Goal: Communication & Community: Answer question/provide support

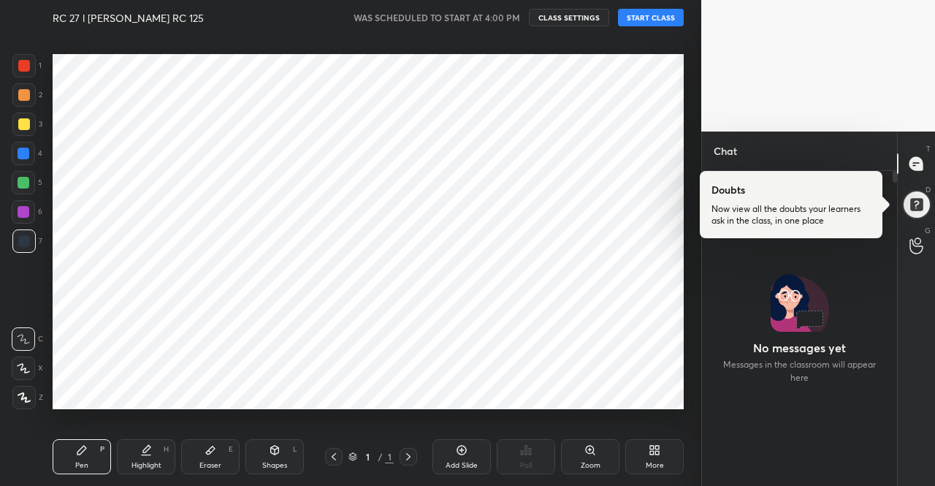
scroll to position [311, 191]
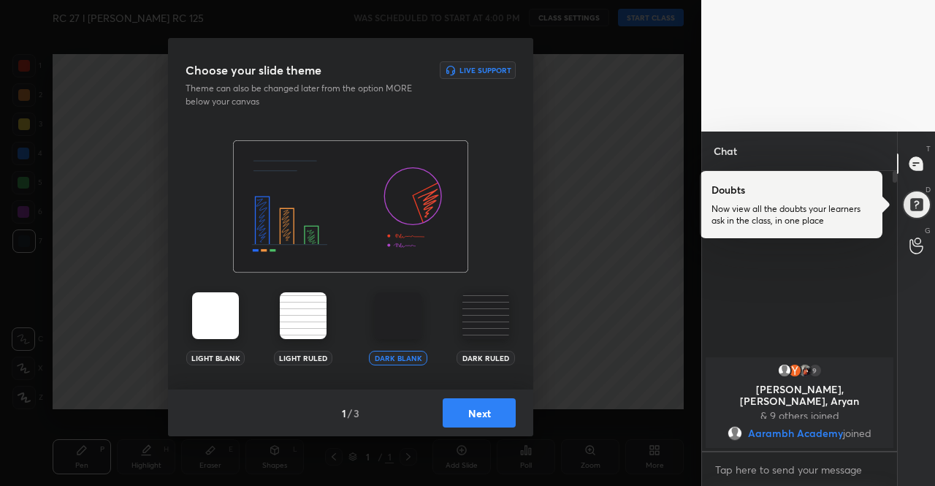
click at [234, 315] on img at bounding box center [215, 315] width 47 height 47
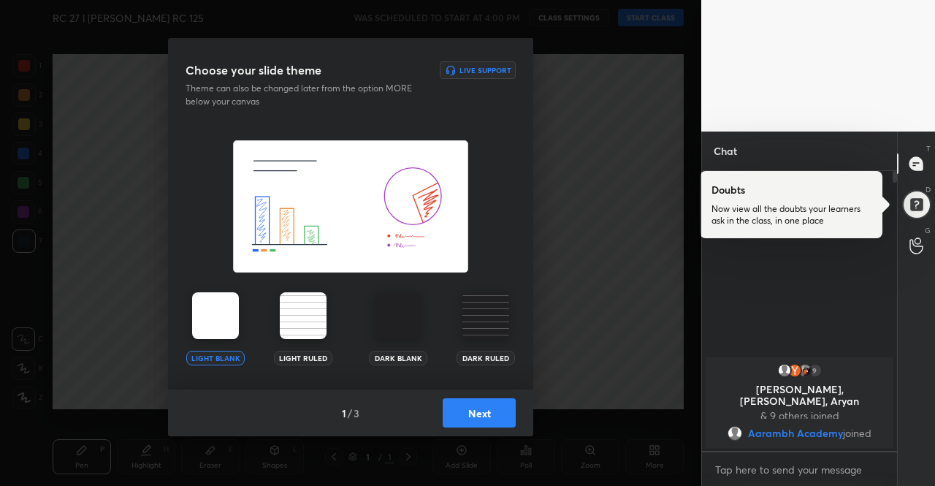
click at [233, 315] on img at bounding box center [215, 315] width 47 height 47
click at [470, 421] on button "Next" at bounding box center [479, 412] width 73 height 29
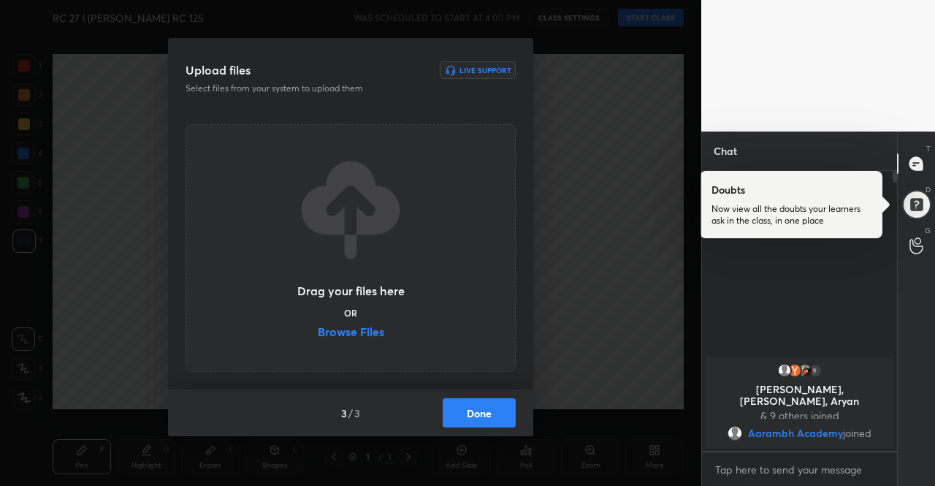
click at [501, 413] on button "Done" at bounding box center [479, 412] width 73 height 29
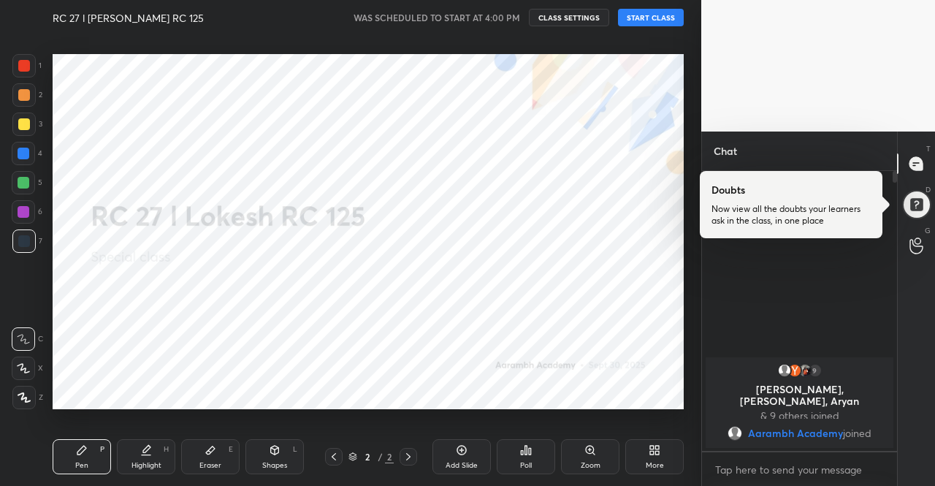
click at [665, 19] on button "START CLASS" at bounding box center [651, 18] width 66 height 18
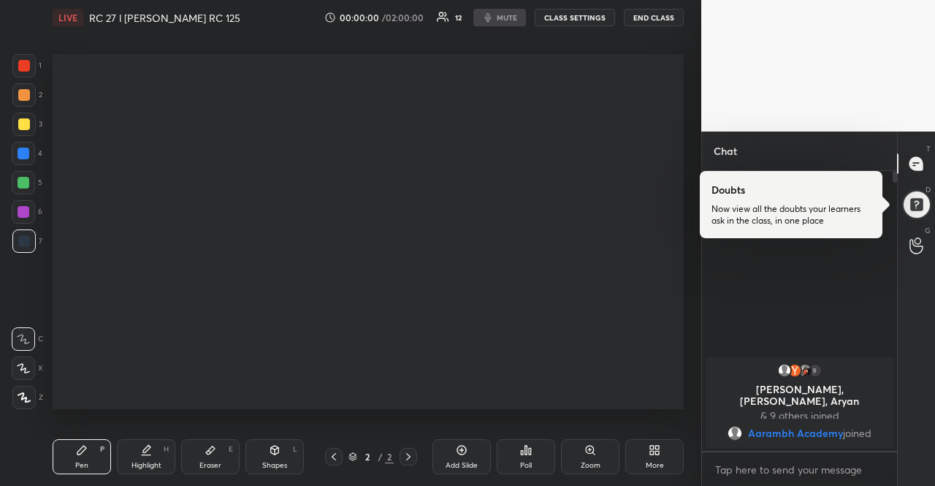
click at [642, 462] on div "More" at bounding box center [654, 456] width 58 height 35
click at [572, 287] on div "Upload File" at bounding box center [579, 303] width 58 height 35
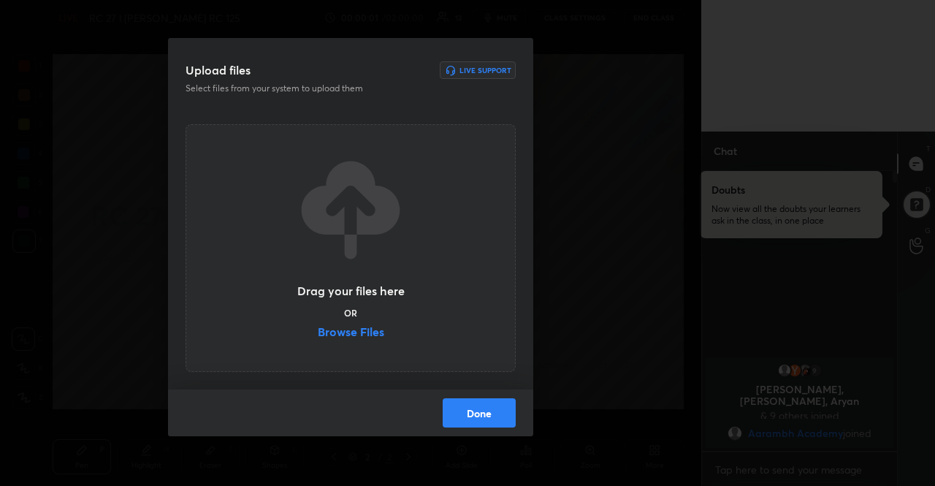
click at [340, 333] on label "Browse Files" at bounding box center [351, 333] width 66 height 15
click at [318, 333] on input "Browse Files" at bounding box center [318, 333] width 0 height 15
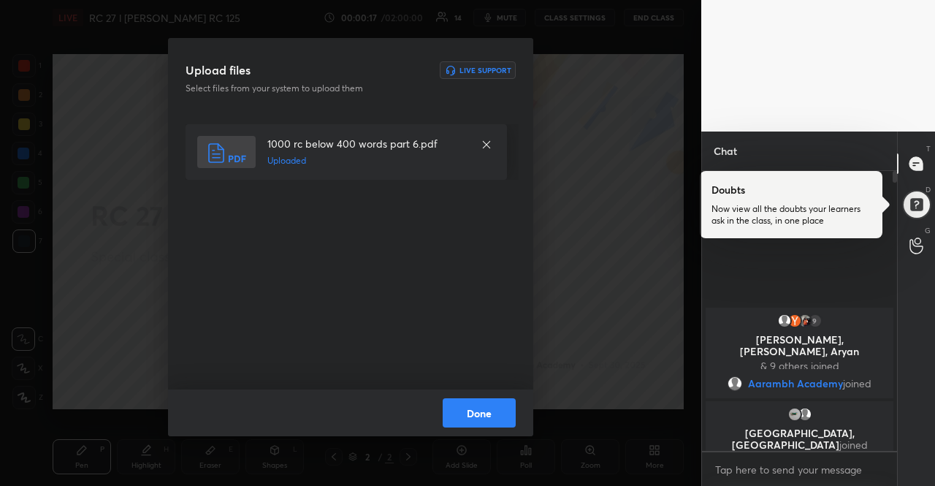
click at [473, 413] on button "Done" at bounding box center [479, 412] width 73 height 29
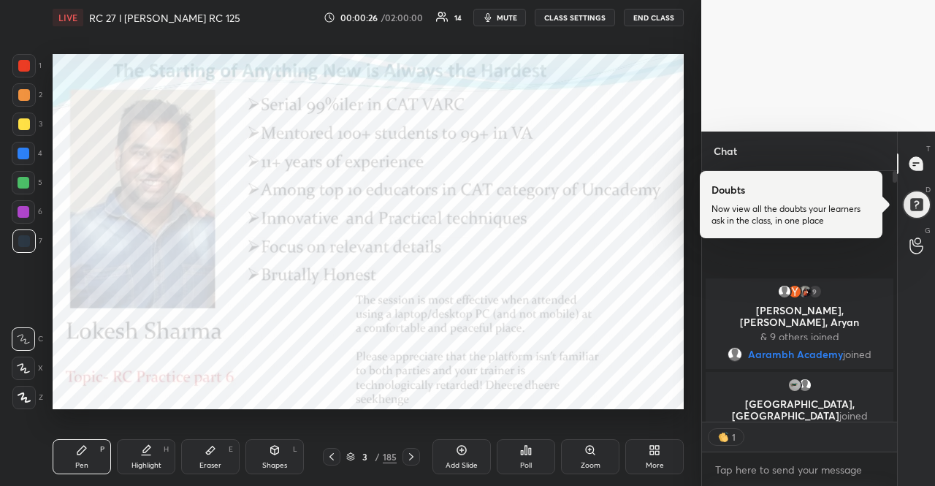
scroll to position [4, 4]
click at [581, 23] on button "CLASS SETTINGS" at bounding box center [575, 18] width 80 height 18
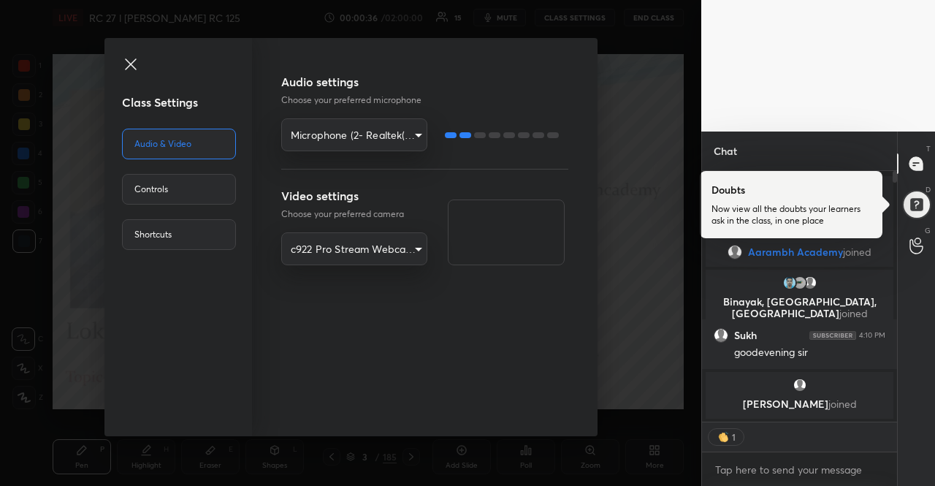
type textarea "x"
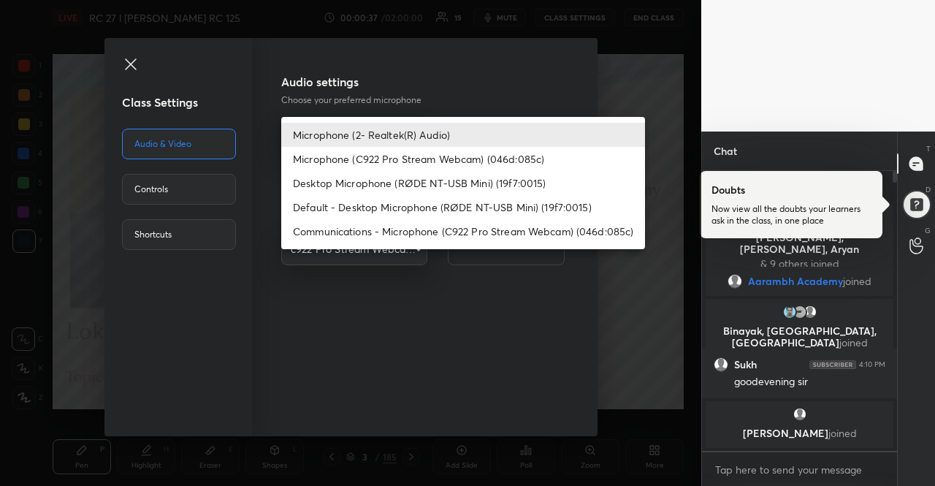
click at [351, 136] on body "1 2 3 4 5 6 7 R O A L C X Z Erase all C X Z LIVE RC 27 l [PERSON_NAME] RC 125 0…" at bounding box center [467, 243] width 935 height 486
click at [431, 172] on li "Desktop Microphone (RØDE NT-USB Mini) (19f7:0015)" at bounding box center [463, 183] width 364 height 24
type input "2af8df2cfd0b2b2418062e86c9d38cc3b82abd356c997ad6161c03e470fec8eb"
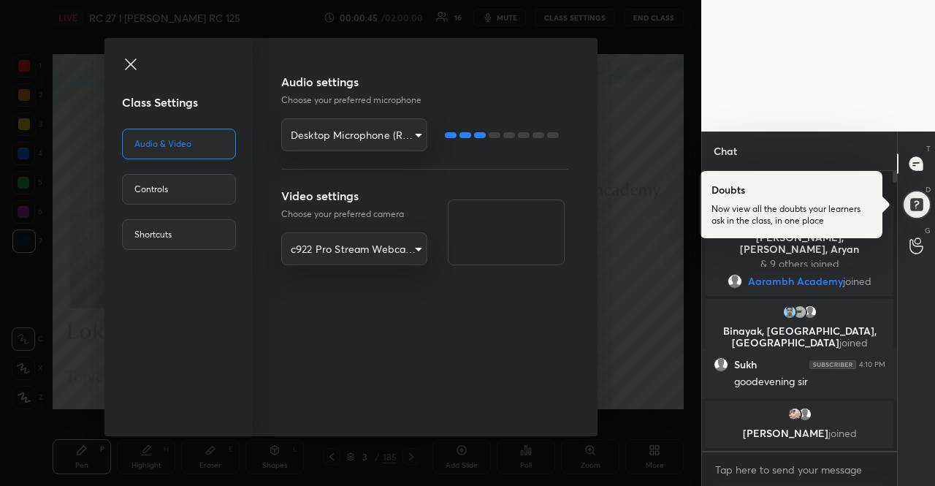
click at [137, 62] on icon at bounding box center [131, 65] width 18 height 18
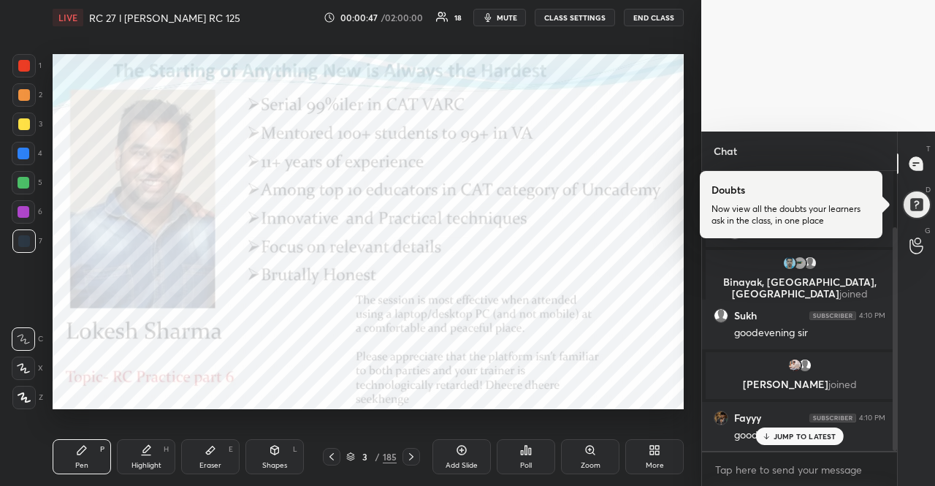
scroll to position [70, 0]
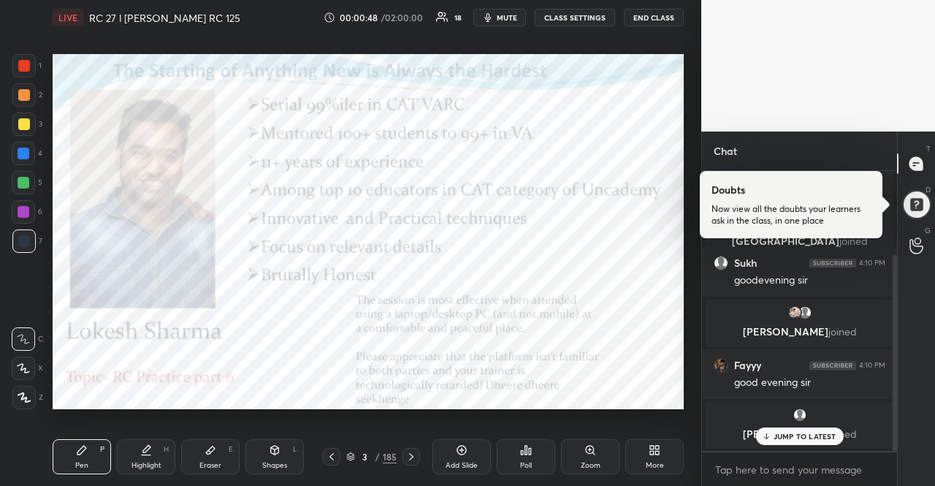
click at [347, 457] on icon at bounding box center [350, 456] width 9 height 9
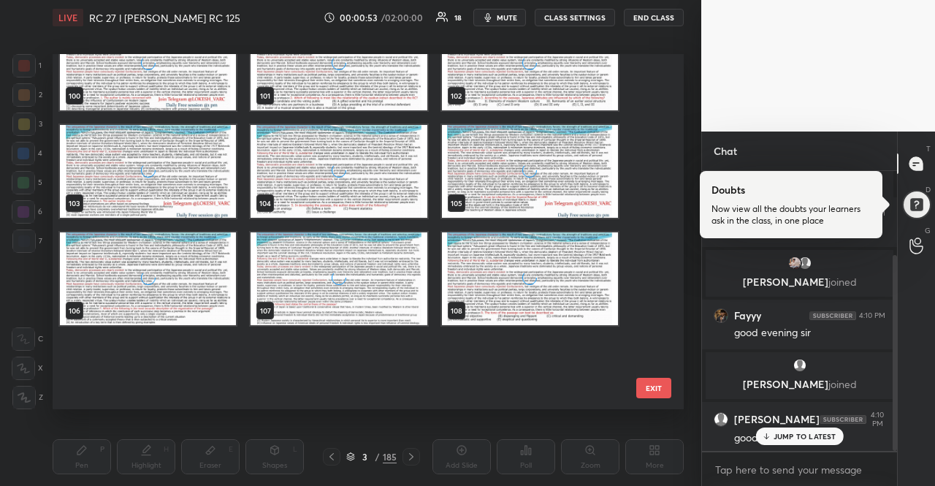
scroll to position [3652, 0]
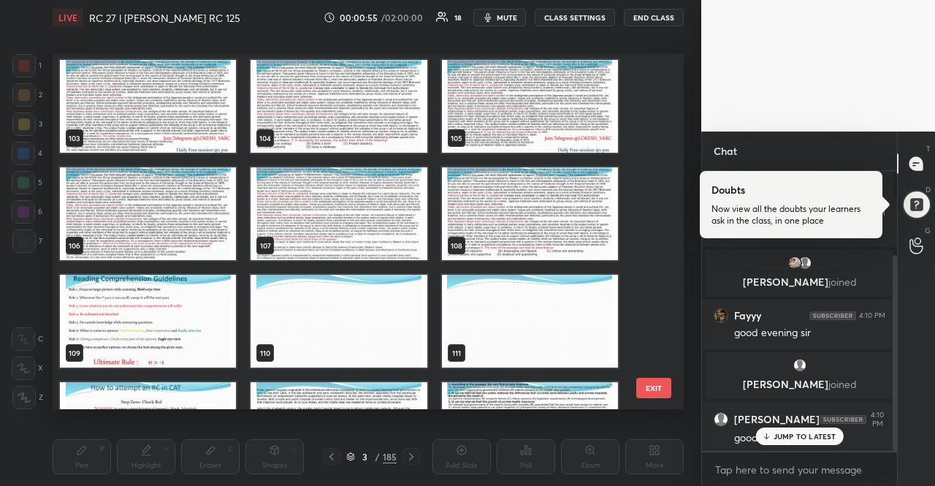
click at [400, 226] on img "grid" at bounding box center [339, 213] width 176 height 93
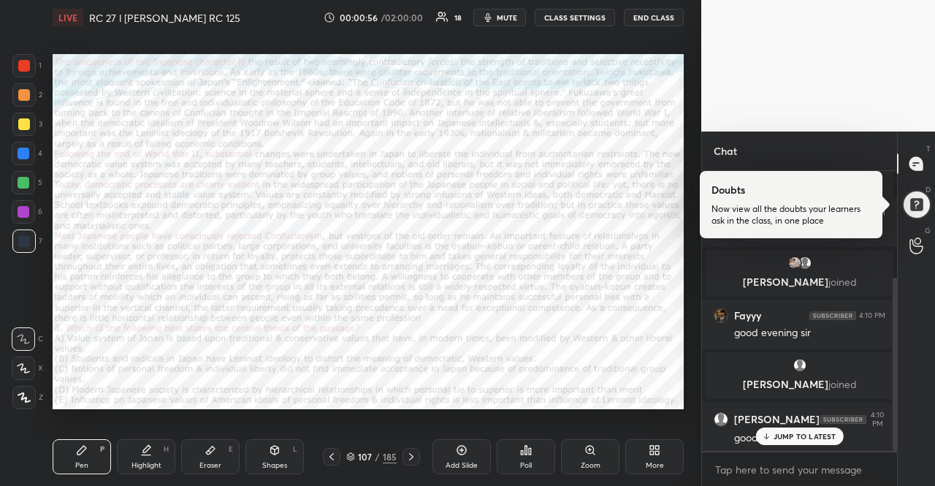
scroll to position [172, 0]
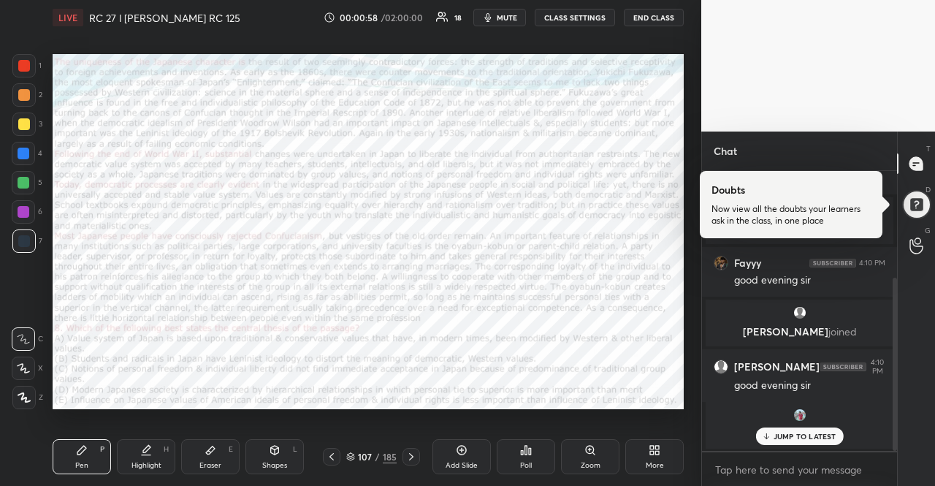
click at [354, 451] on div "107 / 185" at bounding box center [371, 456] width 50 height 13
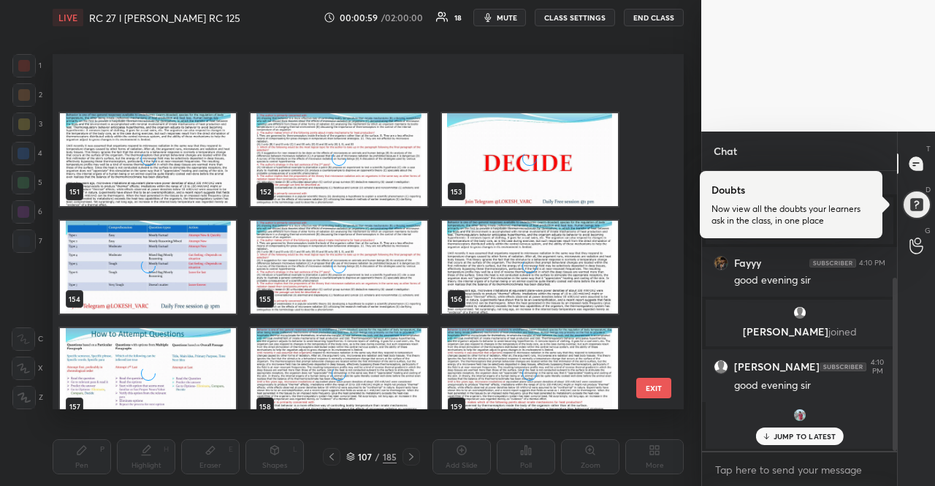
scroll to position [5410, 0]
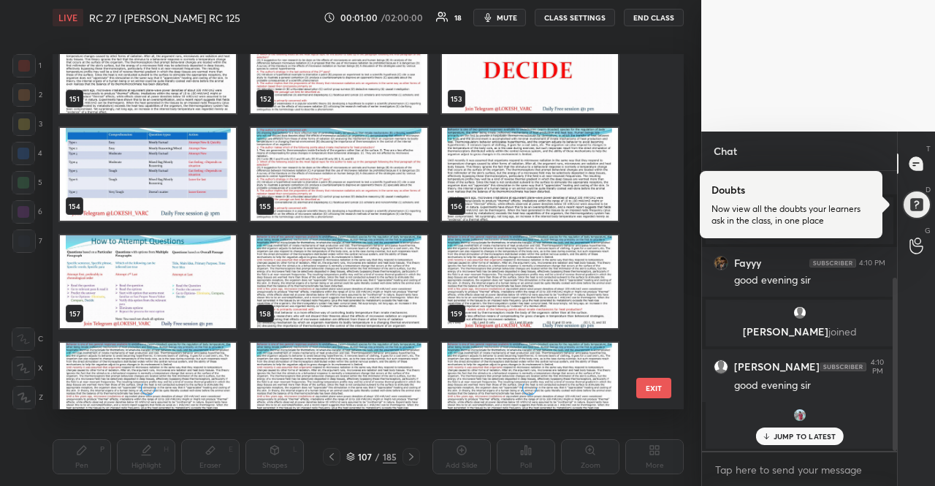
click at [348, 198] on img "grid" at bounding box center [339, 174] width 176 height 93
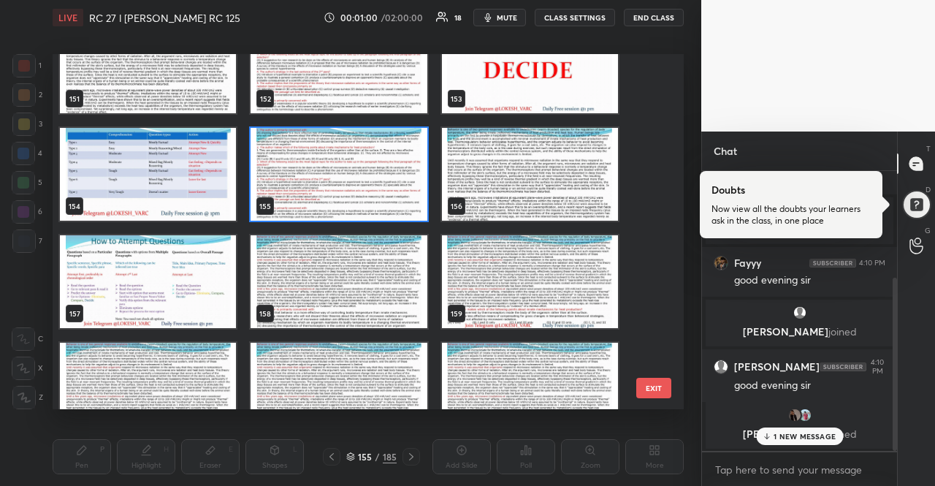
click at [348, 198] on img "grid" at bounding box center [339, 174] width 176 height 93
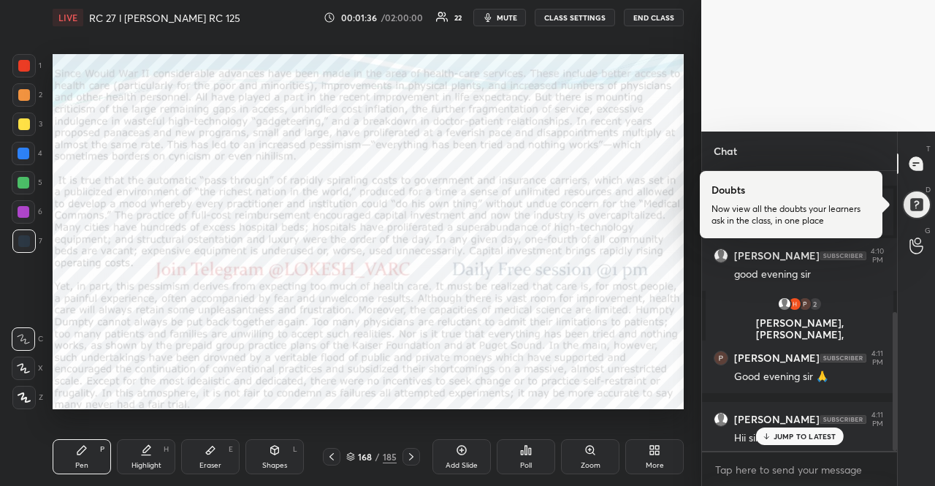
scroll to position [333, 0]
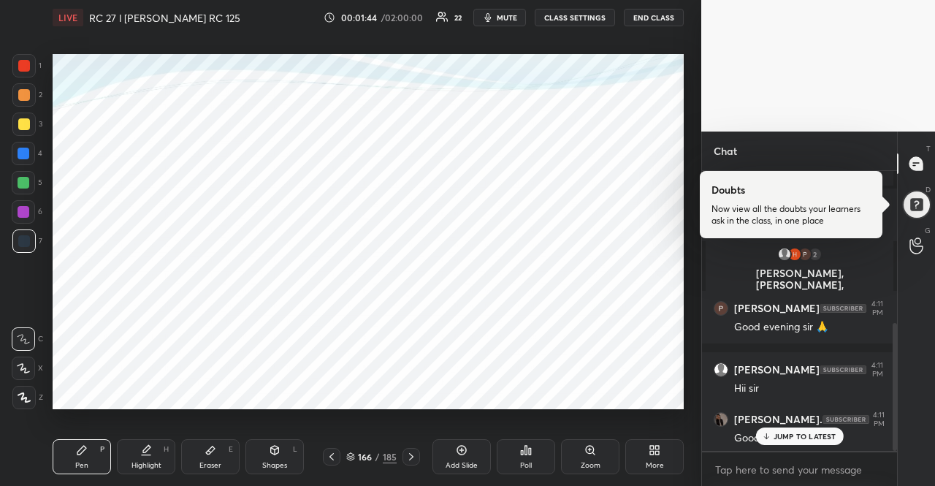
click at [657, 454] on icon at bounding box center [657, 453] width 4 height 4
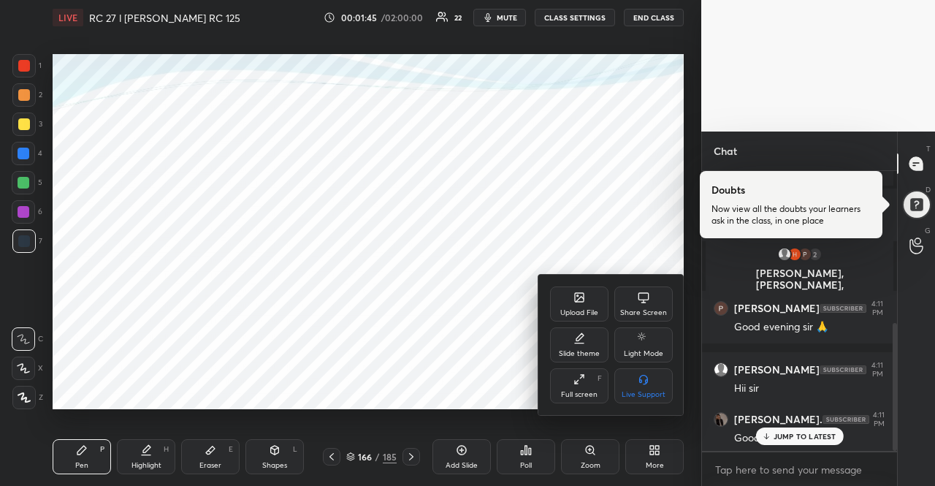
click at [576, 287] on div "Upload File" at bounding box center [579, 303] width 58 height 35
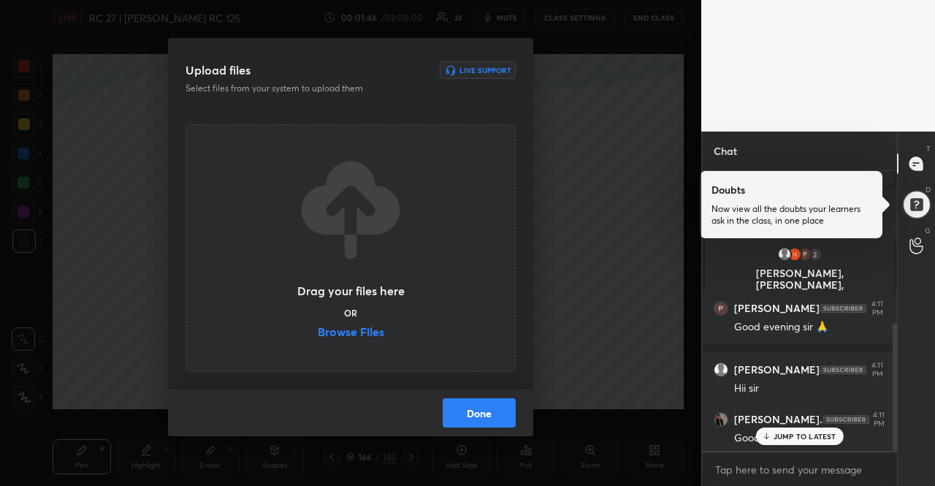
click at [361, 327] on label "Browse Files" at bounding box center [351, 333] width 66 height 15
click at [318, 327] on input "Browse Files" at bounding box center [318, 333] width 0 height 15
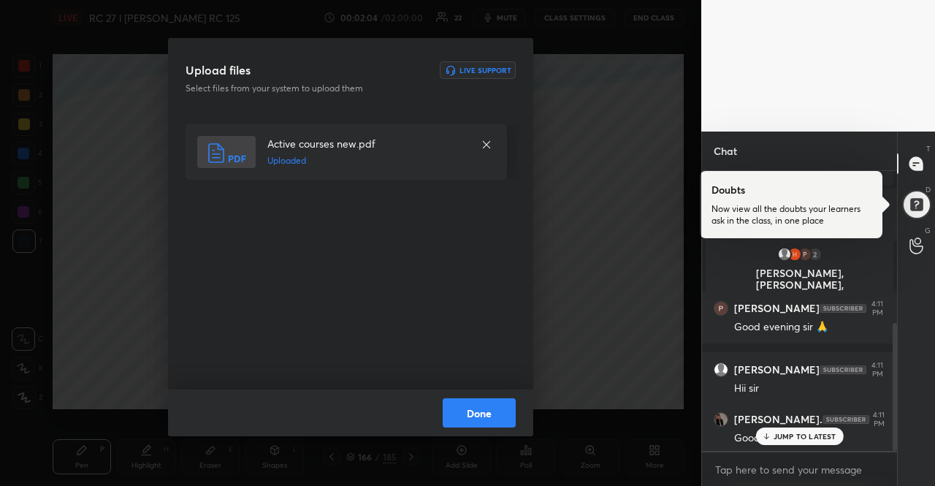
click at [497, 421] on button "Done" at bounding box center [479, 412] width 73 height 29
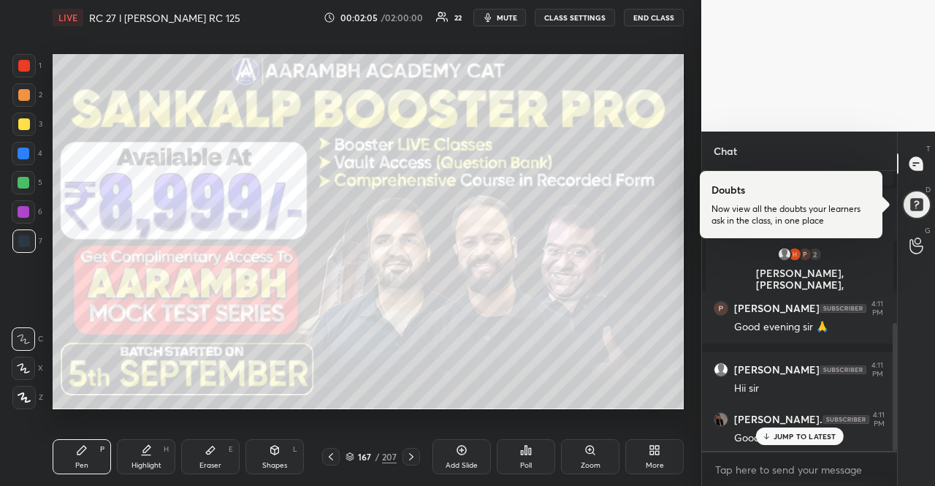
click at [32, 181] on div at bounding box center [23, 182] width 23 height 23
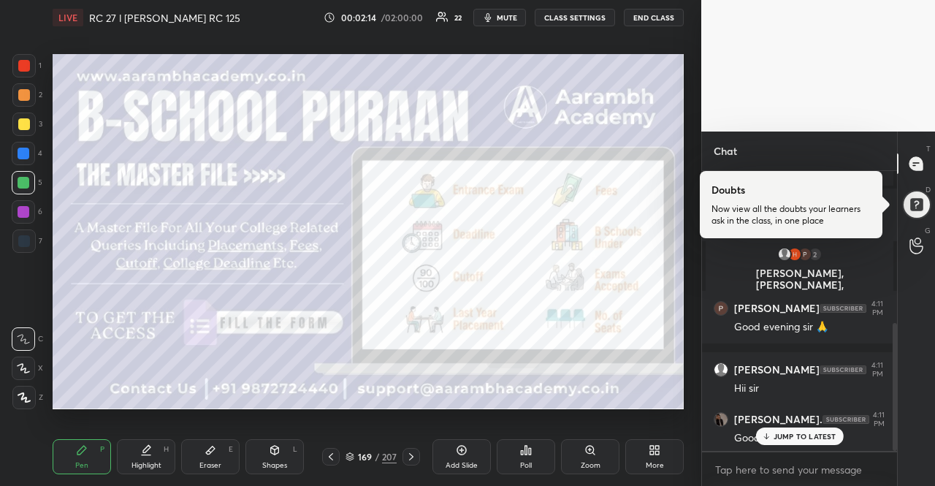
click at [18, 112] on div "1 2 3 4 5 6 7" at bounding box center [27, 156] width 31 height 205
click at [18, 116] on div at bounding box center [23, 123] width 23 height 23
drag, startPoint x: 42, startPoint y: 214, endPoint x: 33, endPoint y: 203, distance: 14.0
click at [38, 212] on div "6" at bounding box center [27, 211] width 31 height 23
click at [34, 207] on div at bounding box center [23, 211] width 23 height 23
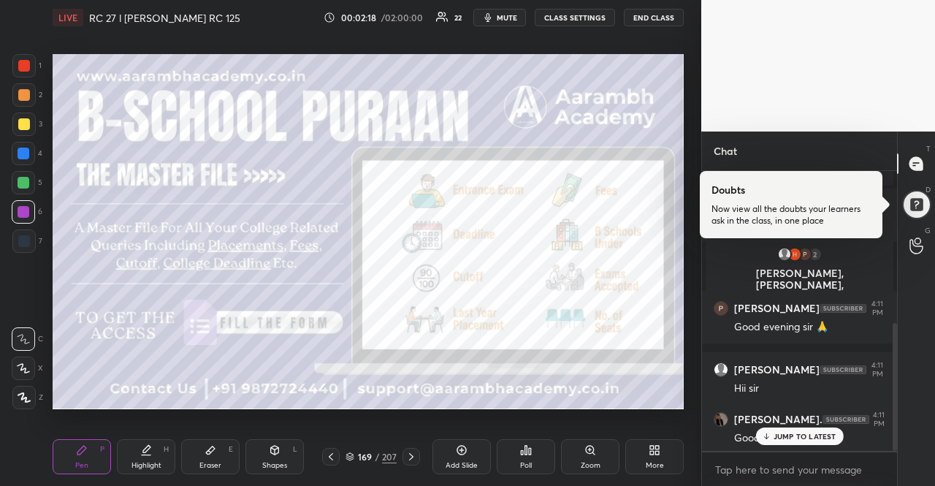
drag, startPoint x: 34, startPoint y: 207, endPoint x: 35, endPoint y: 218, distance: 11.1
click at [23, 208] on div at bounding box center [23, 211] width 23 height 23
drag, startPoint x: 35, startPoint y: 218, endPoint x: 45, endPoint y: 220, distance: 10.3
click at [38, 220] on div "6" at bounding box center [27, 211] width 31 height 23
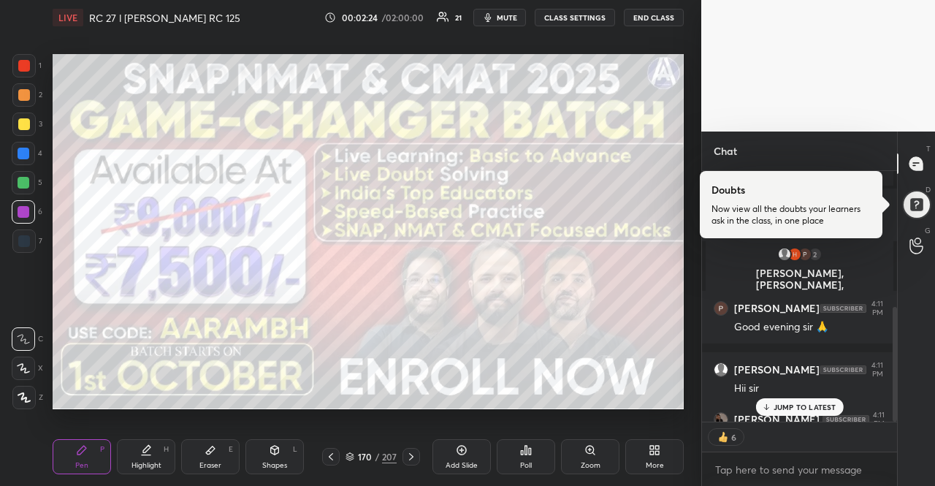
click at [26, 120] on div at bounding box center [24, 124] width 12 height 12
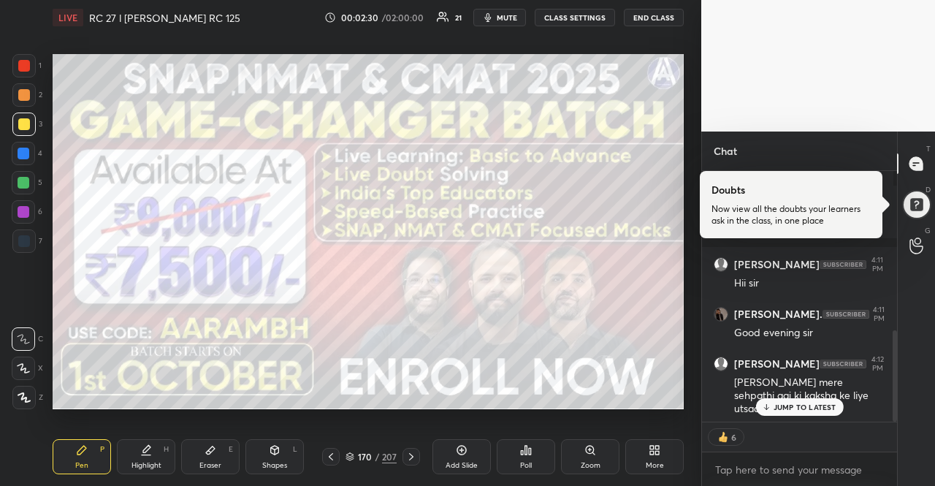
type textarea "x"
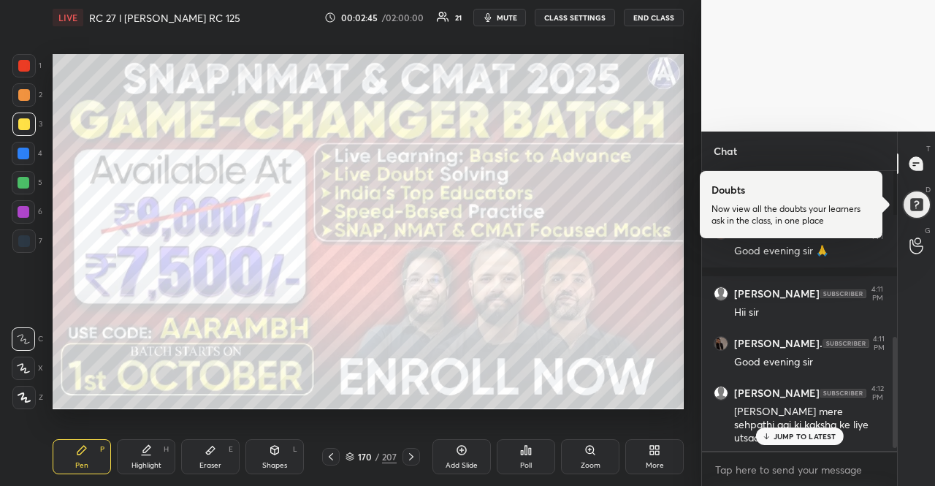
scroll to position [497, 0]
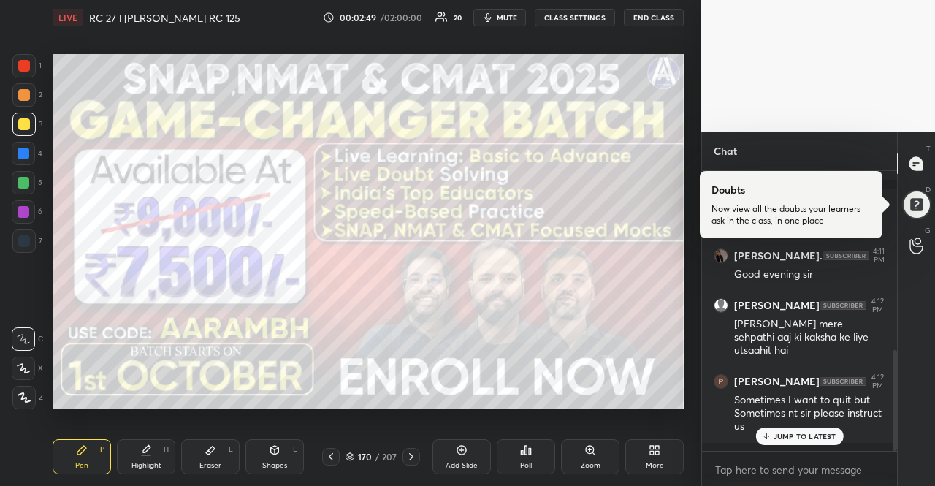
click at [354, 454] on icon at bounding box center [349, 456] width 9 height 9
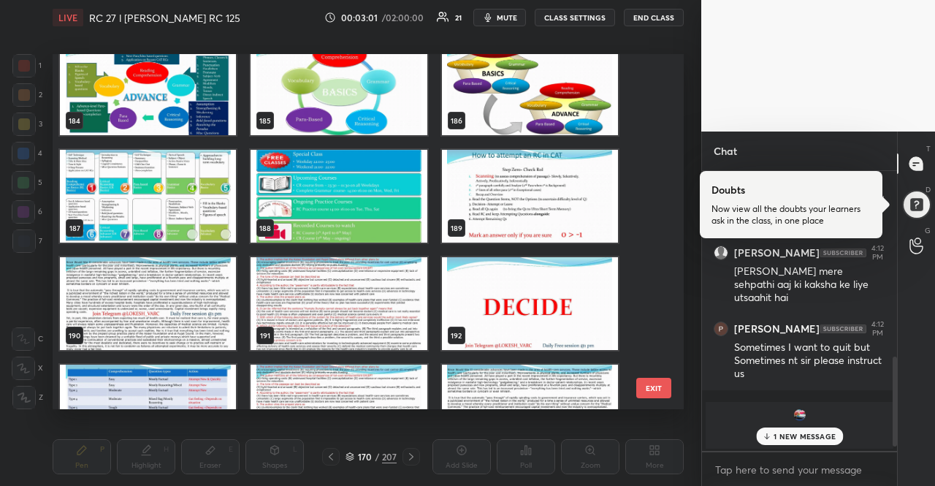
scroll to position [599, 0]
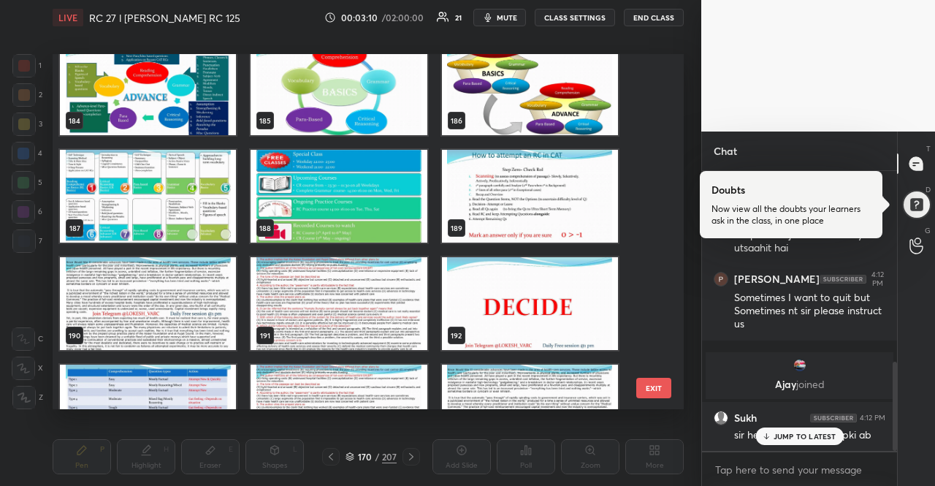
click at [807, 435] on p "JUMP TO LATEST" at bounding box center [805, 436] width 63 height 9
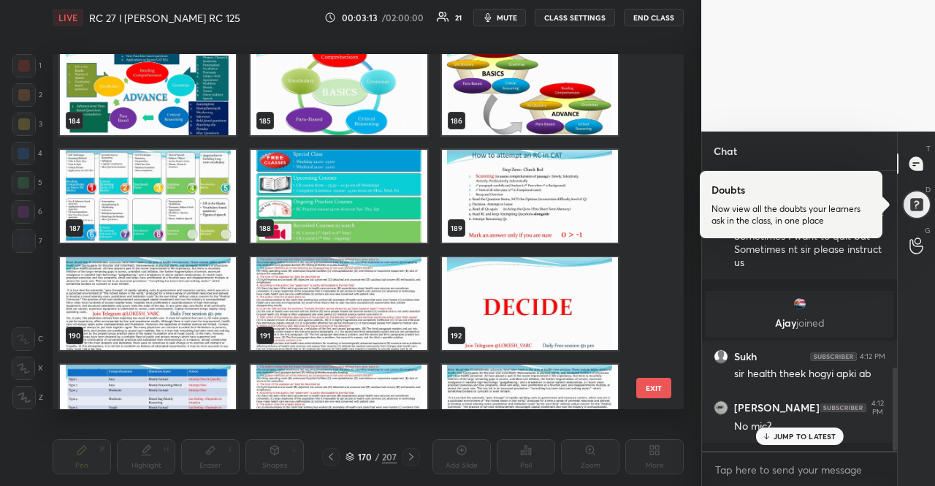
click at [819, 435] on p "JUMP TO LATEST" at bounding box center [805, 436] width 63 height 9
click at [569, 23] on button "CLASS SETTINGS" at bounding box center [575, 18] width 80 height 18
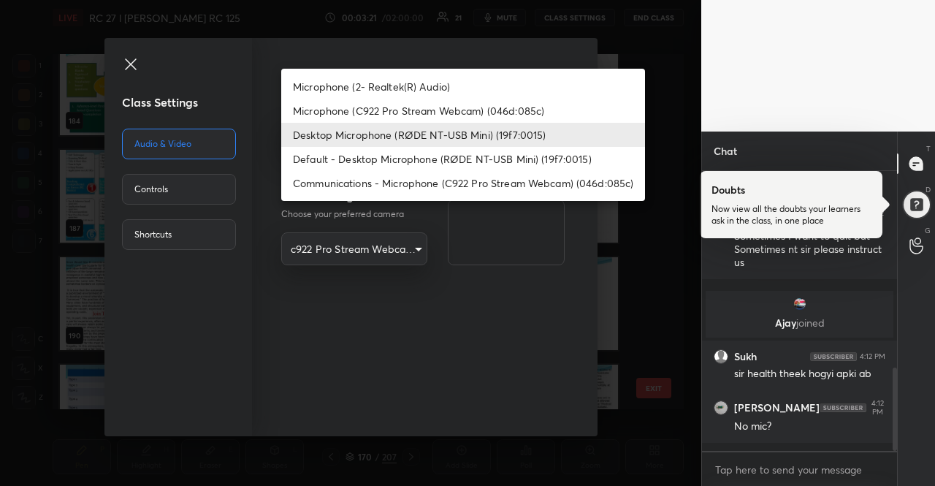
click at [405, 123] on body "1 2 3 4 5 6 7 R O A L C X Z Erase all C X Z LIVE RC 27 l [PERSON_NAME] RC 125 0…" at bounding box center [467, 243] width 935 height 486
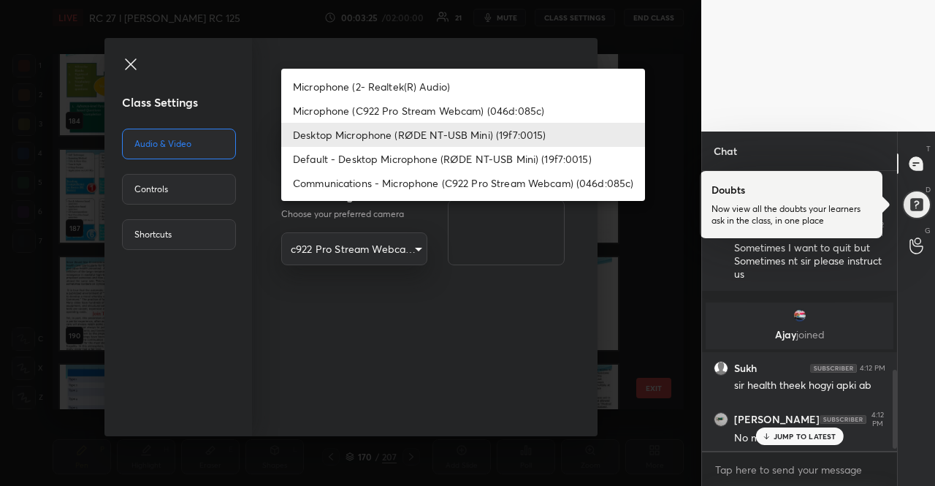
scroll to position [713, 0]
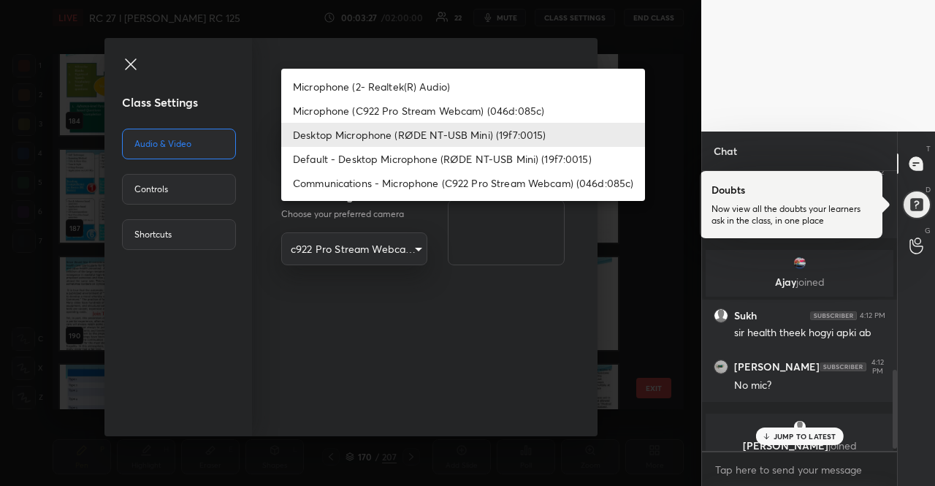
click at [456, 157] on li "Default - Desktop Microphone (RØDE NT-USB Mini) (19f7:0015)" at bounding box center [463, 159] width 364 height 24
type input "default"
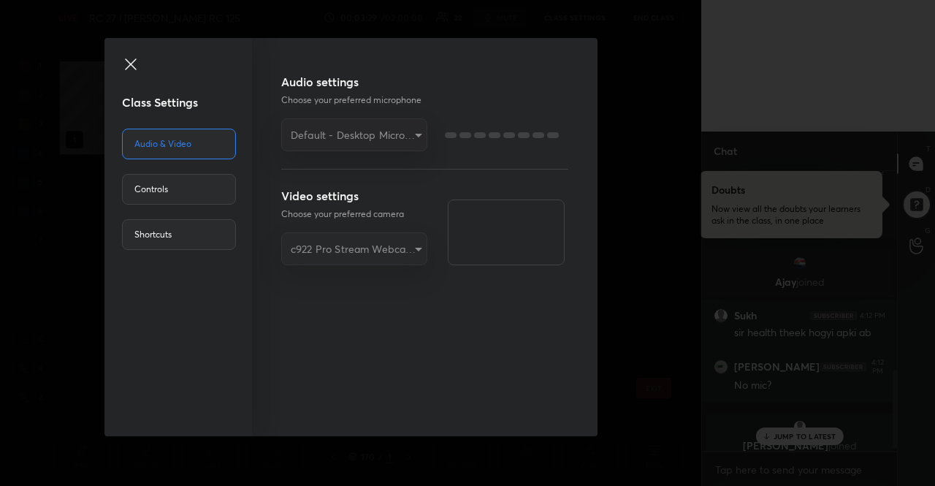
scroll to position [0, 0]
click at [126, 62] on icon at bounding box center [131, 65] width 18 height 18
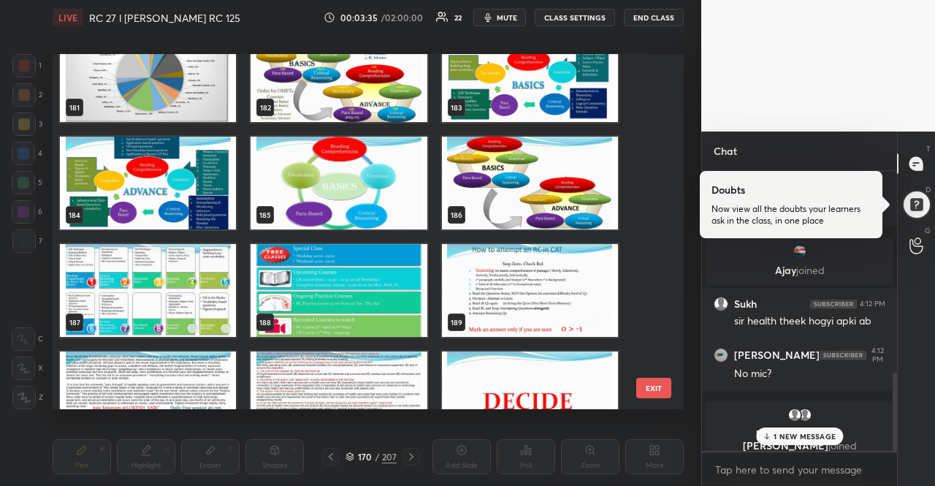
scroll to position [6496, 0]
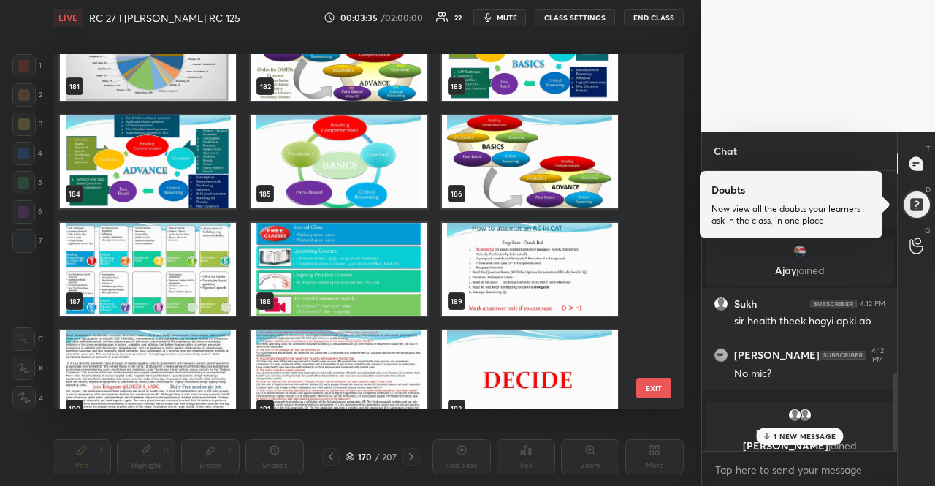
click at [524, 241] on img "grid" at bounding box center [530, 269] width 176 height 93
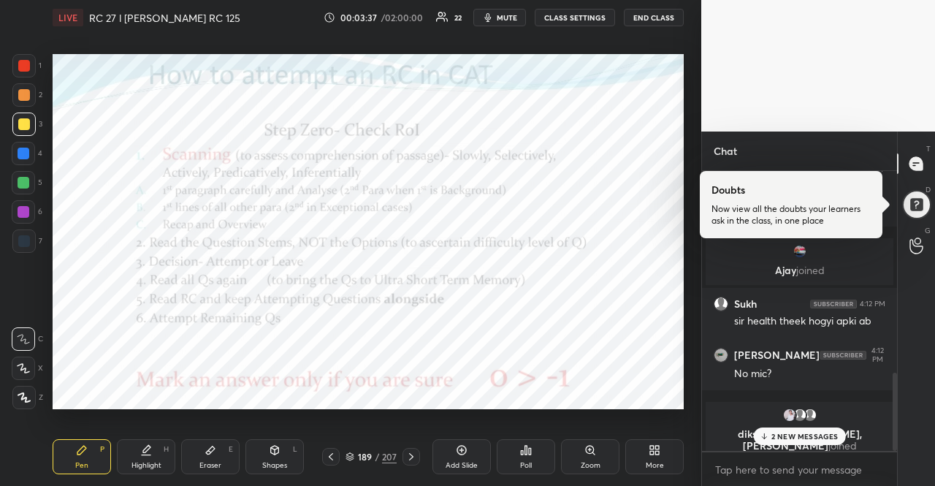
click at [33, 157] on div at bounding box center [23, 153] width 23 height 23
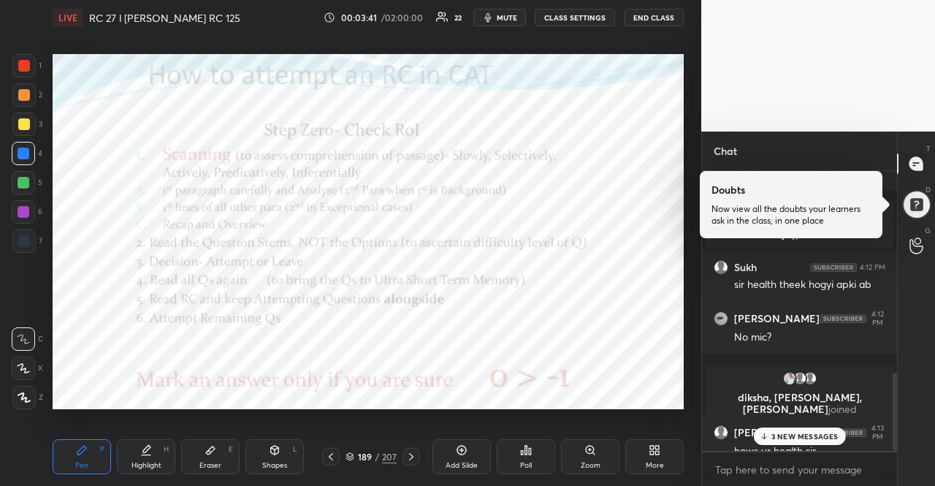
scroll to position [738, 0]
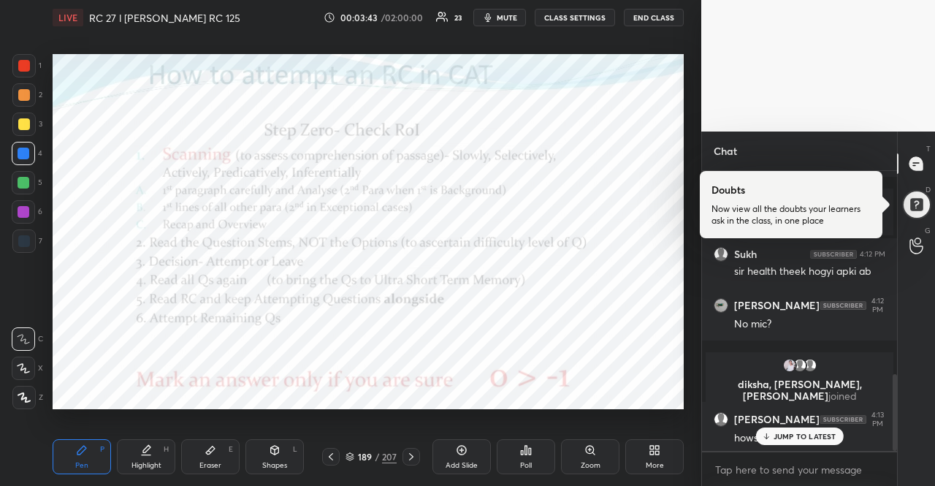
click at [23, 360] on div at bounding box center [23, 367] width 23 height 23
click at [18, 364] on icon at bounding box center [23, 368] width 13 height 10
click at [805, 429] on div "JUMP TO LATEST" at bounding box center [799, 436] width 88 height 18
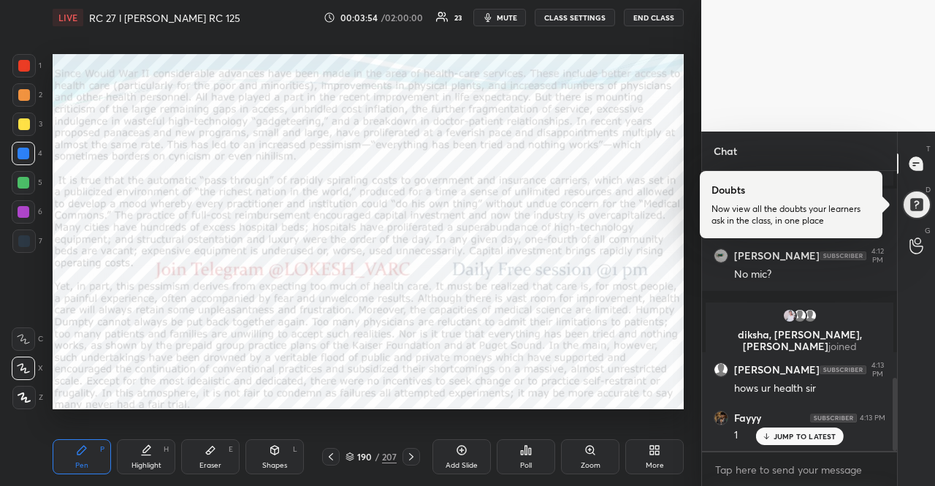
scroll to position [837, 0]
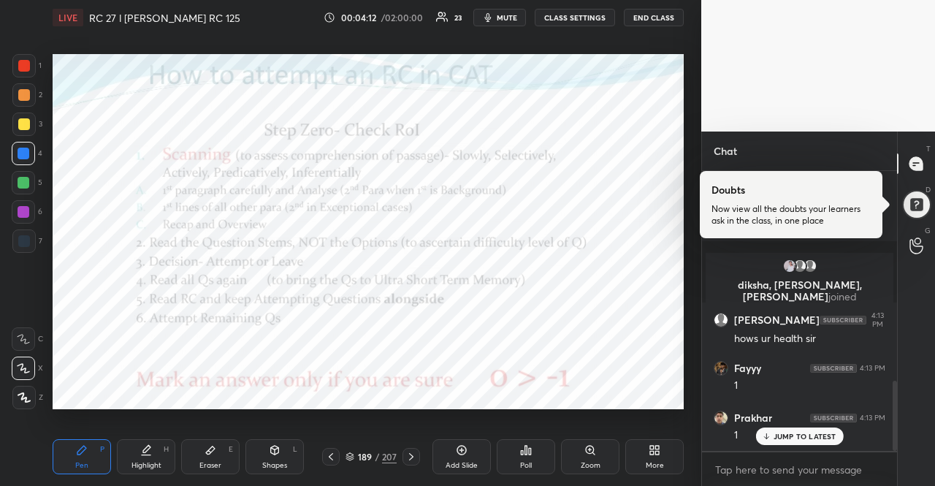
click at [32, 91] on div at bounding box center [23, 94] width 23 height 23
click at [31, 92] on div at bounding box center [23, 94] width 23 height 23
click at [20, 230] on div at bounding box center [23, 240] width 23 height 23
drag, startPoint x: 19, startPoint y: 232, endPoint x: 26, endPoint y: 225, distance: 9.8
click at [18, 232] on div at bounding box center [23, 240] width 23 height 23
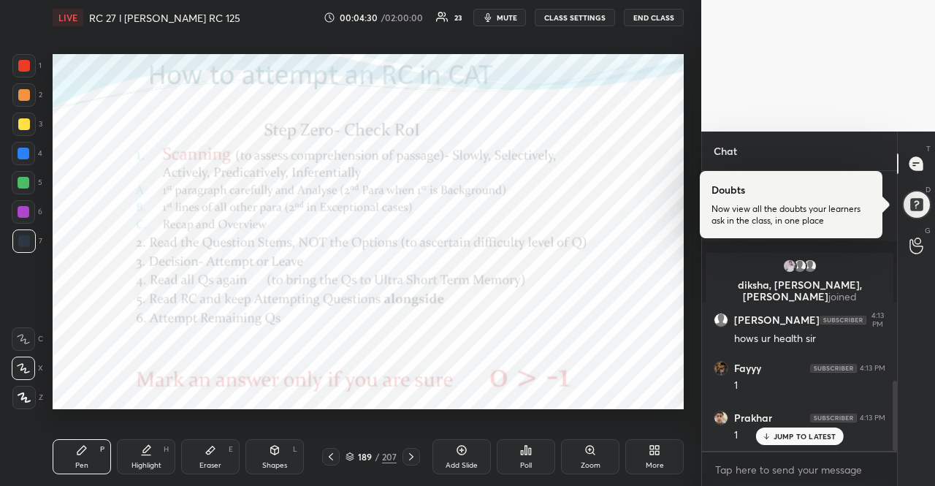
click at [19, 177] on div at bounding box center [24, 183] width 12 height 12
click at [26, 60] on div at bounding box center [23, 65] width 23 height 23
click at [16, 68] on div at bounding box center [23, 65] width 23 height 23
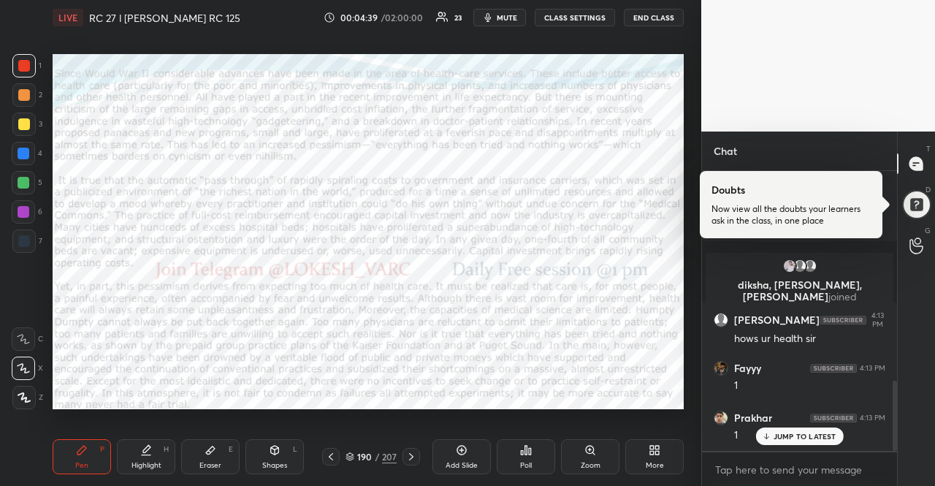
click at [517, 454] on div "Poll" at bounding box center [526, 456] width 58 height 35
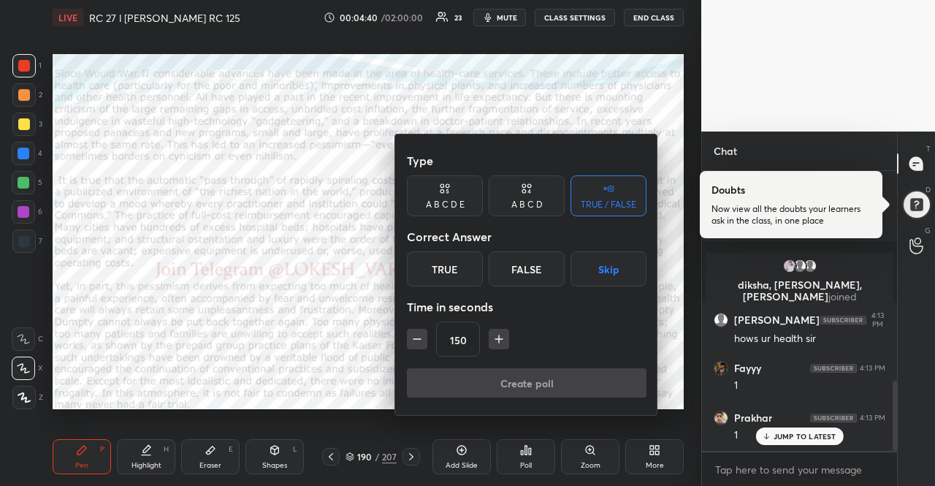
click at [408, 343] on button "button" at bounding box center [417, 339] width 20 height 20
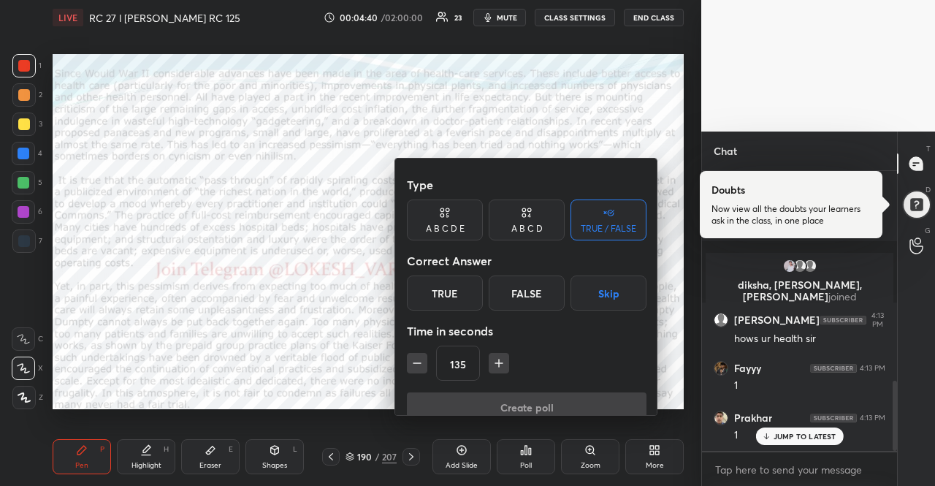
click at [408, 353] on button "button" at bounding box center [417, 363] width 20 height 20
type input "120"
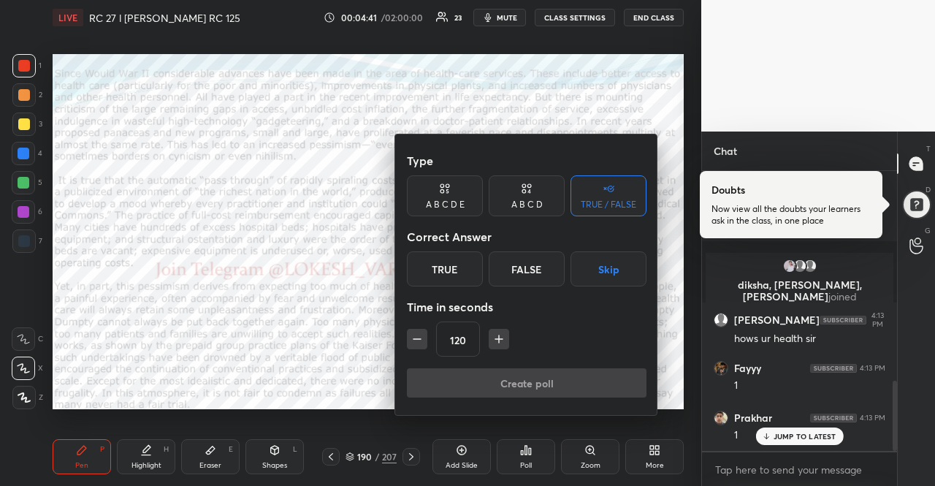
click at [601, 268] on button "Skip" at bounding box center [608, 268] width 76 height 35
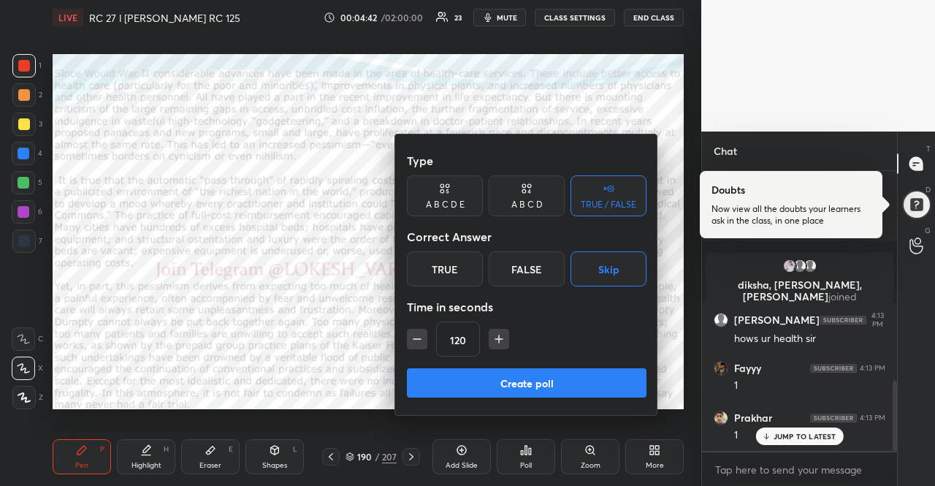
click at [587, 384] on button "Create poll" at bounding box center [527, 382] width 240 height 29
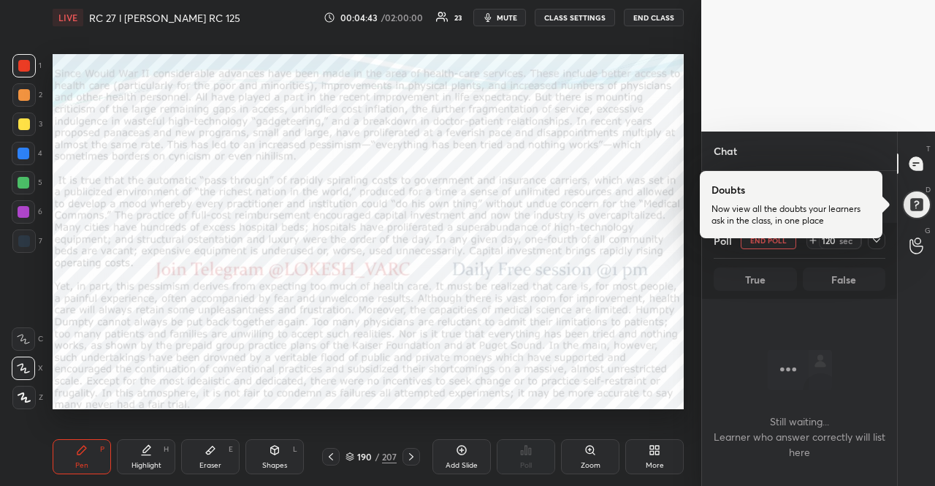
scroll to position [0, 0]
drag, startPoint x: 505, startPoint y: 15, endPoint x: 508, endPoint y: 26, distance: 12.2
click at [505, 14] on span "mute" at bounding box center [507, 17] width 20 height 10
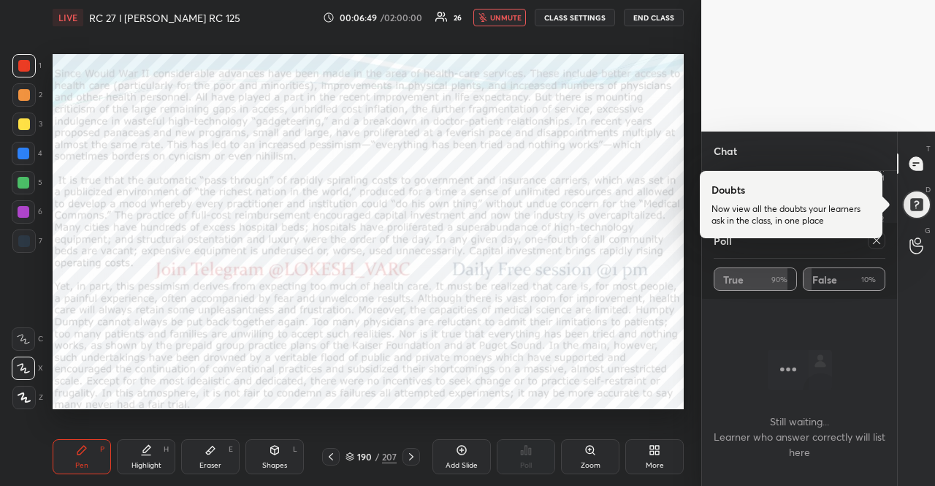
click at [929, 159] on div at bounding box center [916, 163] width 29 height 26
click at [923, 194] on div at bounding box center [916, 204] width 31 height 31
click at [916, 153] on div at bounding box center [916, 163] width 29 height 26
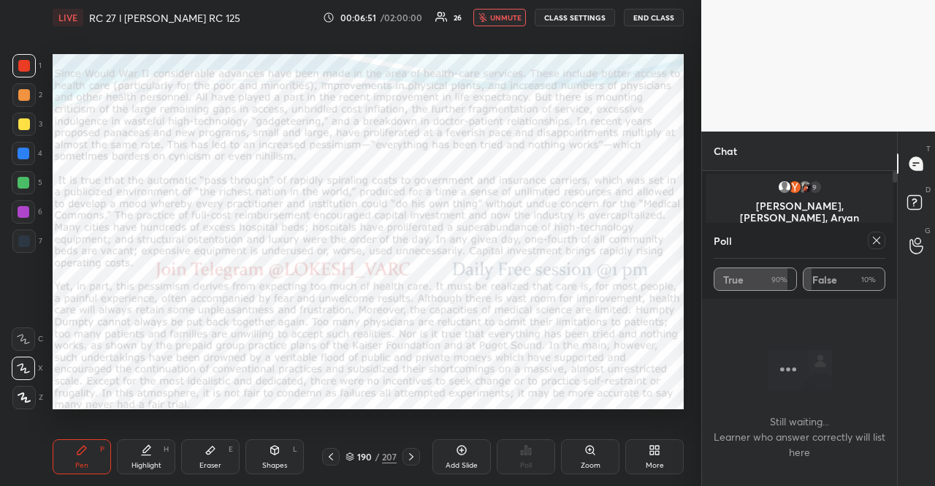
scroll to position [199, 191]
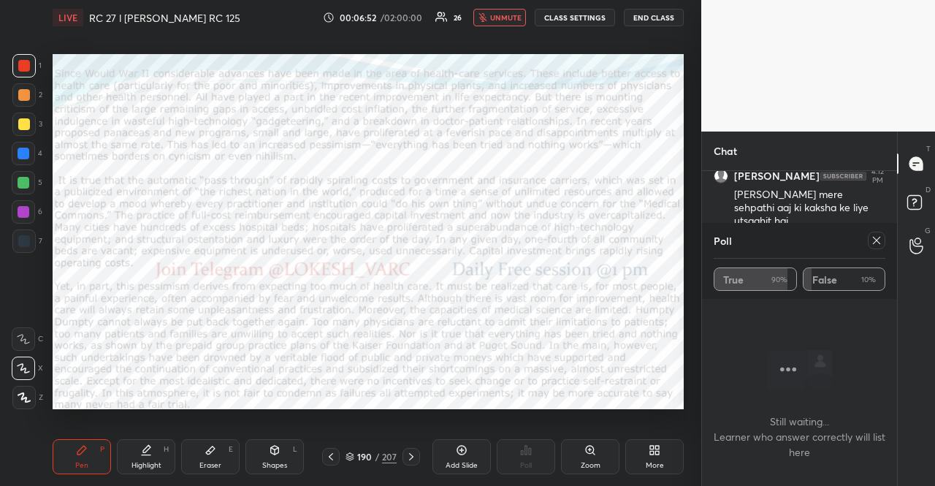
click at [487, 13] on icon "button" at bounding box center [482, 17] width 9 height 9
click at [875, 236] on icon at bounding box center [877, 240] width 12 height 12
type textarea "x"
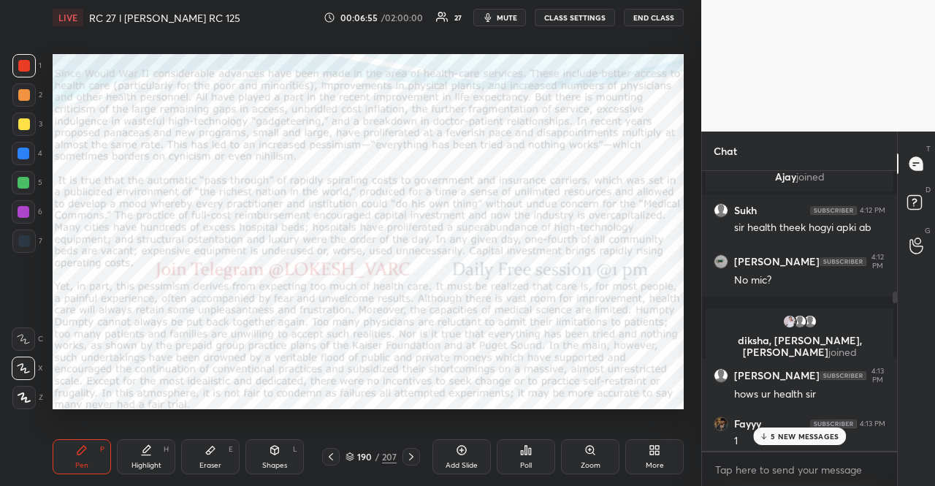
scroll to position [938, 0]
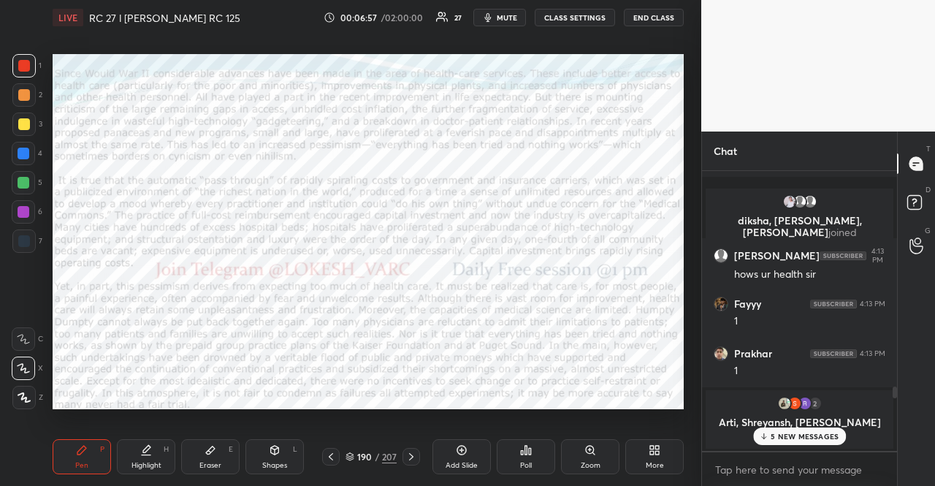
click at [516, 457] on div "Poll" at bounding box center [526, 456] width 58 height 35
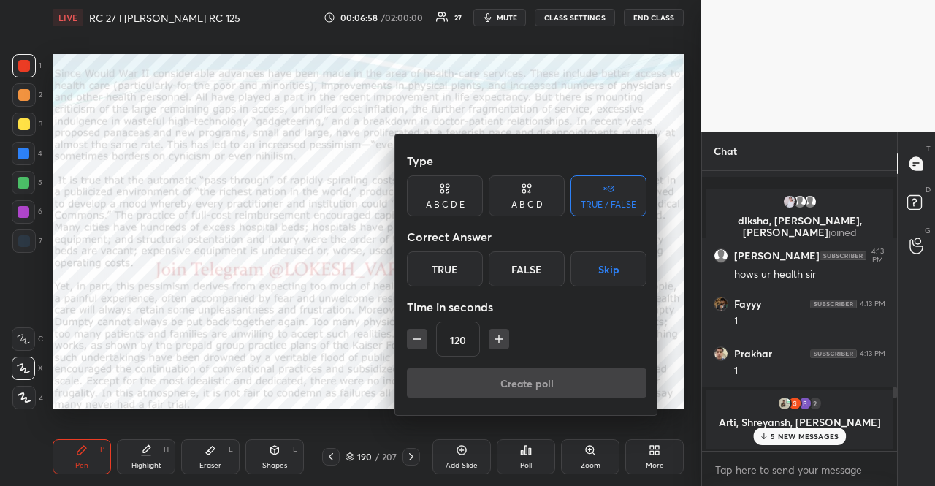
click at [448, 191] on icon at bounding box center [447, 191] width 3 height 4
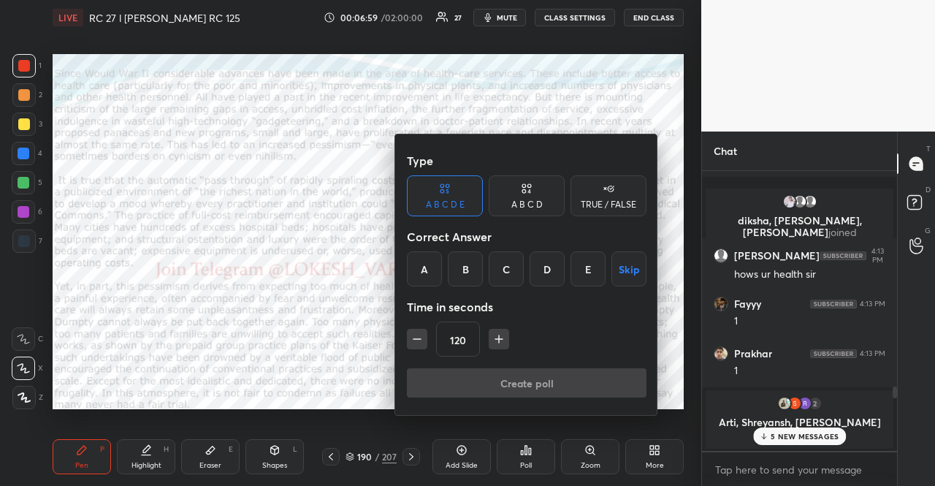
click at [630, 267] on button "Skip" at bounding box center [628, 268] width 35 height 35
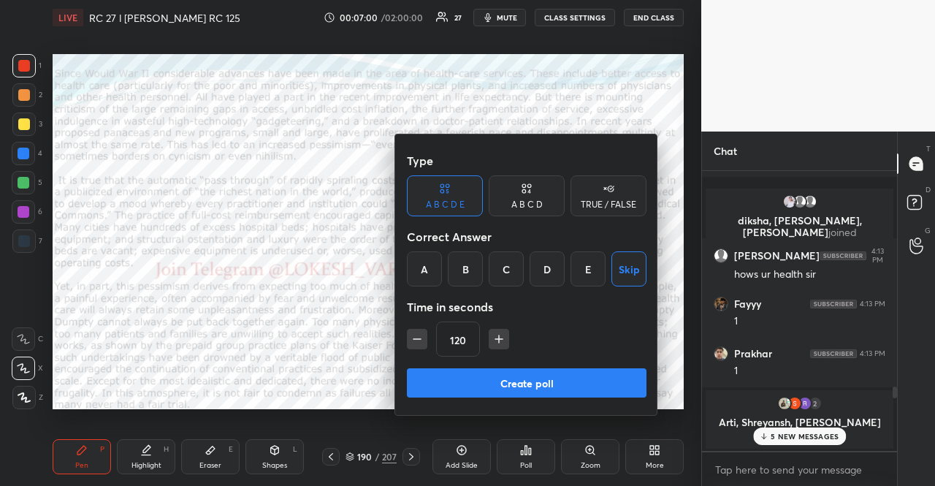
click at [421, 335] on icon "button" at bounding box center [417, 339] width 15 height 15
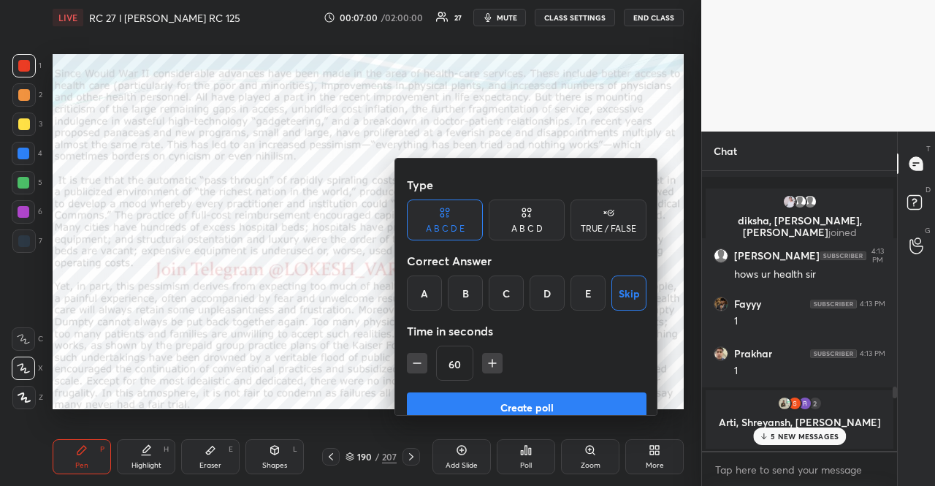
click at [421, 356] on icon "button" at bounding box center [417, 363] width 15 height 15
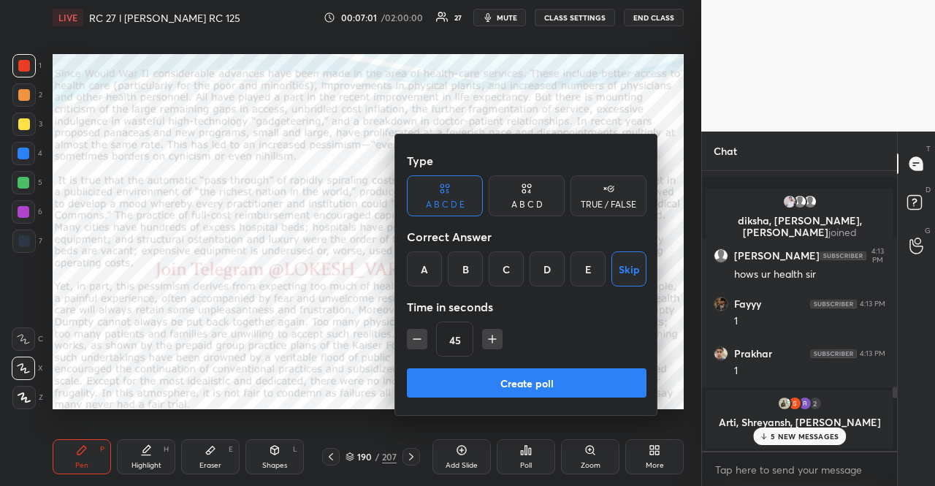
click at [421, 335] on icon "button" at bounding box center [417, 339] width 15 height 15
type input "15"
click at [421, 335] on div "15" at bounding box center [527, 338] width 240 height 35
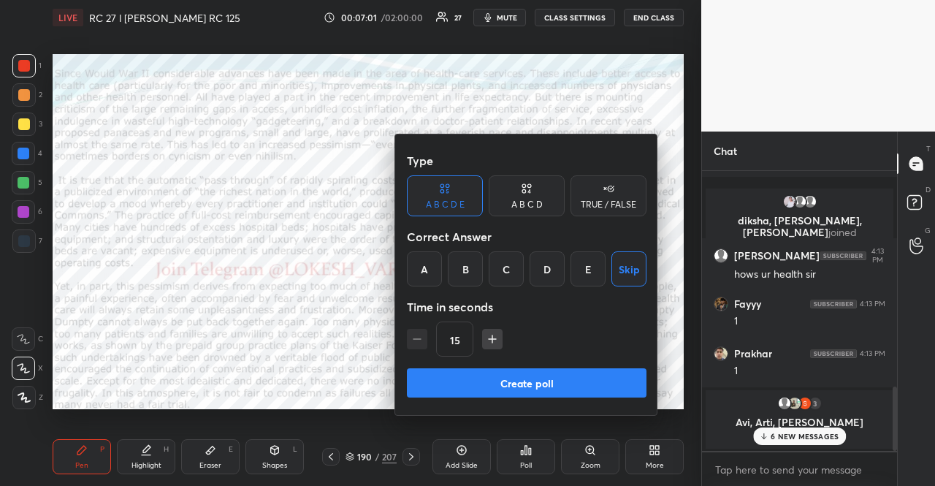
click at [421, 335] on div "15" at bounding box center [527, 338] width 240 height 35
click at [501, 390] on button "Create poll" at bounding box center [527, 382] width 240 height 29
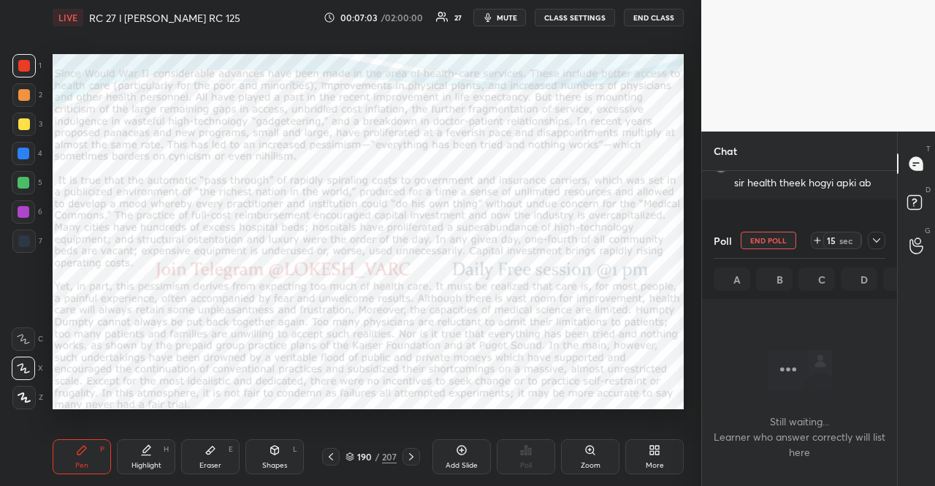
scroll to position [603, 0]
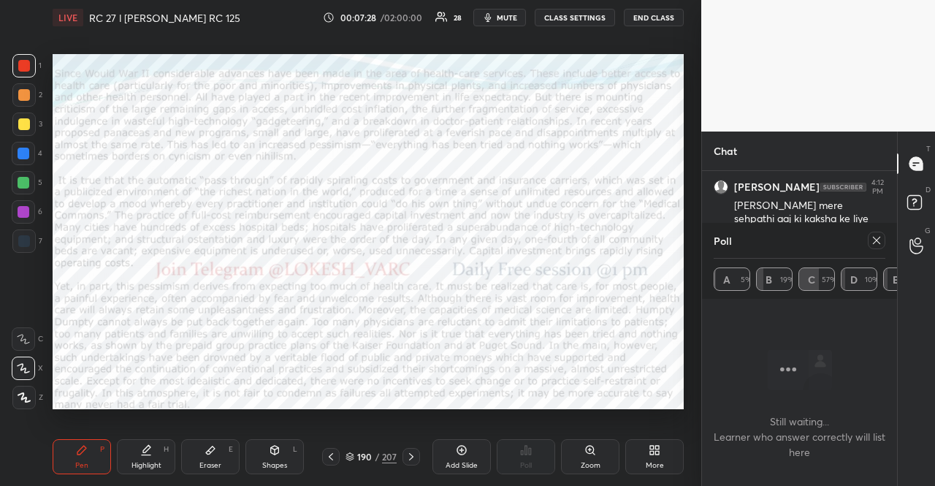
click at [16, 215] on div at bounding box center [23, 211] width 23 height 23
click at [13, 215] on div at bounding box center [23, 211] width 23 height 23
click at [72, 445] on div "Pen P" at bounding box center [82, 456] width 58 height 35
click at [24, 179] on div at bounding box center [24, 183] width 12 height 12
click at [26, 153] on div at bounding box center [24, 154] width 12 height 12
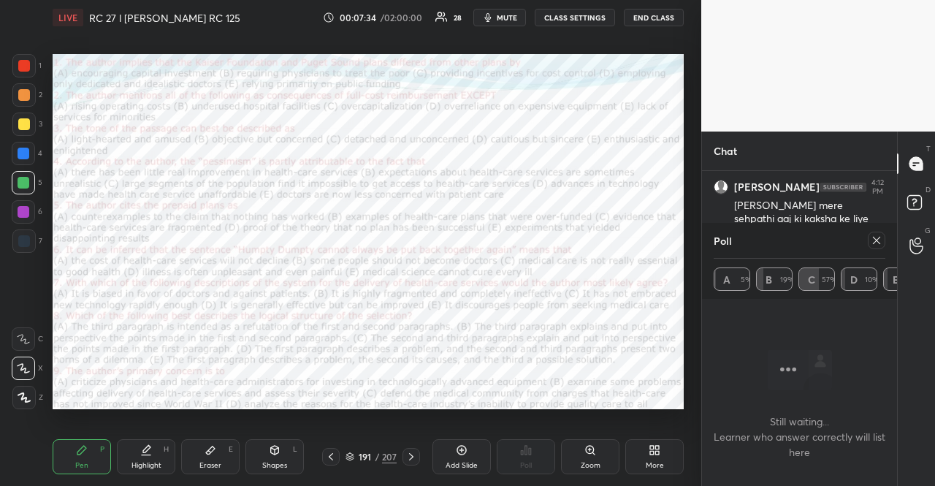
click at [26, 154] on div at bounding box center [24, 154] width 12 height 12
click at [28, 389] on div at bounding box center [23, 397] width 23 height 23
click at [31, 388] on div at bounding box center [23, 397] width 23 height 23
click at [28, 213] on div at bounding box center [24, 212] width 12 height 12
click at [26, 210] on div at bounding box center [24, 212] width 12 height 12
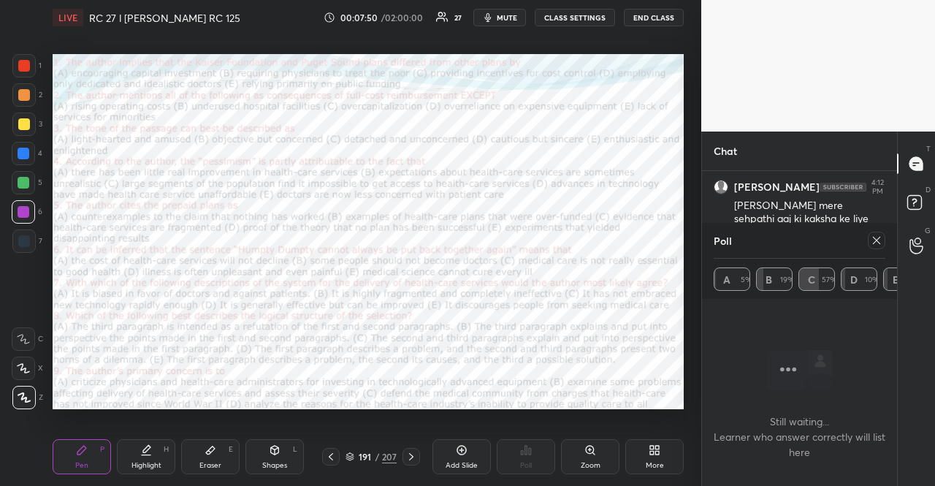
click at [22, 364] on icon at bounding box center [23, 368] width 13 height 10
drag, startPoint x: 23, startPoint y: 366, endPoint x: 42, endPoint y: 318, distance: 51.8
click at [23, 367] on icon at bounding box center [23, 368] width 13 height 10
click at [877, 234] on icon at bounding box center [877, 240] width 12 height 12
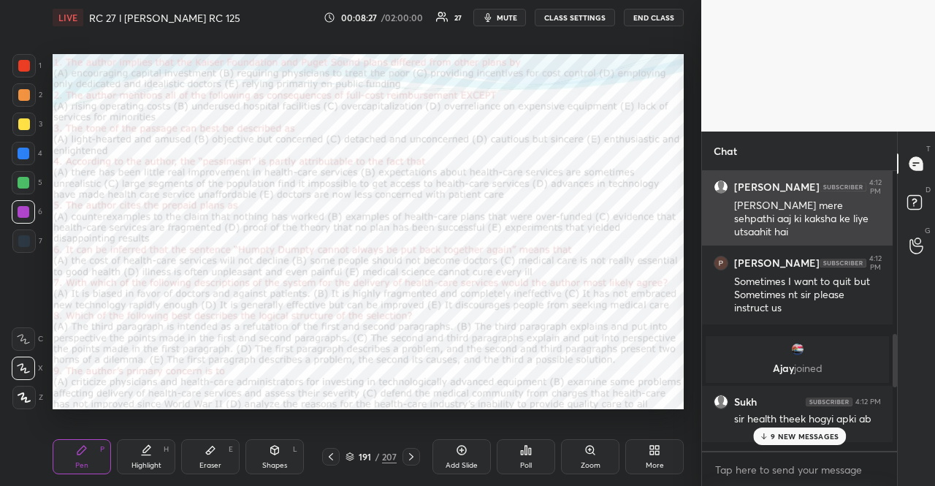
scroll to position [4, 4]
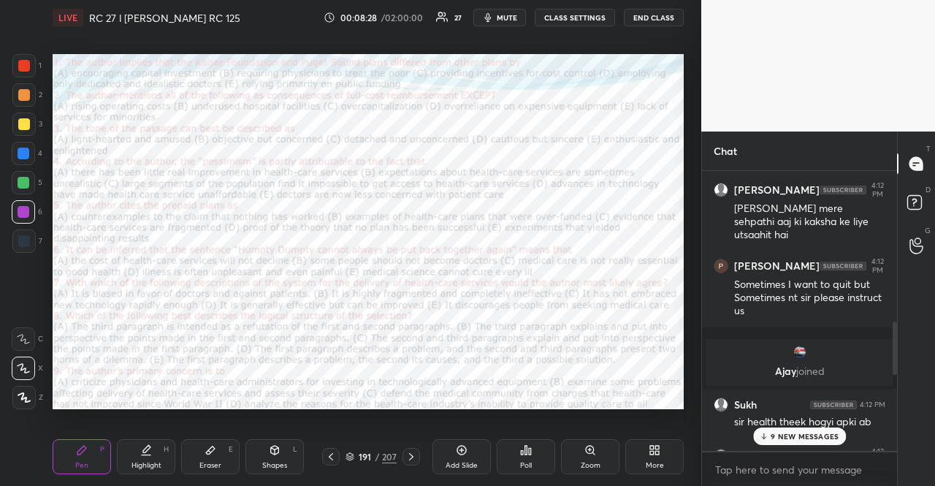
click at [780, 437] on p "9 NEW MESSAGES" at bounding box center [805, 436] width 68 height 9
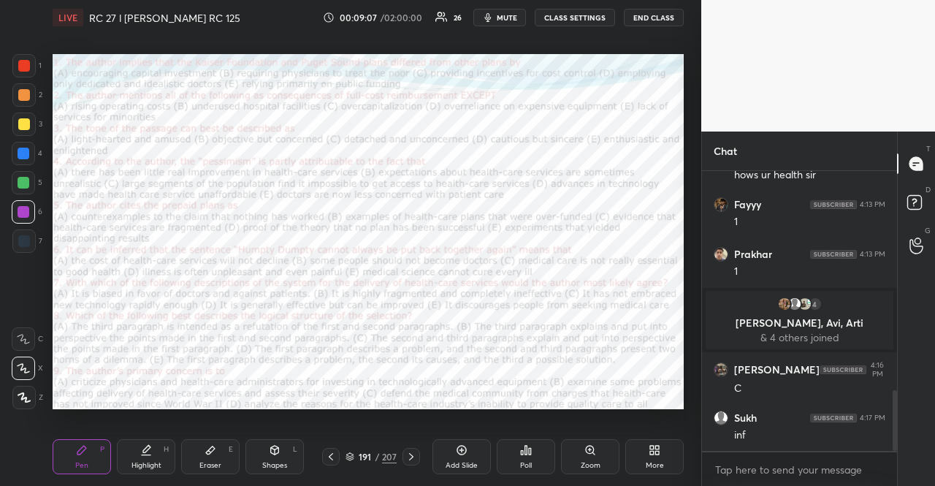
scroll to position [1062, 0]
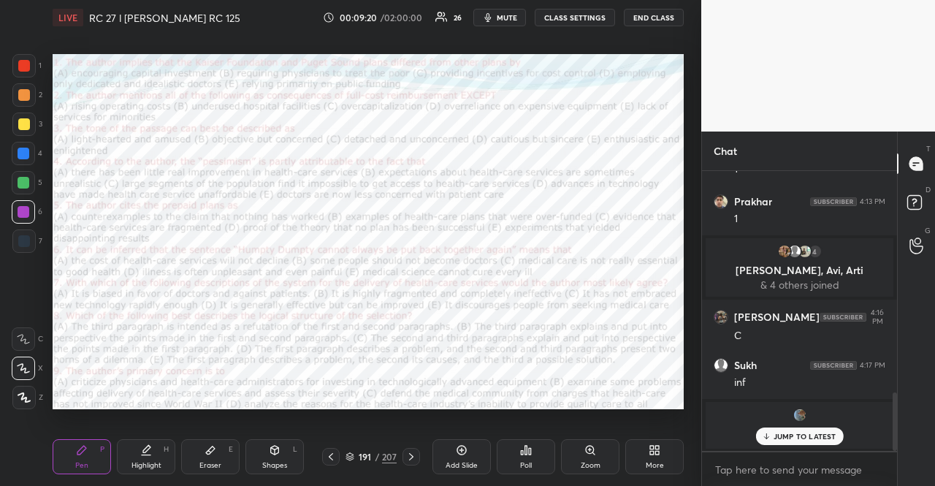
click at [26, 245] on div at bounding box center [24, 241] width 12 height 12
click at [15, 245] on div at bounding box center [23, 240] width 23 height 23
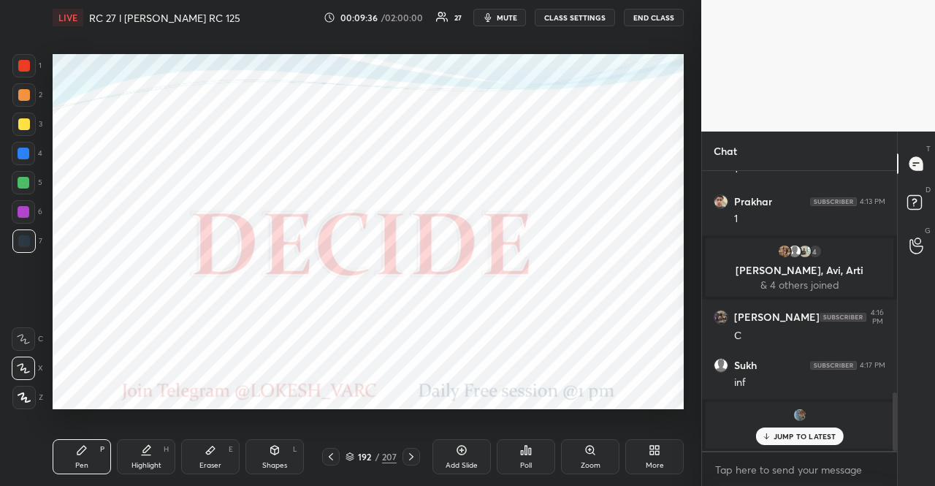
click at [525, 455] on icon at bounding box center [526, 450] width 12 height 12
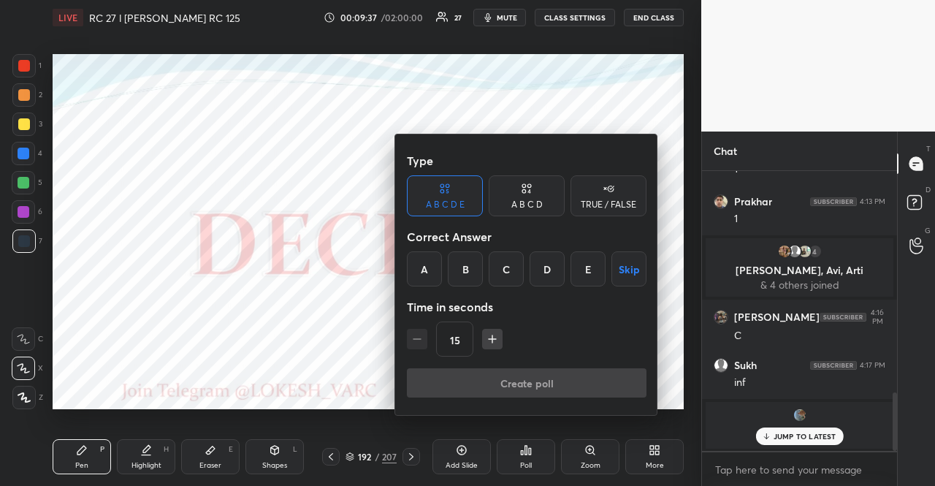
click at [619, 267] on button "Skip" at bounding box center [628, 268] width 35 height 35
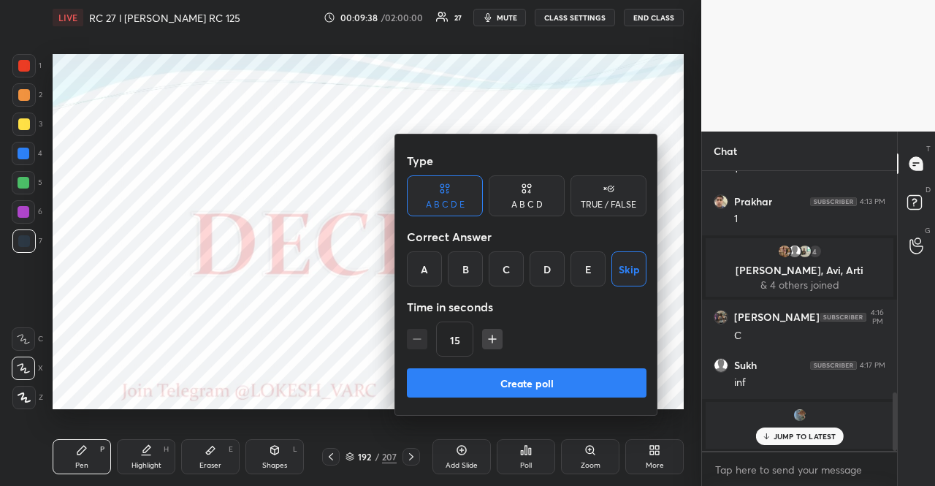
click at [571, 379] on button "Create poll" at bounding box center [527, 382] width 240 height 29
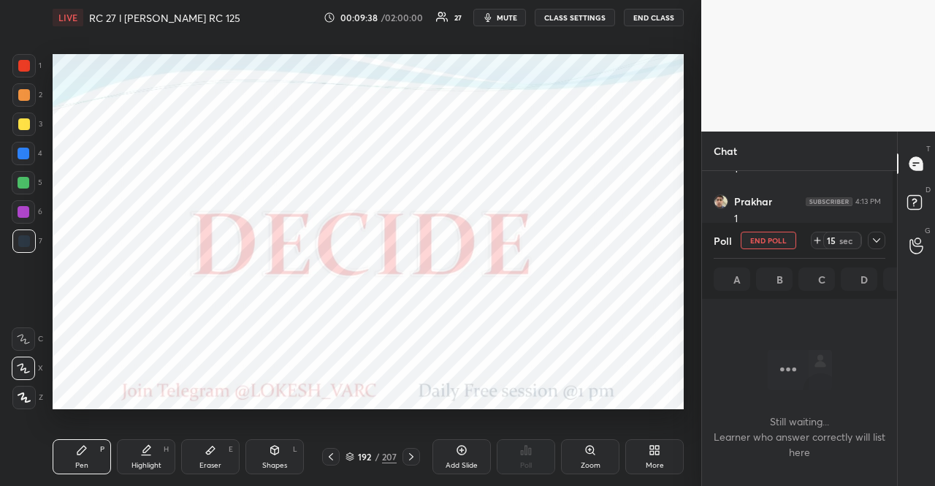
scroll to position [231, 191]
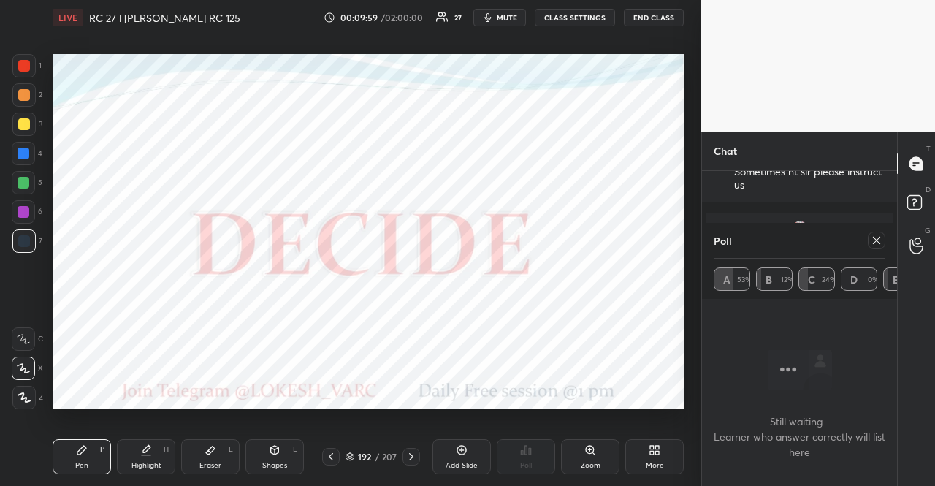
click at [873, 239] on icon at bounding box center [877, 240] width 12 height 12
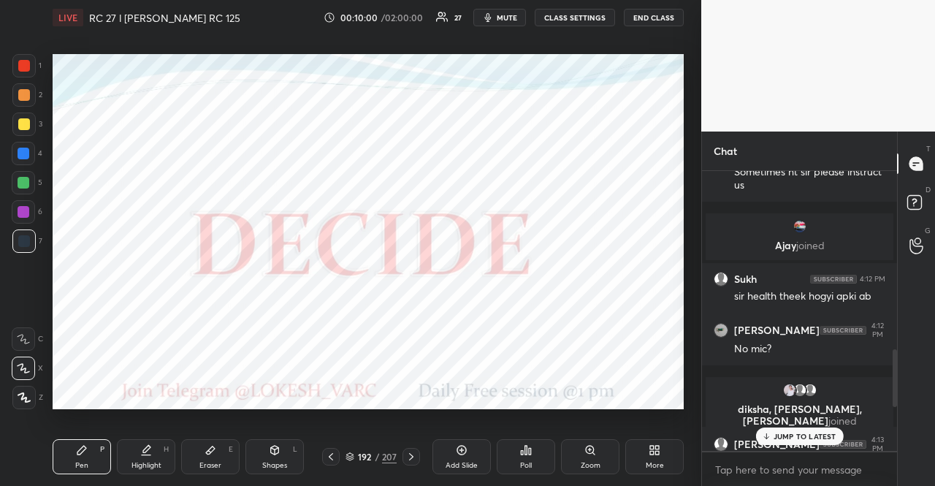
scroll to position [311, 191]
click at [540, 454] on div "Poll" at bounding box center [526, 456] width 58 height 35
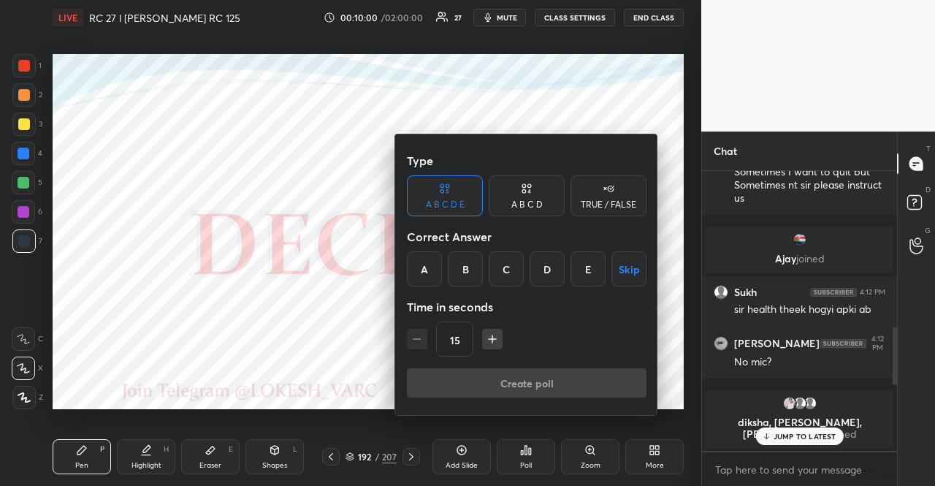
scroll to position [633, 0]
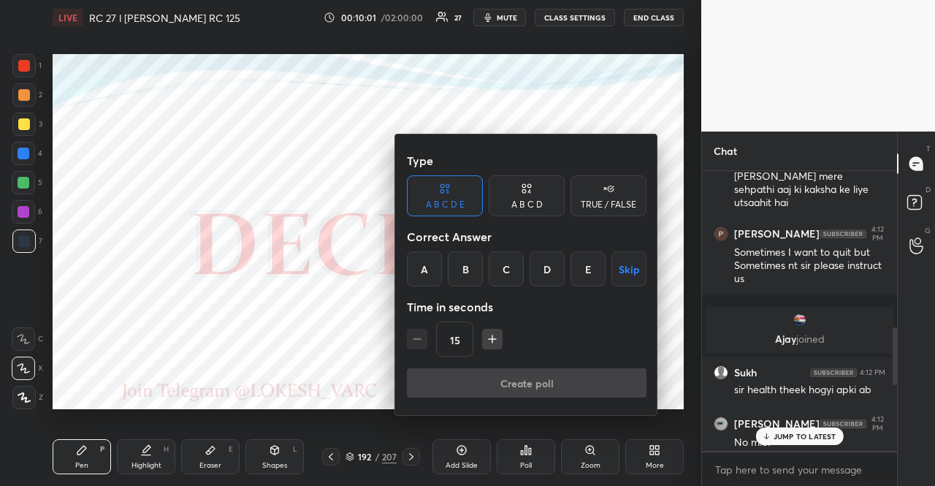
click at [618, 193] on div "TRUE / FALSE" at bounding box center [608, 195] width 76 height 41
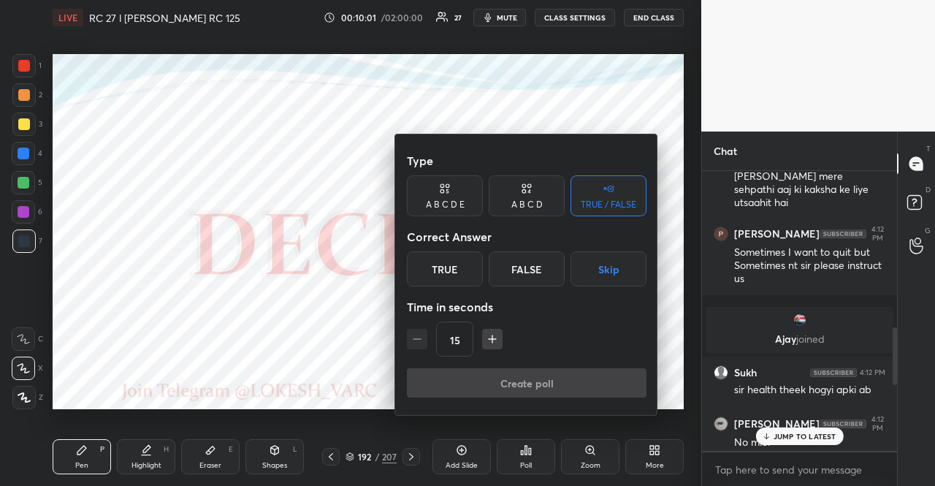
click at [603, 267] on button "Skip" at bounding box center [608, 268] width 76 height 35
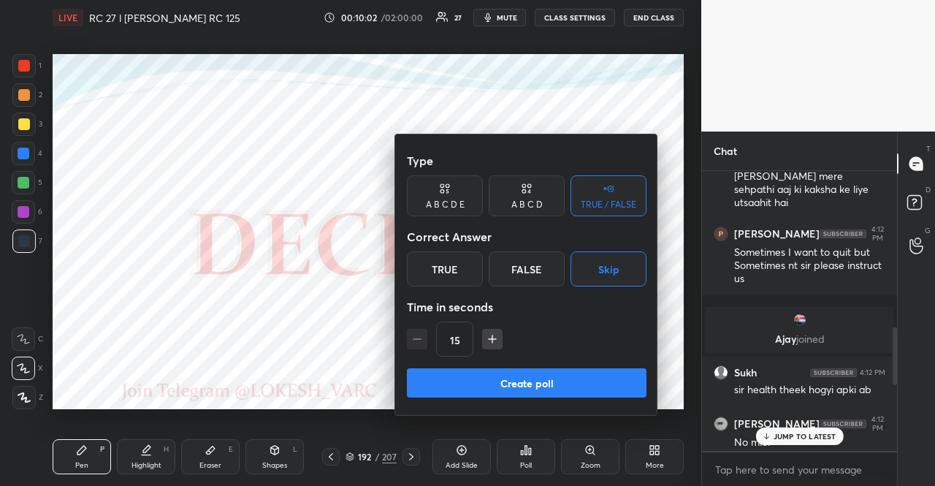
click at [597, 372] on button "Create poll" at bounding box center [527, 382] width 240 height 29
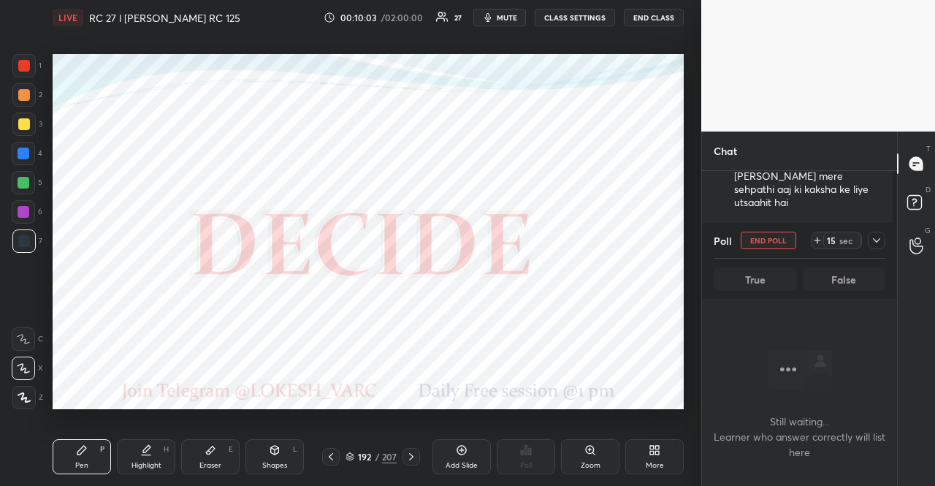
scroll to position [235, 191]
click at [870, 240] on div at bounding box center [877, 241] width 18 height 18
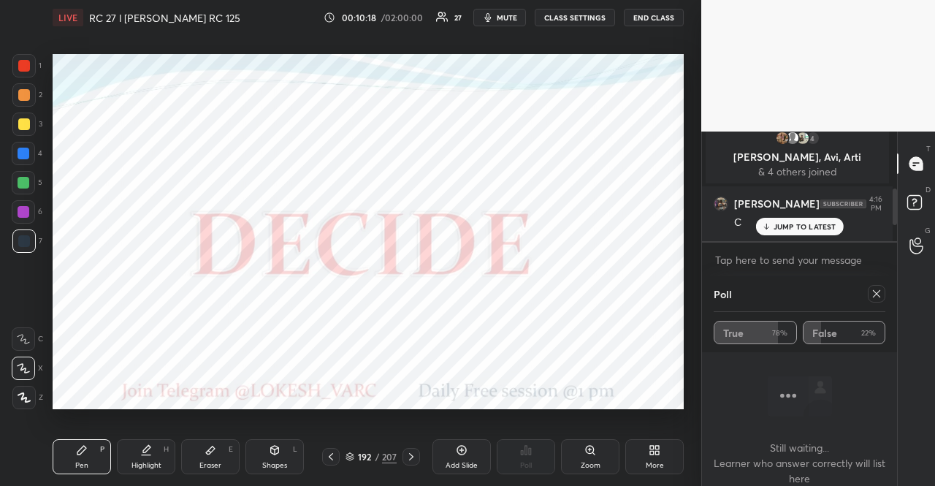
click at [28, 205] on div at bounding box center [23, 211] width 23 height 23
click at [871, 294] on icon at bounding box center [877, 294] width 12 height 12
type textarea "x"
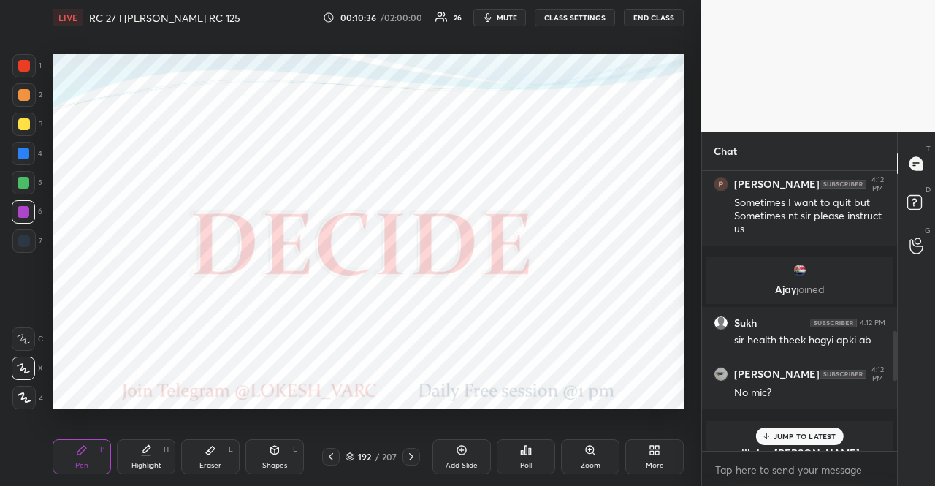
click at [825, 435] on p "JUMP TO LATEST" at bounding box center [805, 436] width 63 height 9
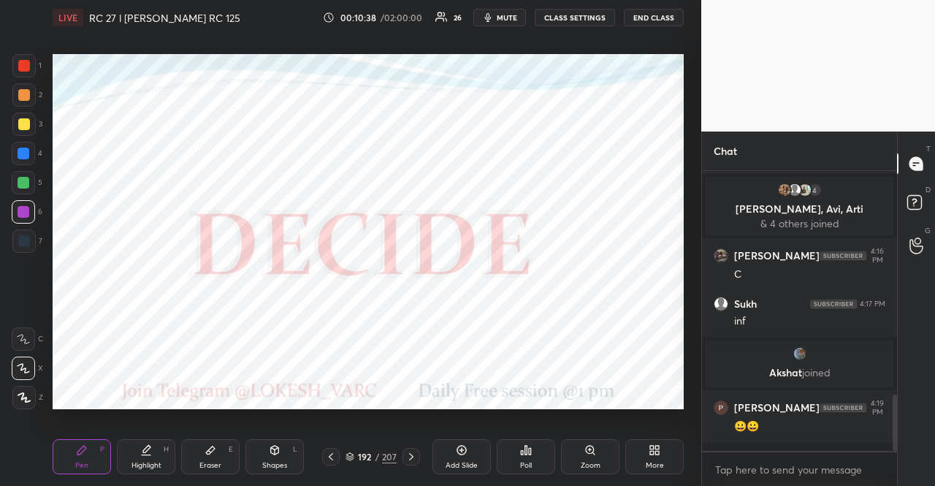
click at [416, 451] on div at bounding box center [411, 457] width 18 height 18
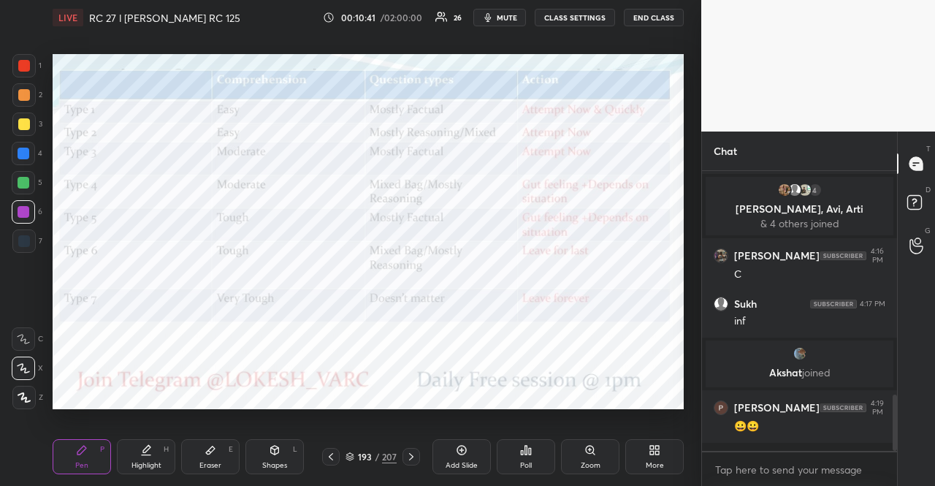
drag, startPoint x: 31, startPoint y: 183, endPoint x: 15, endPoint y: 182, distance: 16.9
click at [29, 183] on div at bounding box center [23, 182] width 23 height 23
click at [18, 186] on div at bounding box center [23, 182] width 23 height 23
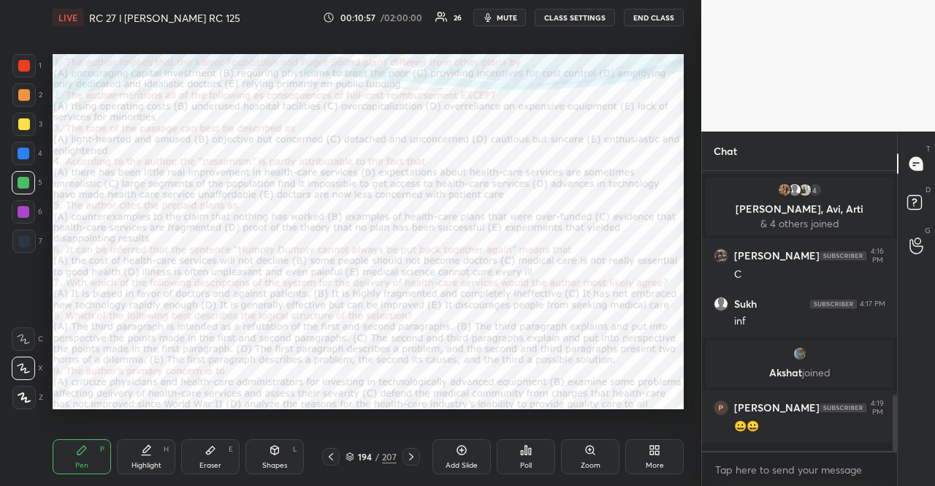
click at [32, 62] on div at bounding box center [23, 65] width 23 height 23
drag, startPoint x: 28, startPoint y: 65, endPoint x: 38, endPoint y: 62, distance: 10.6
click at [28, 66] on div at bounding box center [24, 66] width 12 height 12
click at [524, 467] on div "Poll" at bounding box center [526, 465] width 12 height 7
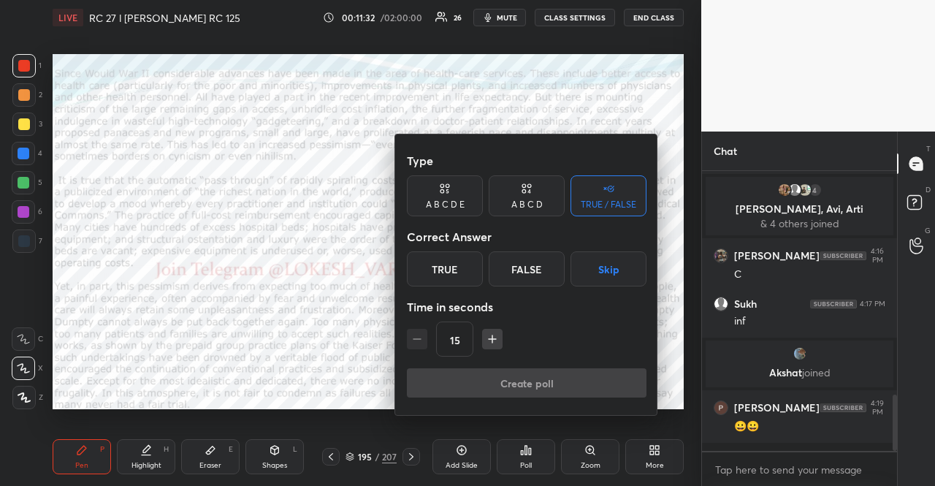
click at [498, 337] on icon "button" at bounding box center [492, 339] width 15 height 15
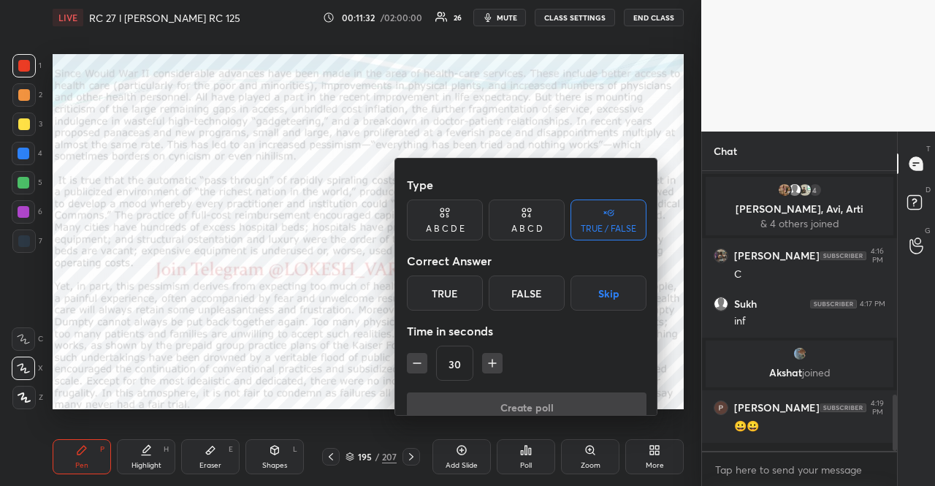
click at [498, 356] on icon "button" at bounding box center [492, 363] width 15 height 15
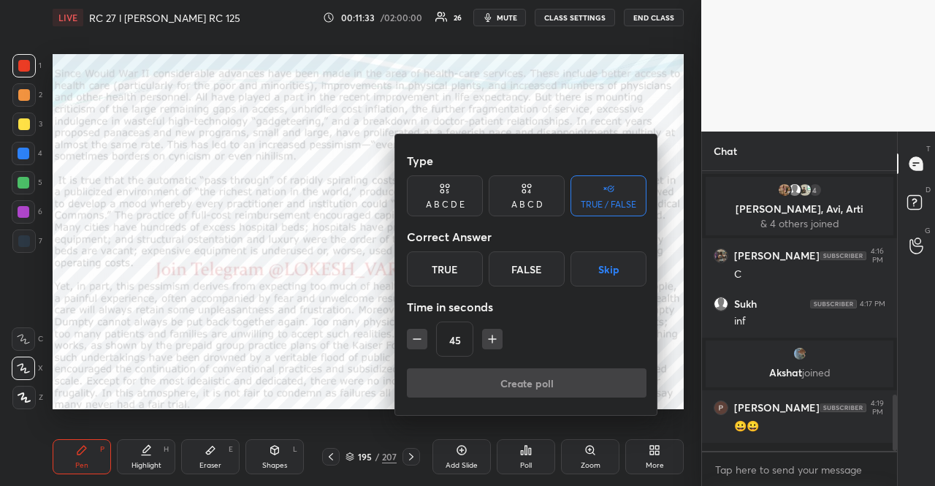
click at [498, 337] on icon "button" at bounding box center [492, 339] width 15 height 15
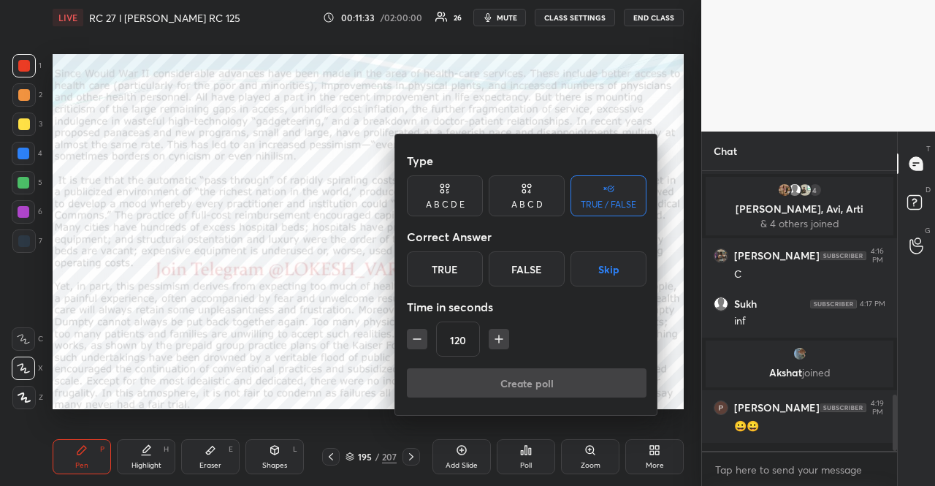
click at [498, 337] on icon "button" at bounding box center [499, 339] width 15 height 15
type input "180"
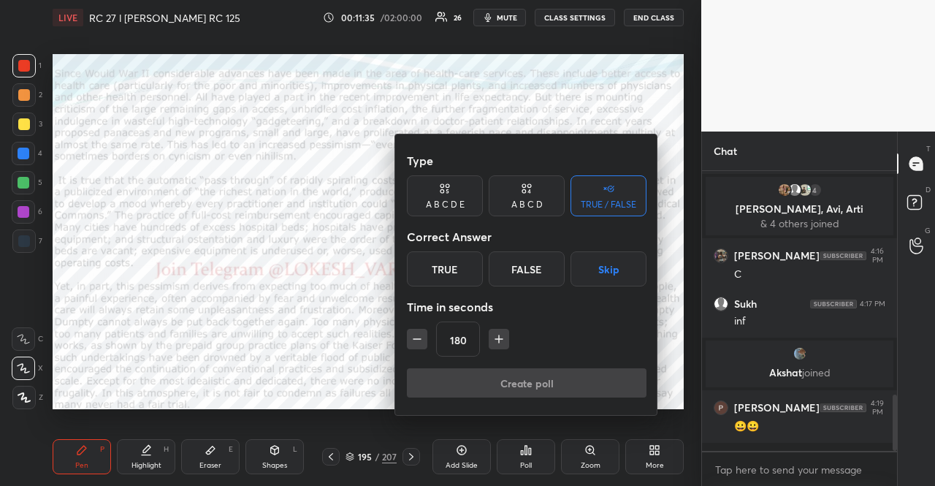
click at [590, 272] on button "Skip" at bounding box center [608, 268] width 76 height 35
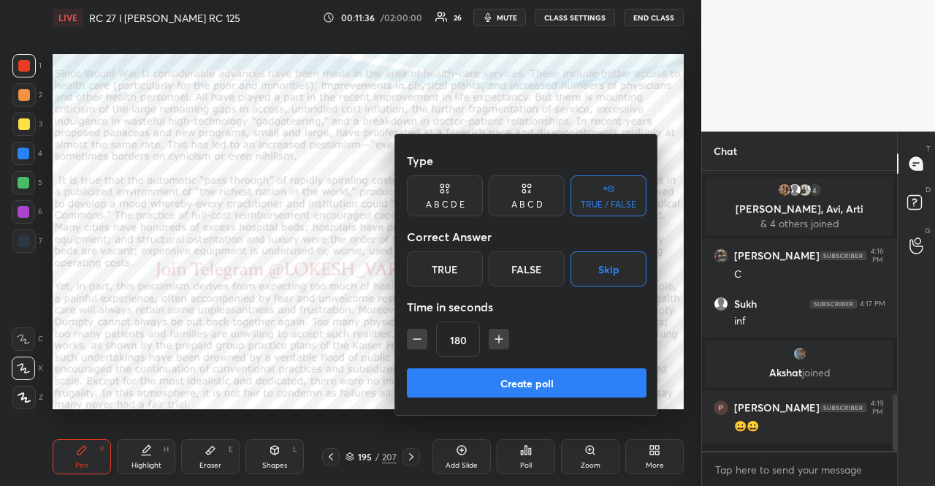
click at [580, 377] on button "Create poll" at bounding box center [527, 382] width 240 height 29
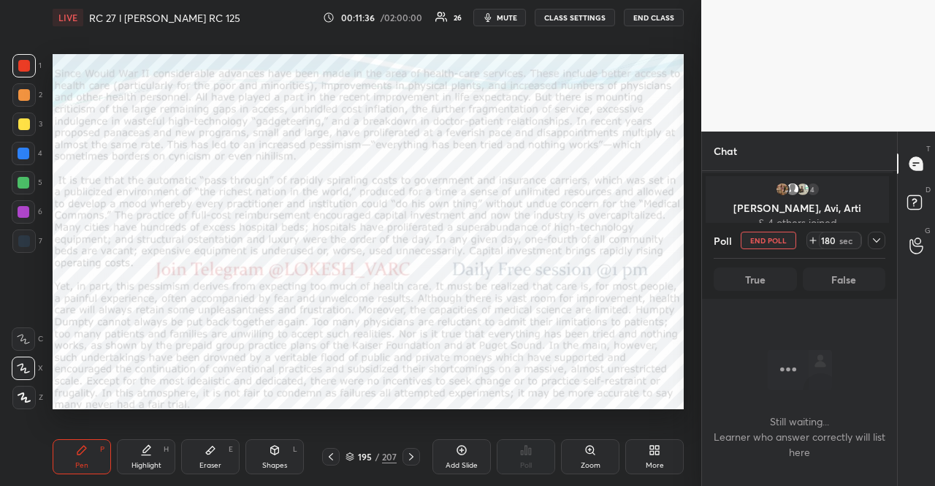
scroll to position [4, 4]
drag, startPoint x: 508, startPoint y: 12, endPoint x: 508, endPoint y: 44, distance: 31.4
click at [508, 12] on span "mute" at bounding box center [507, 17] width 20 height 10
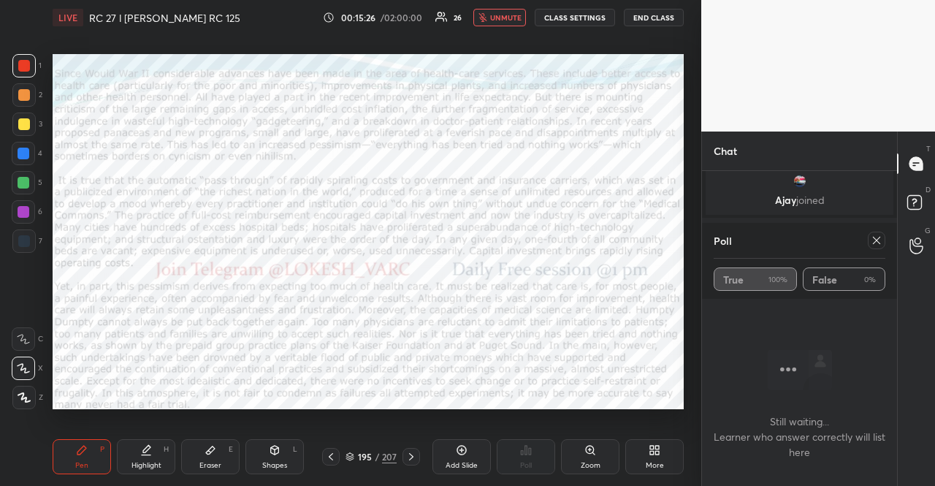
click at [508, 10] on button "unmute" at bounding box center [499, 18] width 53 height 18
click at [882, 243] on icon at bounding box center [877, 240] width 12 height 12
type textarea "x"
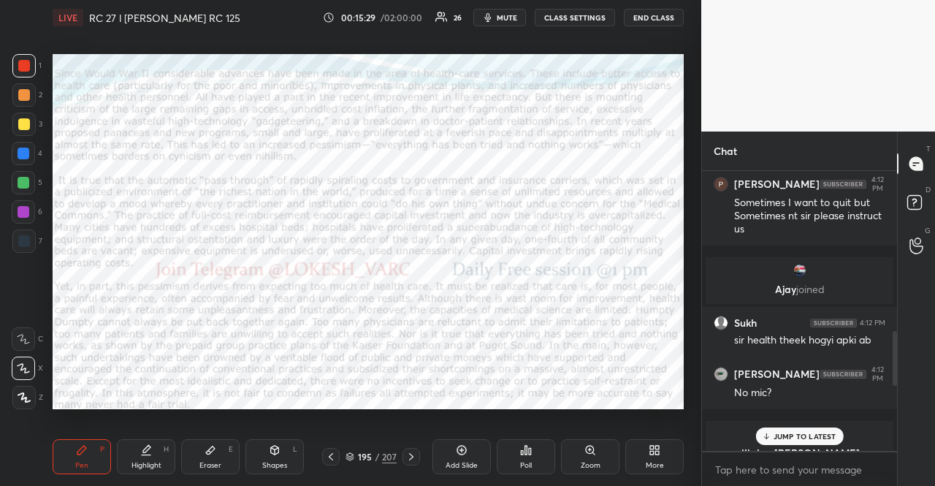
click at [409, 461] on icon at bounding box center [411, 457] width 12 height 12
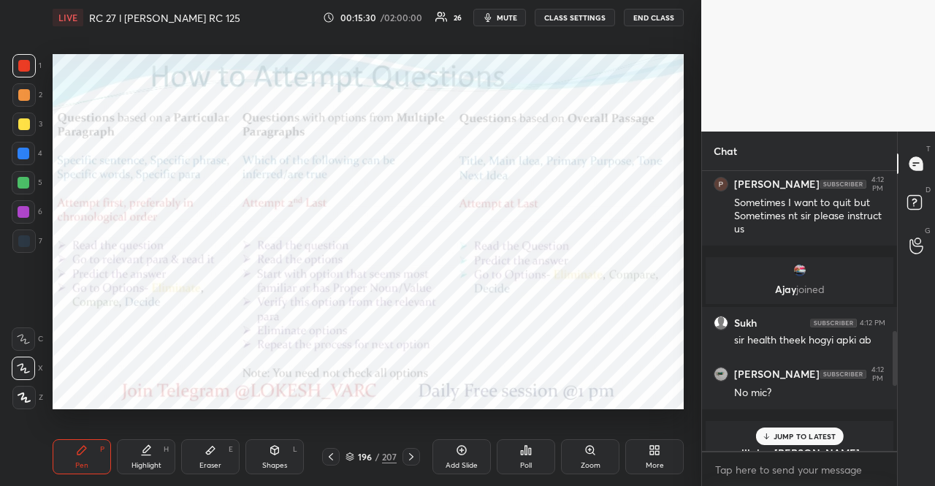
click at [776, 433] on p "JUMP TO LATEST" at bounding box center [805, 436] width 63 height 9
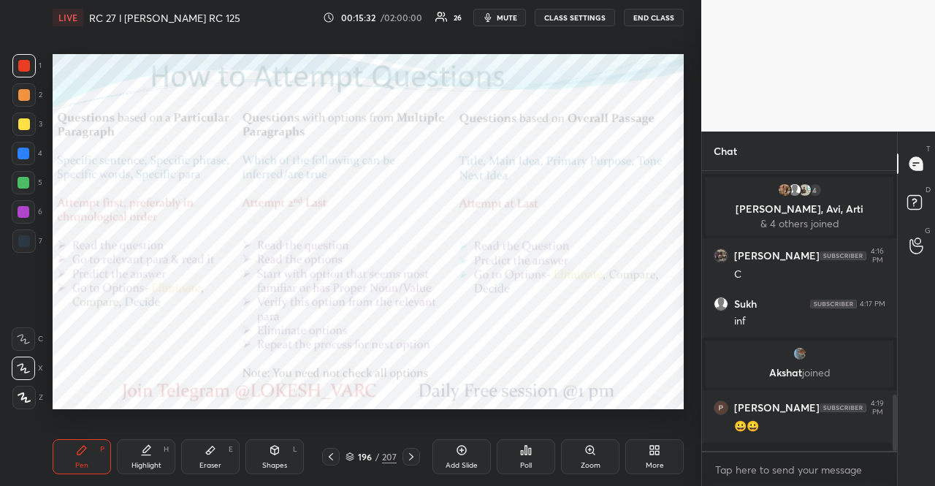
click at [22, 137] on div "1 2 3 4 5 6 7" at bounding box center [27, 156] width 31 height 205
click at [31, 154] on div at bounding box center [23, 153] width 23 height 23
click at [261, 462] on div "Shapes L" at bounding box center [274, 456] width 58 height 35
click at [17, 183] on div at bounding box center [23, 182] width 23 height 23
click at [19, 72] on div at bounding box center [23, 65] width 23 height 23
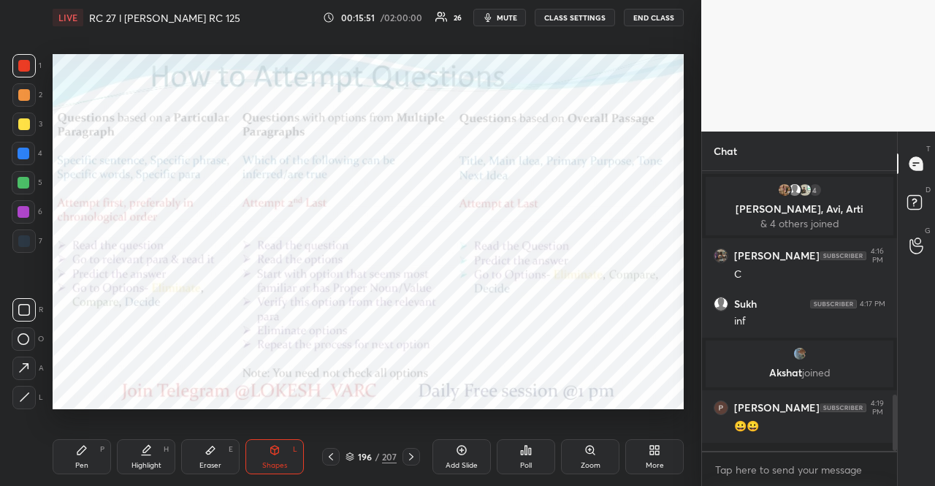
click at [409, 454] on icon at bounding box center [411, 457] width 12 height 12
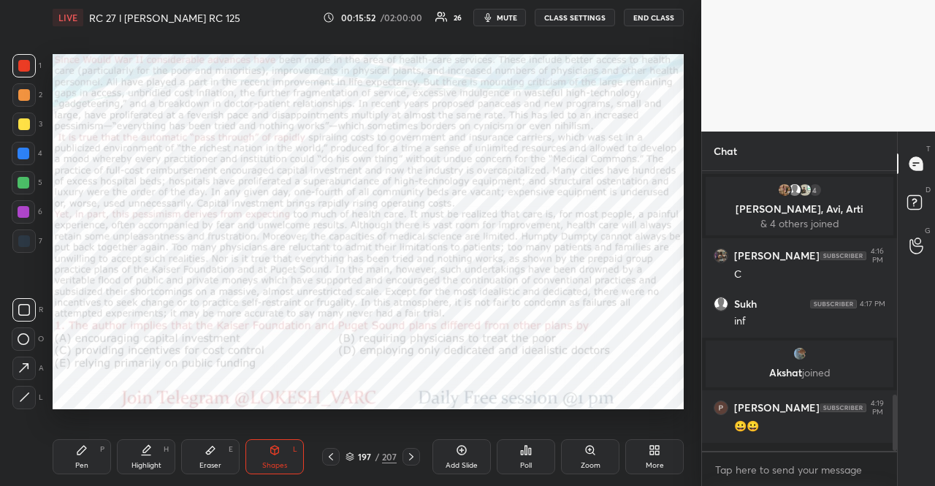
click at [413, 458] on icon at bounding box center [411, 457] width 12 height 12
click at [421, 462] on div "198 / 207" at bounding box center [371, 457] width 110 height 18
click at [413, 451] on icon at bounding box center [411, 457] width 12 height 12
click at [413, 449] on div at bounding box center [411, 457] width 18 height 18
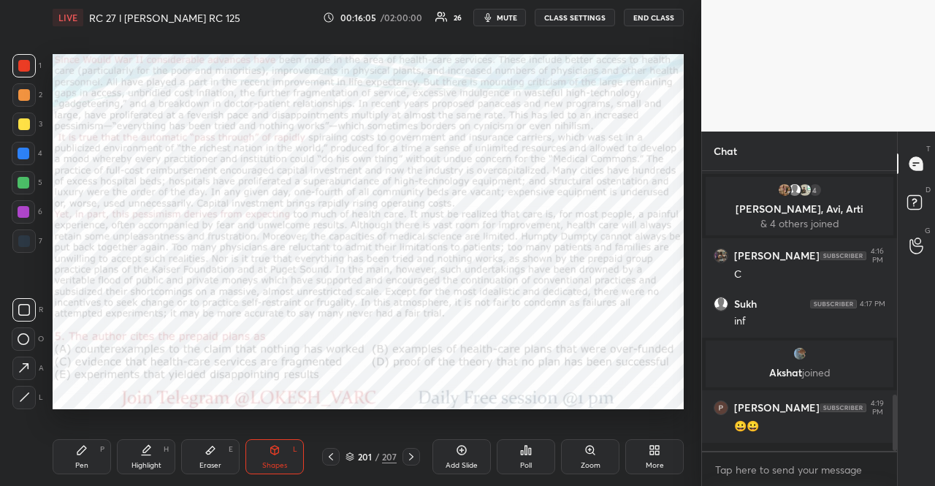
click at [413, 449] on div at bounding box center [411, 457] width 18 height 18
click at [330, 454] on icon at bounding box center [331, 457] width 12 height 12
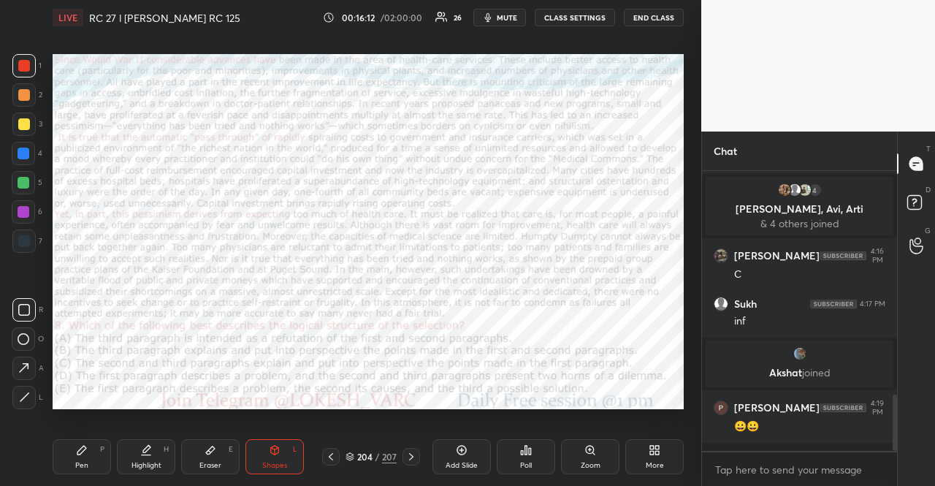
click at [330, 454] on icon at bounding box center [331, 457] width 12 height 12
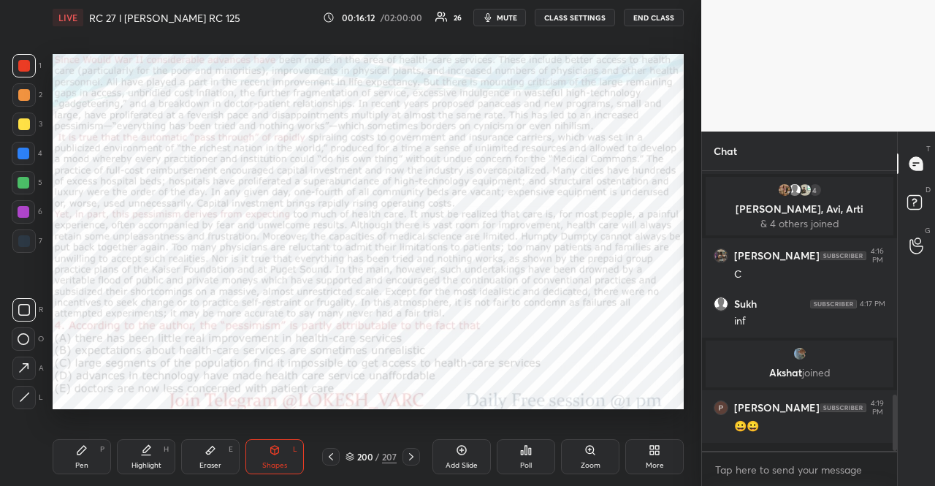
click at [330, 454] on icon at bounding box center [331, 457] width 12 height 12
click at [519, 461] on div "Poll" at bounding box center [526, 456] width 58 height 35
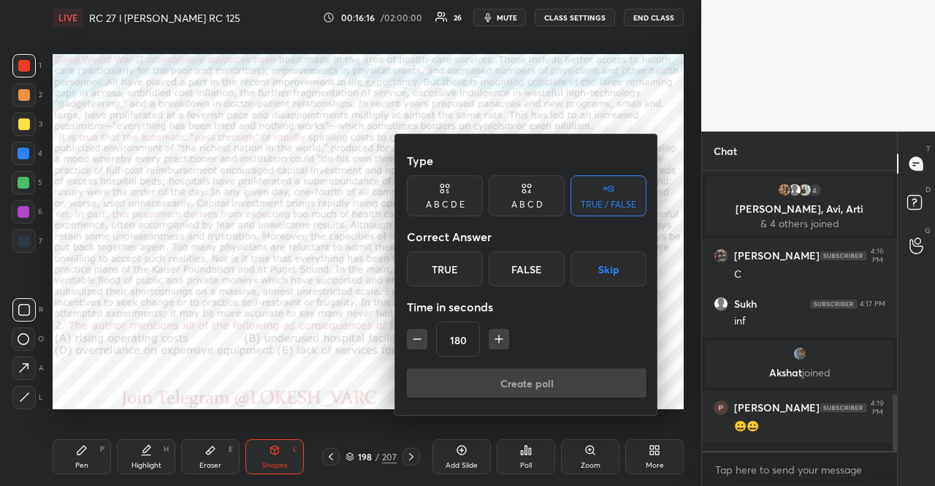
drag, startPoint x: 605, startPoint y: 269, endPoint x: 587, endPoint y: 270, distance: 17.6
click at [603, 270] on button "Skip" at bounding box center [608, 268] width 76 height 35
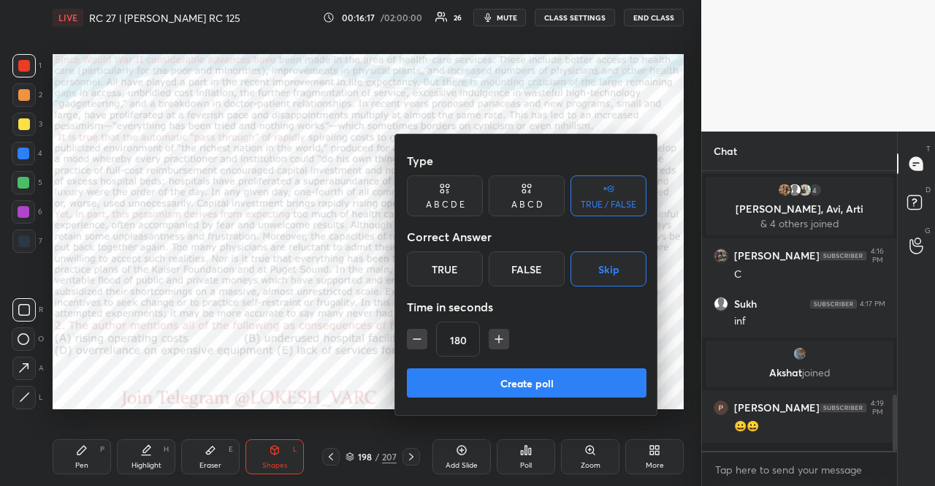
click at [428, 338] on div "180" at bounding box center [527, 338] width 240 height 35
click at [427, 338] on div "180" at bounding box center [527, 338] width 240 height 35
click at [426, 338] on div "180" at bounding box center [527, 338] width 240 height 35
click at [426, 338] on button "button" at bounding box center [417, 339] width 20 height 20
click at [425, 338] on button "button" at bounding box center [417, 339] width 20 height 20
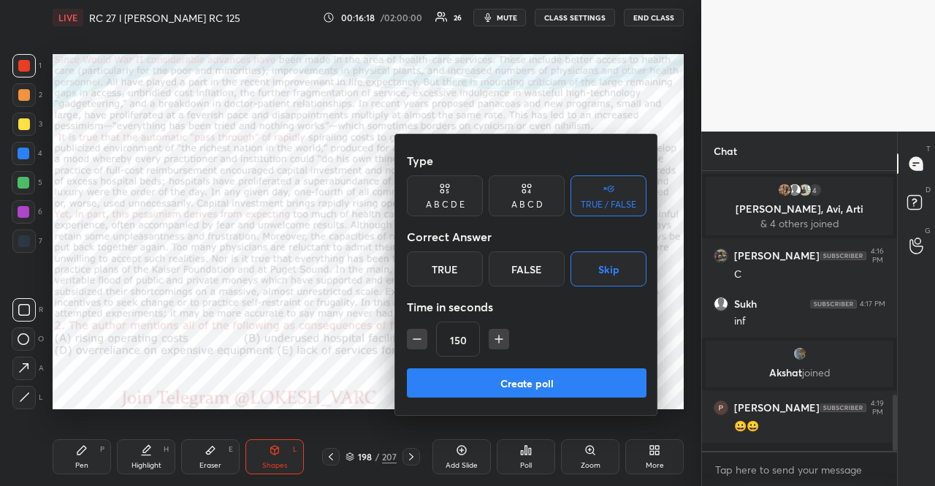
click at [425, 338] on button "button" at bounding box center [417, 339] width 20 height 20
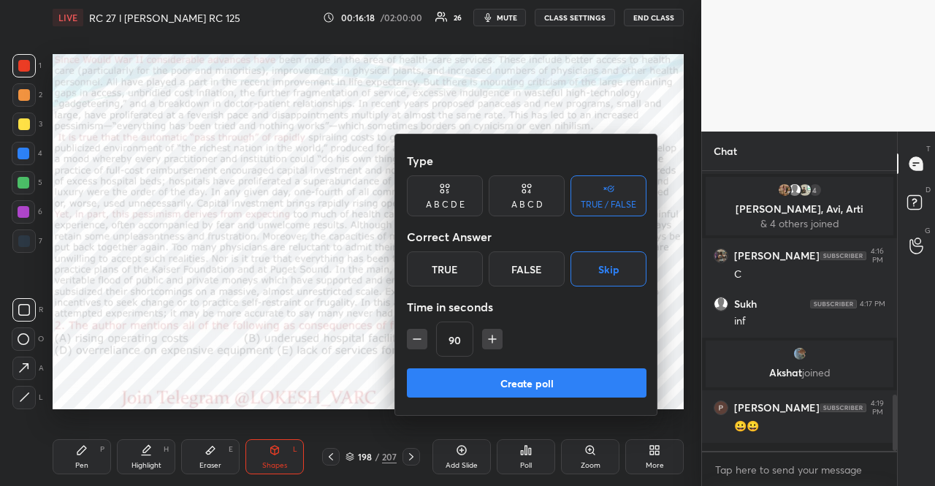
type input "75"
click at [531, 372] on button "Create poll" at bounding box center [527, 382] width 240 height 29
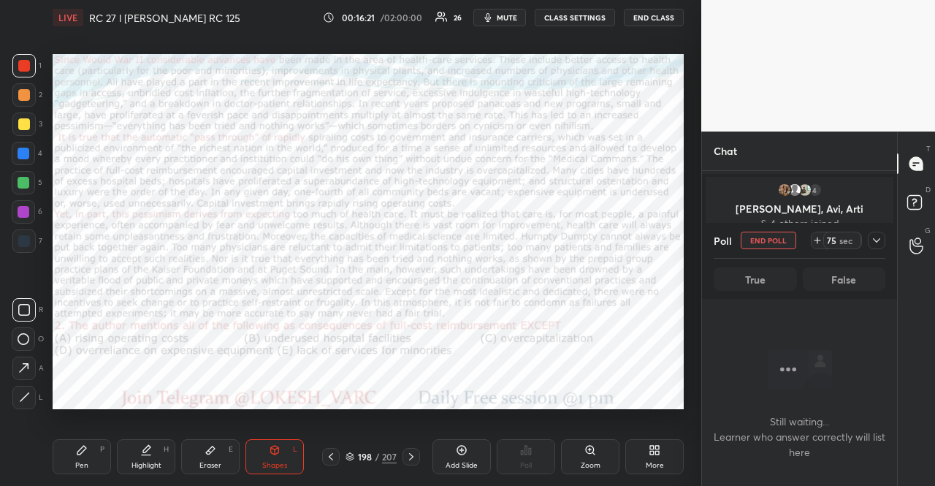
scroll to position [745, 0]
click at [80, 450] on icon at bounding box center [81, 450] width 9 height 9
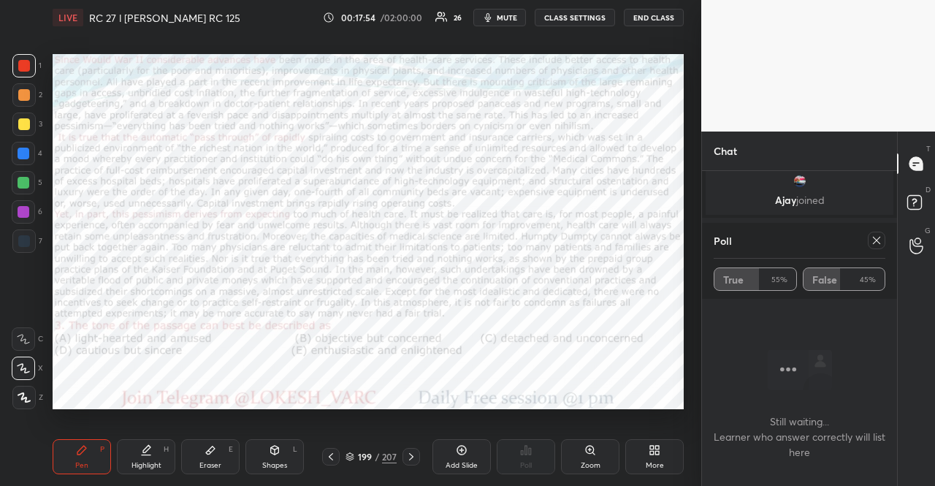
click at [876, 240] on icon at bounding box center [876, 240] width 7 height 7
type textarea "x"
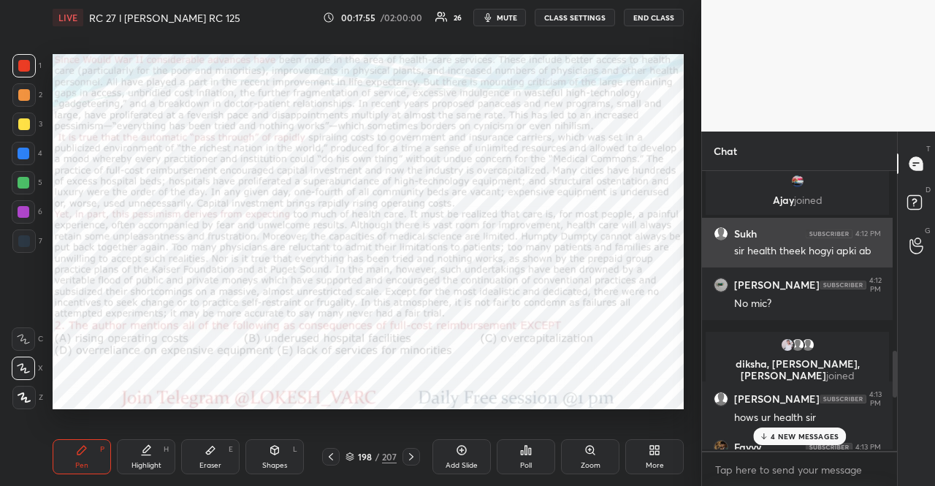
scroll to position [311, 191]
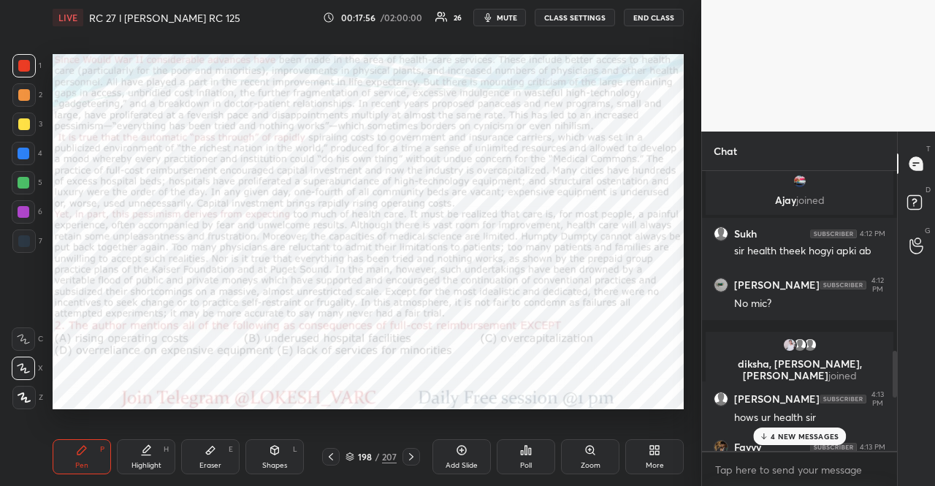
click at [780, 436] on p "4 NEW MESSAGES" at bounding box center [805, 436] width 68 height 9
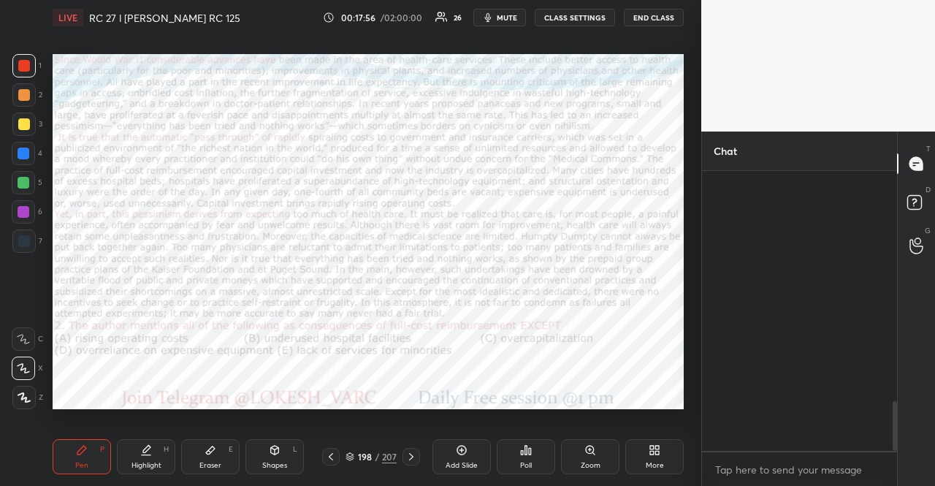
scroll to position [1288, 0]
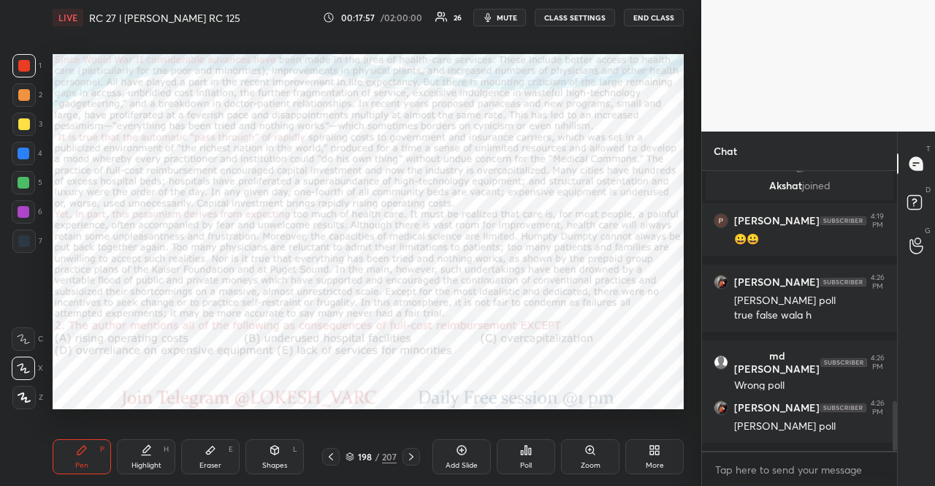
click at [529, 451] on icon at bounding box center [530, 451] width 2 height 7
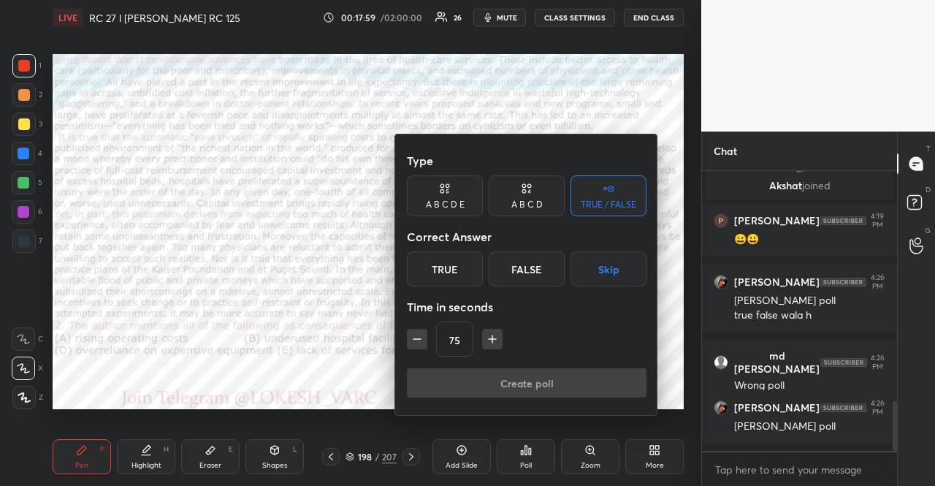
click at [450, 201] on div "A B C D E" at bounding box center [445, 204] width 39 height 9
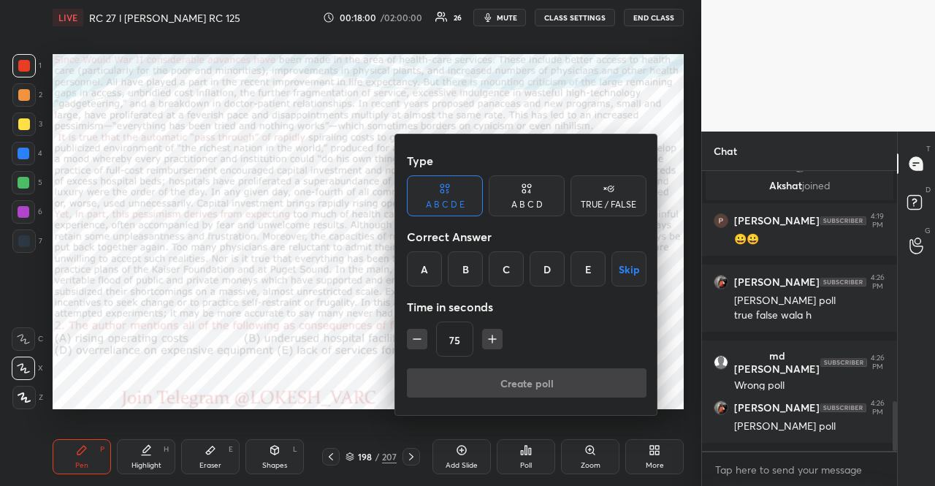
click at [422, 340] on icon "button" at bounding box center [417, 339] width 15 height 15
type input "15"
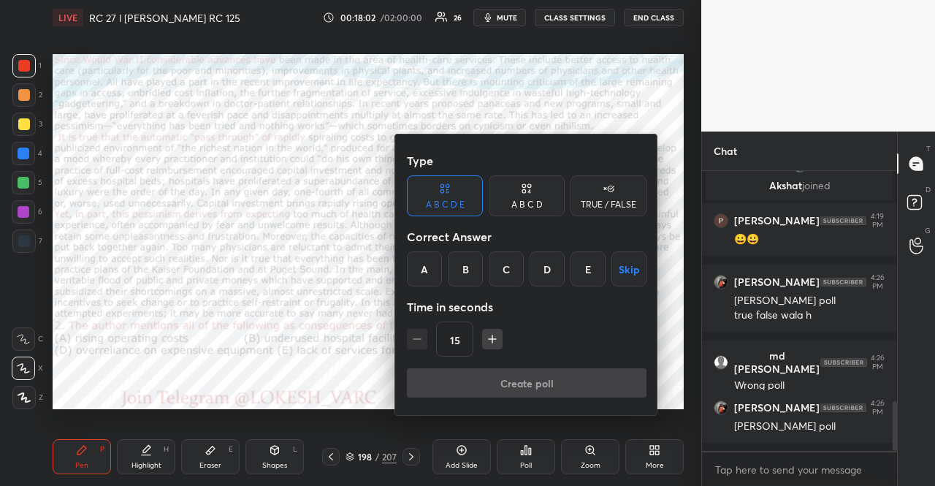
click at [631, 267] on button "Skip" at bounding box center [628, 268] width 35 height 35
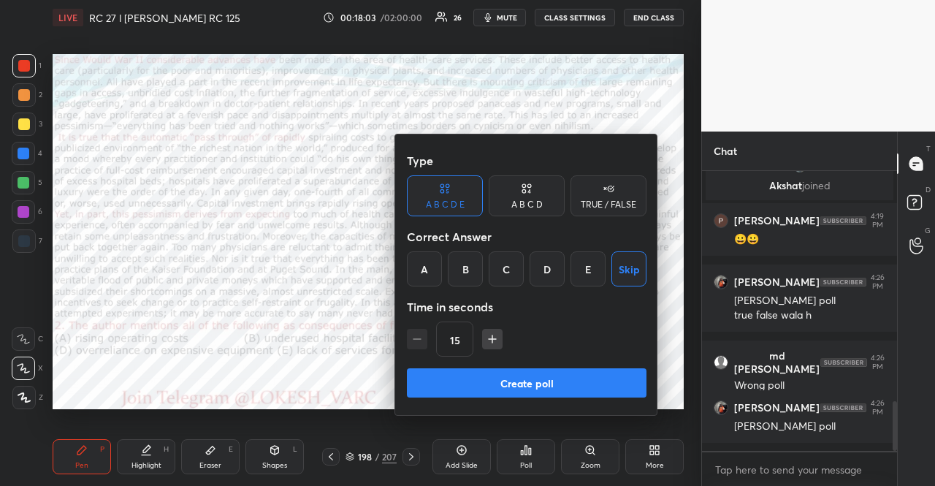
click at [567, 386] on button "Create poll" at bounding box center [527, 382] width 240 height 29
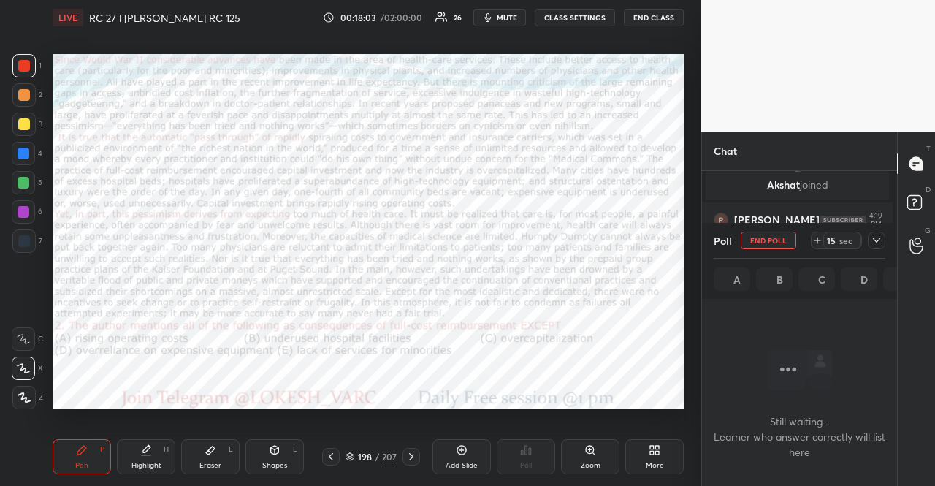
scroll to position [195, 186]
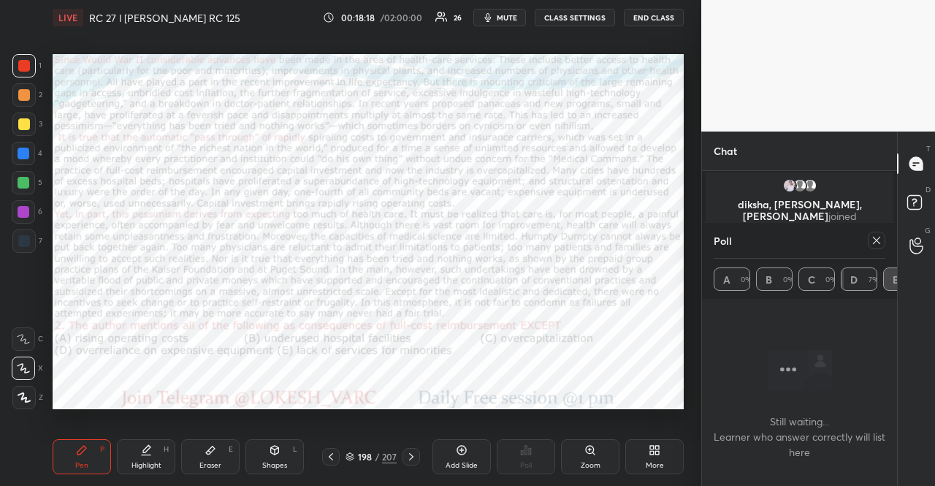
click at [415, 454] on icon at bounding box center [411, 457] width 12 height 12
click at [879, 234] on icon at bounding box center [877, 240] width 12 height 12
type textarea "x"
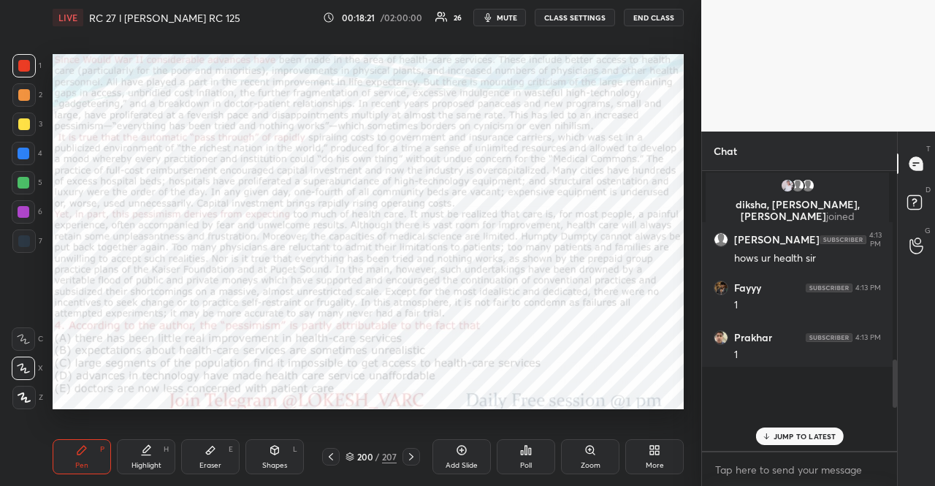
scroll to position [5, 4]
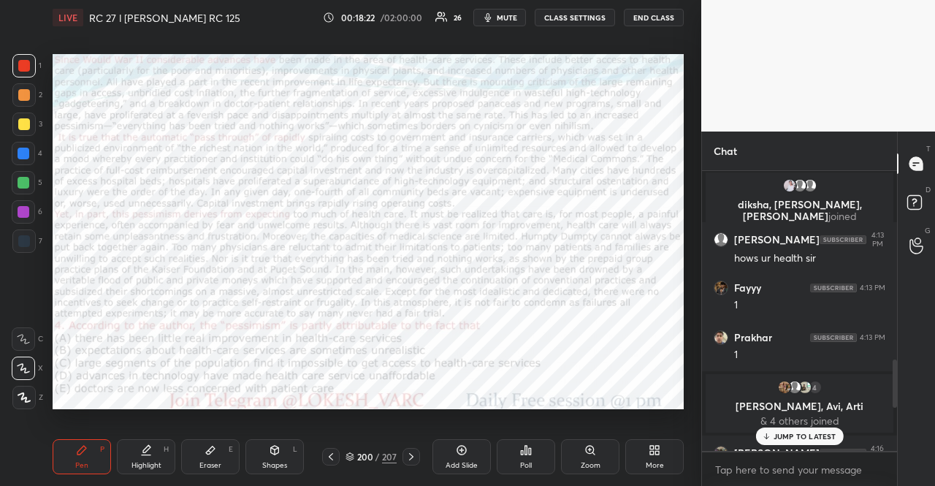
click at [512, 455] on div "Poll" at bounding box center [526, 456] width 58 height 35
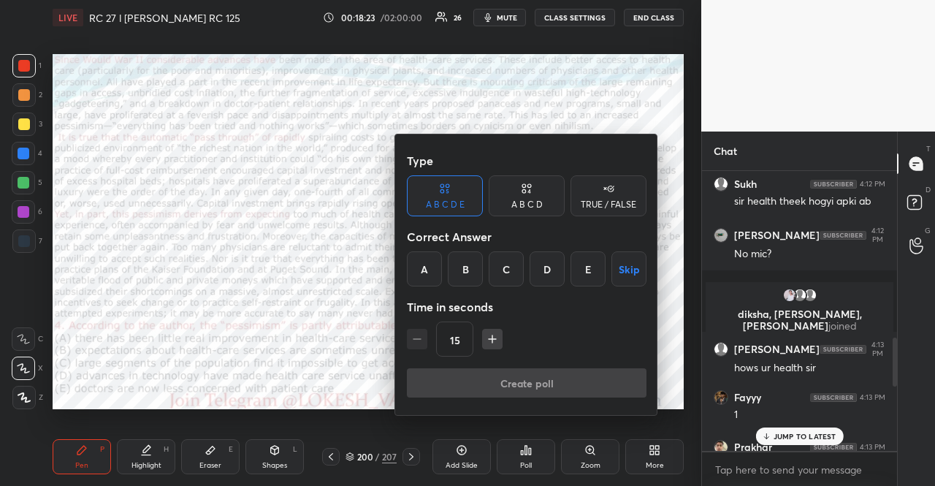
click at [620, 264] on button "Skip" at bounding box center [628, 268] width 35 height 35
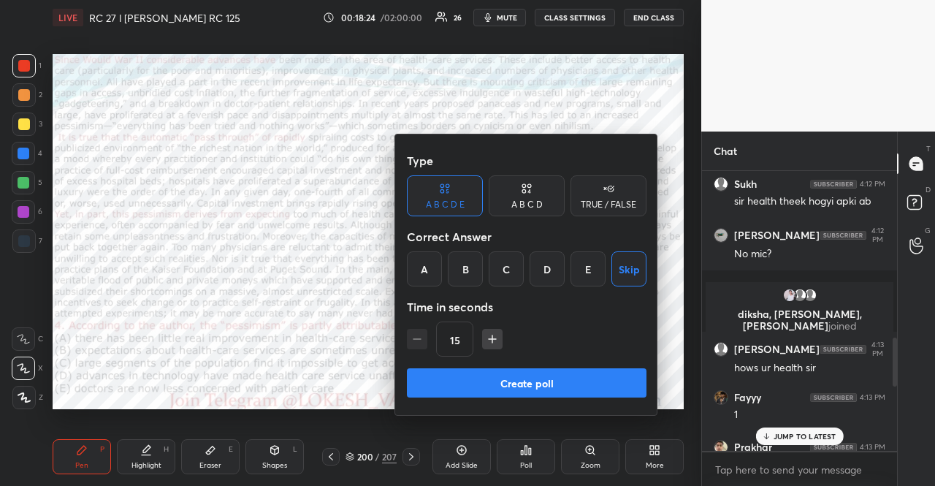
click at [494, 337] on icon "button" at bounding box center [492, 339] width 15 height 15
type input "30"
click at [503, 369] on button "Create poll" at bounding box center [527, 382] width 240 height 29
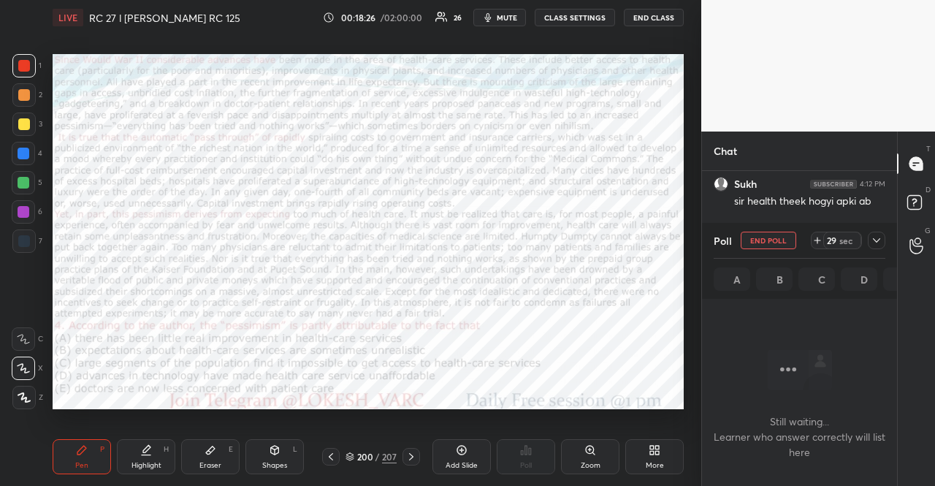
click at [836, 234] on div "29" at bounding box center [831, 240] width 12 height 12
click at [836, 234] on div "59" at bounding box center [831, 240] width 12 height 12
click at [421, 454] on div "200 / 207" at bounding box center [371, 457] width 110 height 18
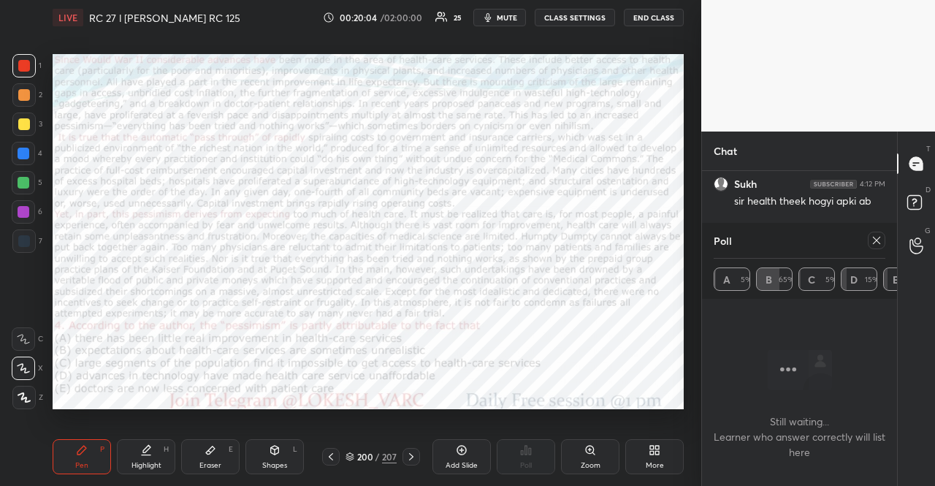
click at [415, 454] on icon at bounding box center [411, 457] width 12 height 12
click at [867, 235] on div at bounding box center [873, 241] width 23 height 18
click at [879, 237] on icon at bounding box center [876, 240] width 7 height 7
type textarea "x"
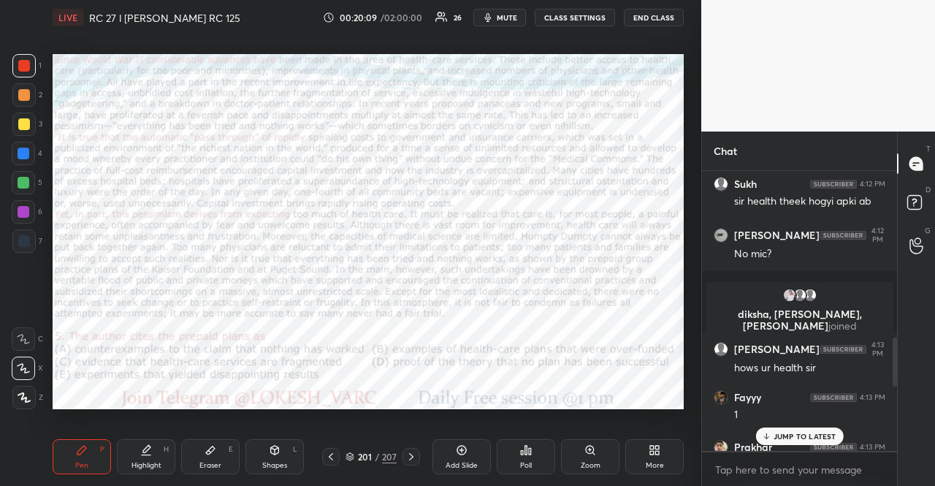
scroll to position [4, 4]
click at [521, 452] on icon at bounding box center [522, 453] width 2 height 4
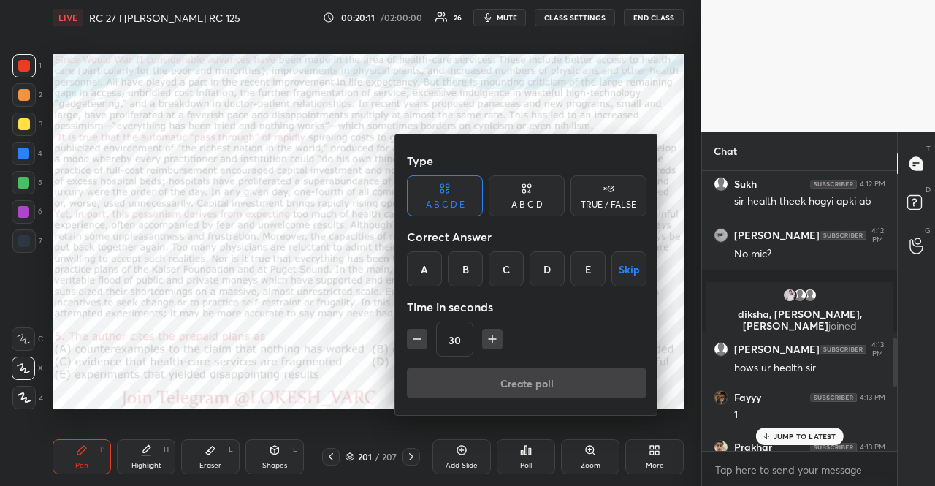
click at [624, 264] on button "Skip" at bounding box center [628, 268] width 35 height 35
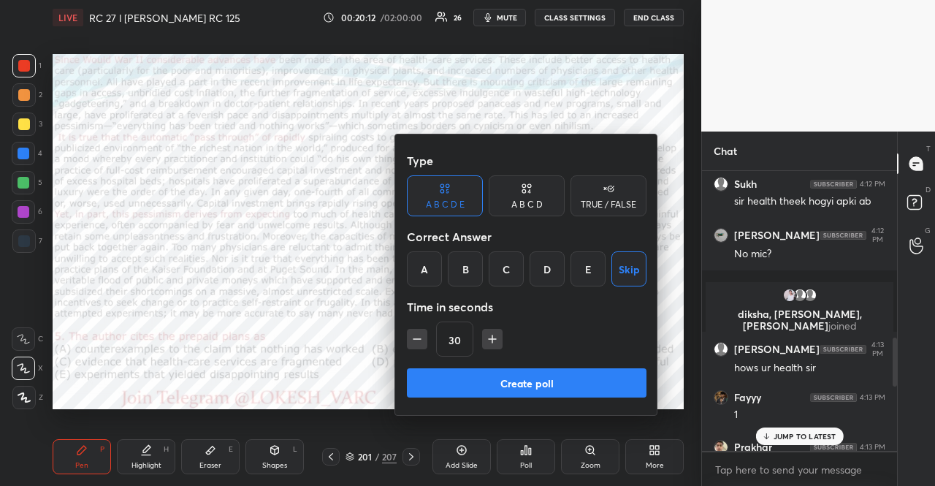
click at [485, 338] on icon "button" at bounding box center [492, 339] width 15 height 15
click at [420, 339] on icon "button" at bounding box center [416, 339] width 7 height 0
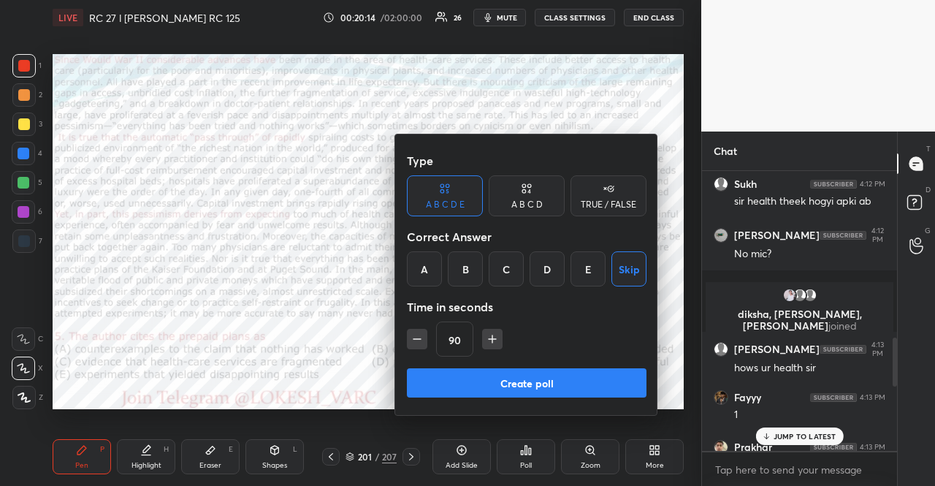
type input "75"
click at [470, 379] on button "Create poll" at bounding box center [527, 382] width 240 height 29
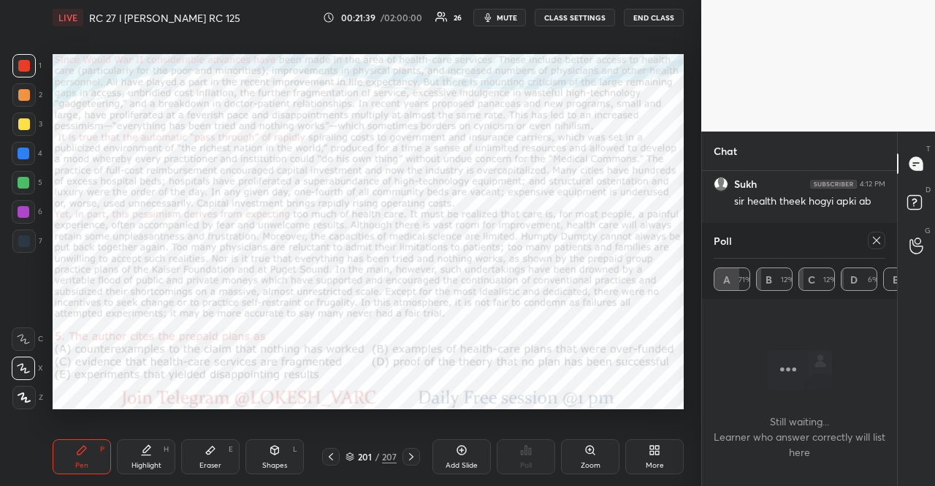
click at [412, 455] on icon at bounding box center [411, 457] width 12 height 12
click at [873, 235] on icon at bounding box center [877, 240] width 12 height 12
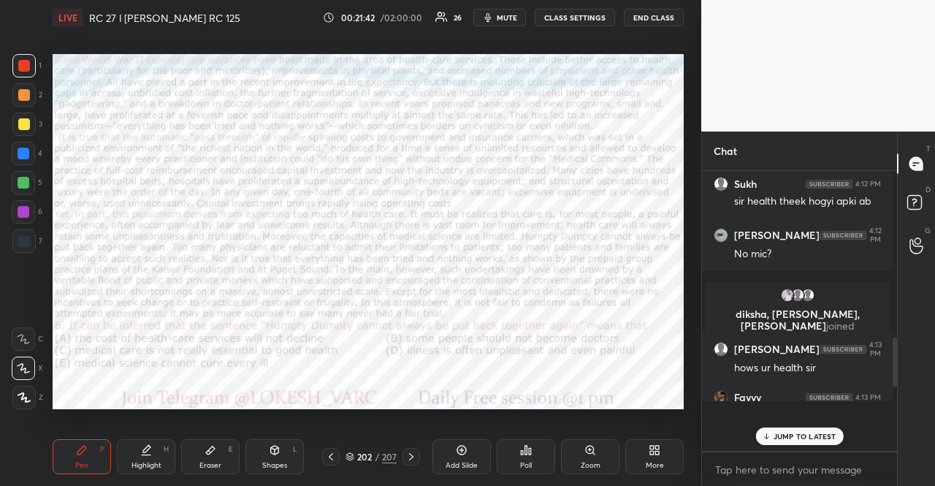
scroll to position [311, 191]
click at [526, 466] on div "Poll" at bounding box center [526, 465] width 12 height 7
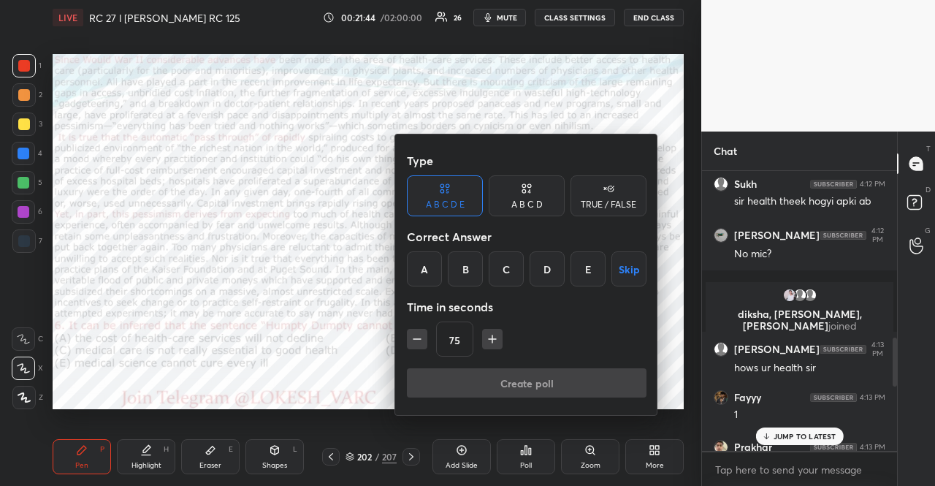
click at [621, 272] on button "Skip" at bounding box center [628, 268] width 35 height 35
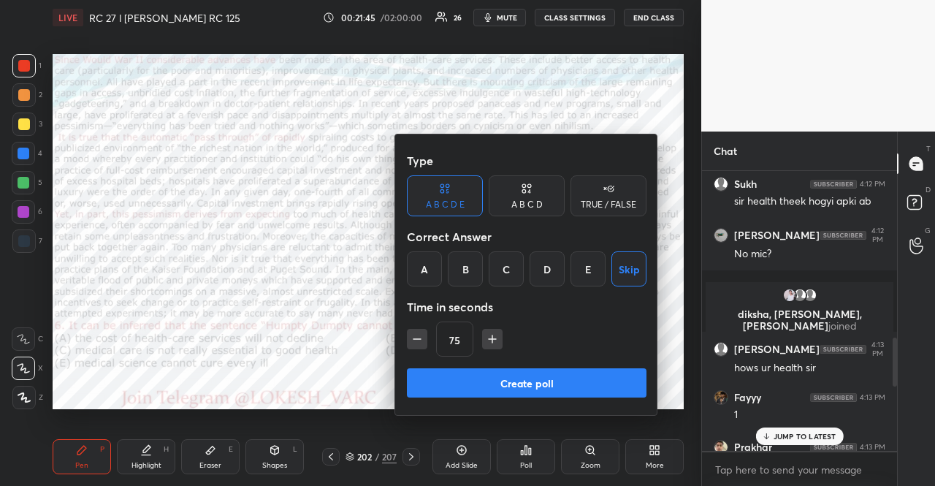
click at [612, 383] on button "Create poll" at bounding box center [527, 382] width 240 height 29
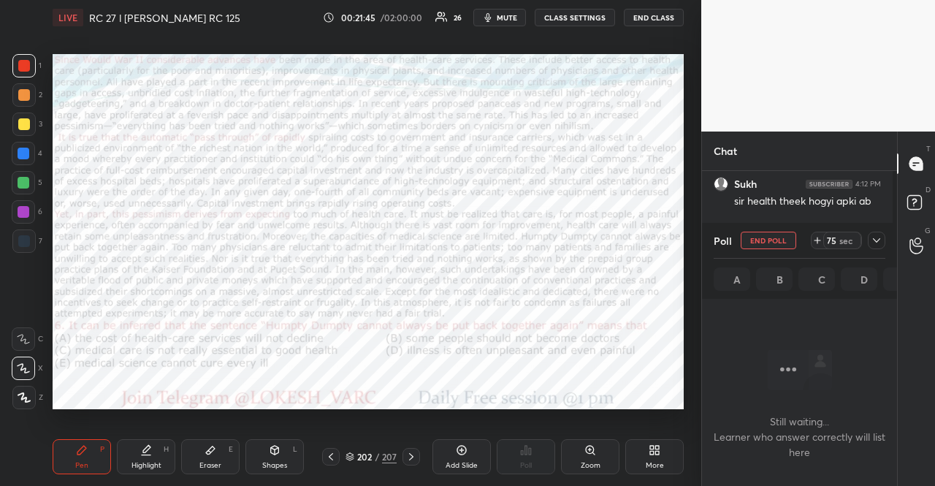
scroll to position [231, 191]
click at [413, 455] on icon at bounding box center [411, 457] width 12 height 12
click at [877, 239] on icon at bounding box center [877, 240] width 12 height 12
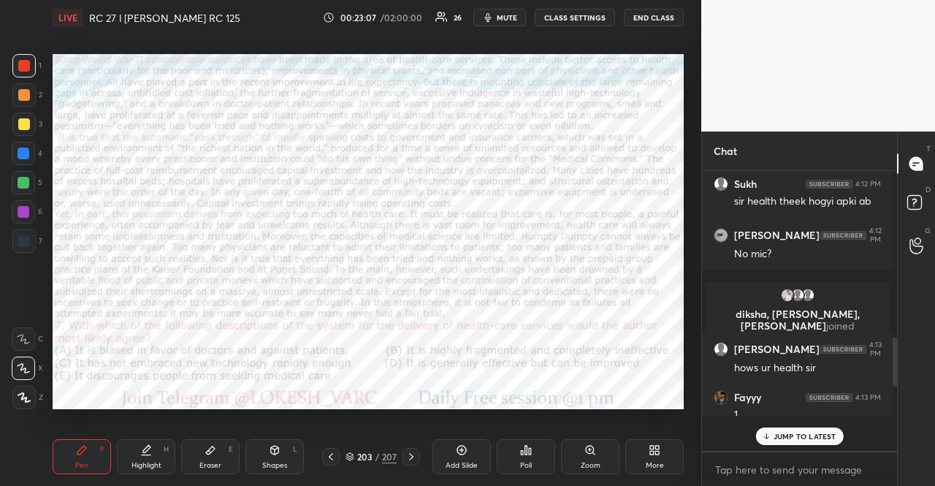
scroll to position [4, 4]
click at [540, 453] on div "Poll" at bounding box center [526, 456] width 58 height 35
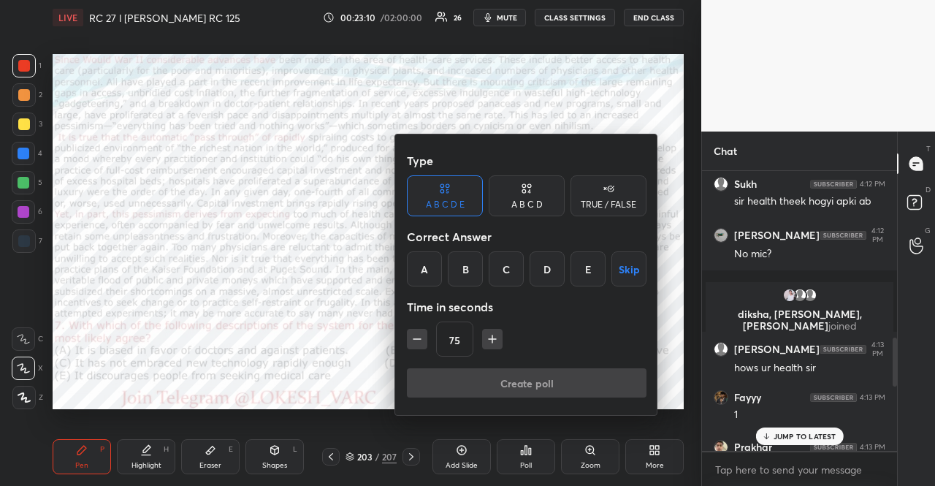
click at [622, 270] on button "Skip" at bounding box center [628, 268] width 35 height 35
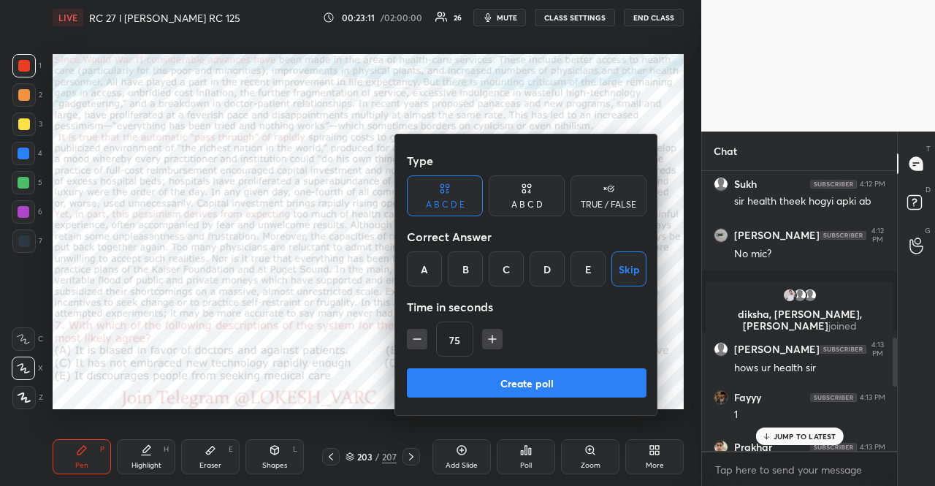
click at [603, 378] on button "Create poll" at bounding box center [527, 382] width 240 height 29
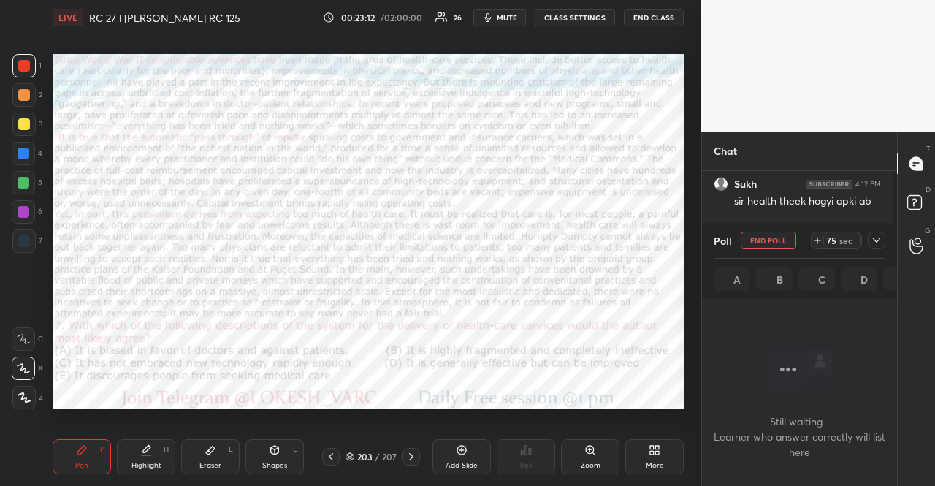
scroll to position [231, 191]
click at [406, 451] on icon at bounding box center [411, 457] width 12 height 12
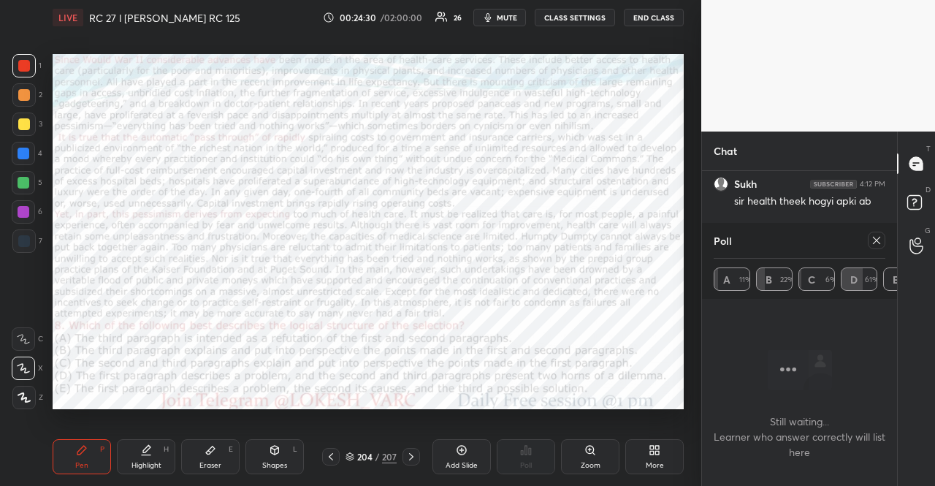
click at [406, 451] on icon at bounding box center [411, 457] width 12 height 12
click at [335, 451] on icon at bounding box center [331, 457] width 12 height 12
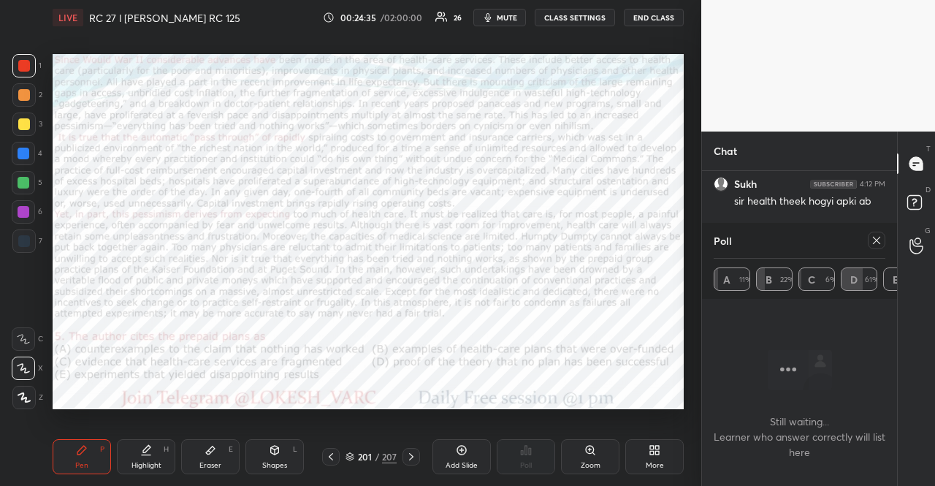
click at [335, 451] on icon at bounding box center [331, 457] width 12 height 12
click at [869, 238] on div at bounding box center [877, 241] width 18 height 18
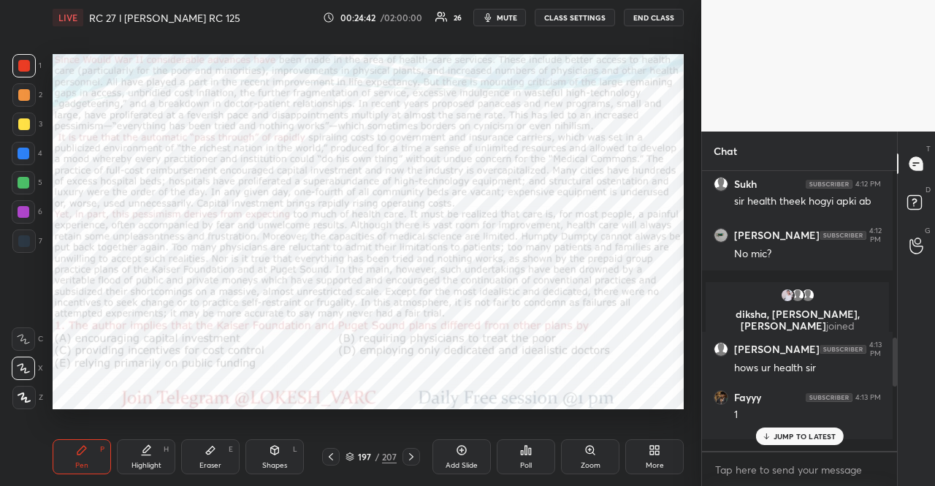
scroll to position [4, 4]
click at [523, 440] on div "Poll" at bounding box center [526, 456] width 58 height 35
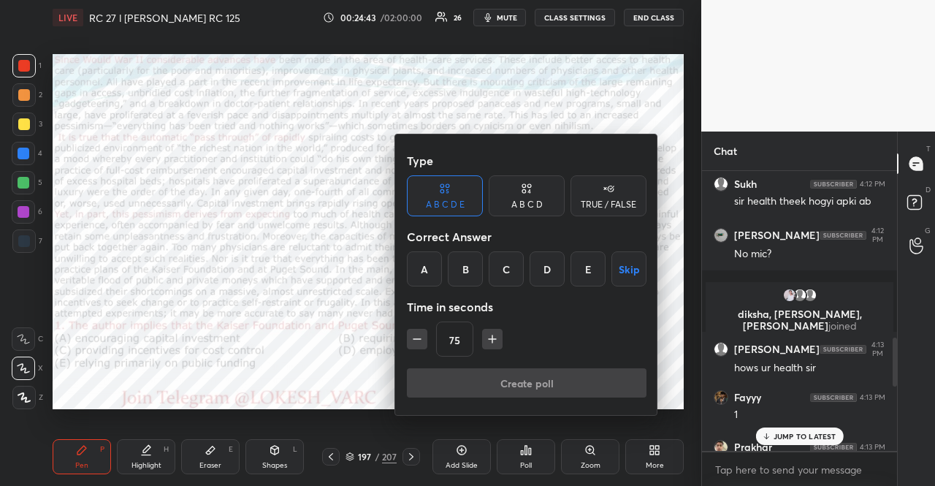
click at [631, 267] on button "Skip" at bounding box center [628, 268] width 35 height 35
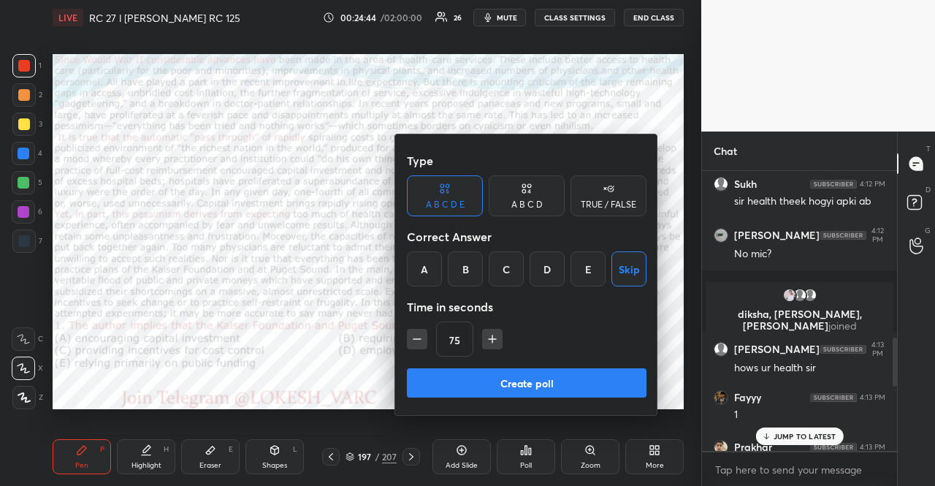
click at [516, 381] on button "Create poll" at bounding box center [527, 382] width 240 height 29
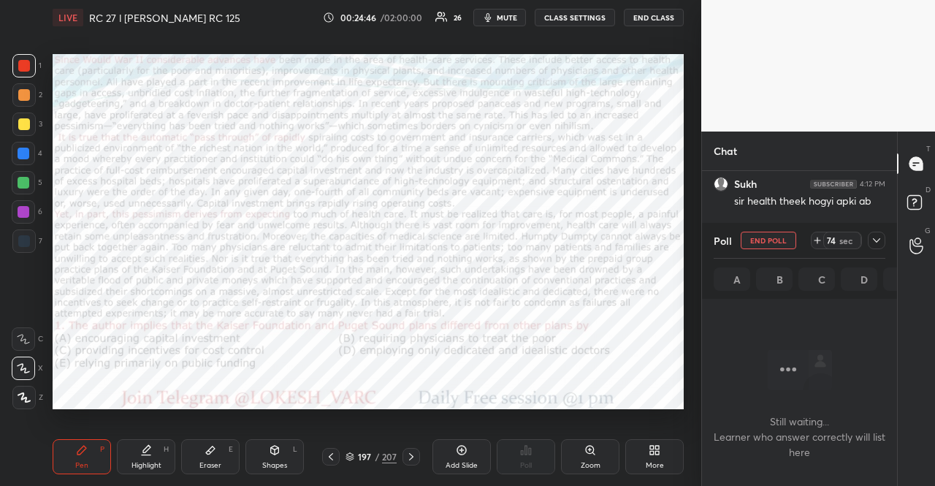
click at [517, 21] on span "mute" at bounding box center [507, 17] width 20 height 10
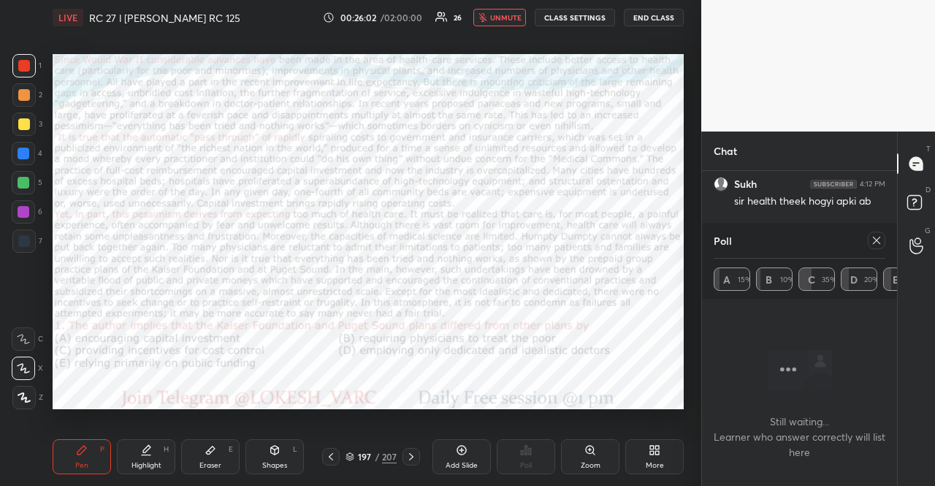
click at [874, 238] on icon at bounding box center [876, 240] width 7 height 7
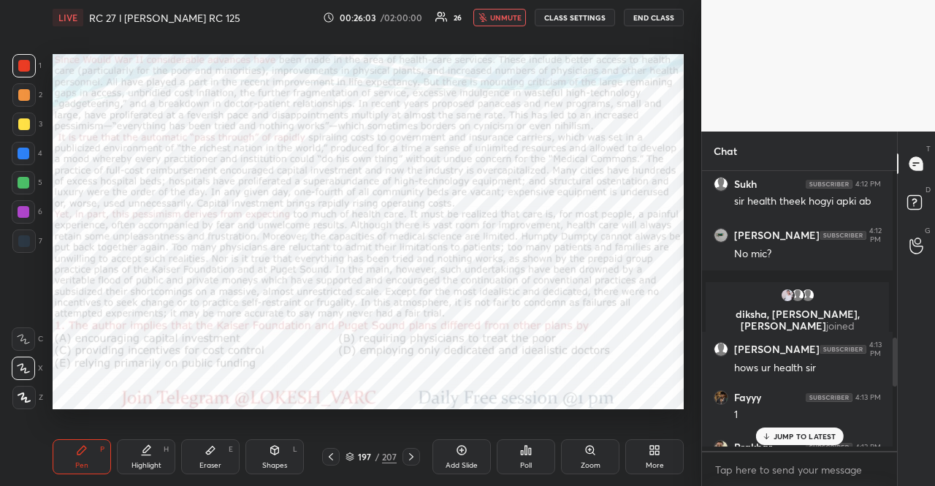
scroll to position [311, 191]
click at [414, 454] on icon at bounding box center [411, 457] width 12 height 12
click at [415, 454] on icon at bounding box center [411, 457] width 12 height 12
click at [522, 454] on icon at bounding box center [522, 453] width 2 height 4
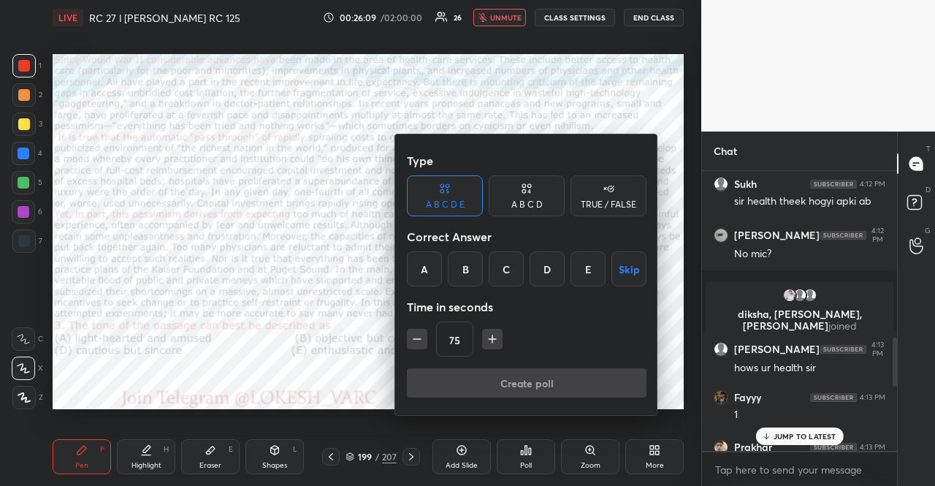
drag, startPoint x: 617, startPoint y: 263, endPoint x: 592, endPoint y: 319, distance: 61.8
click at [618, 263] on button "Skip" at bounding box center [628, 268] width 35 height 35
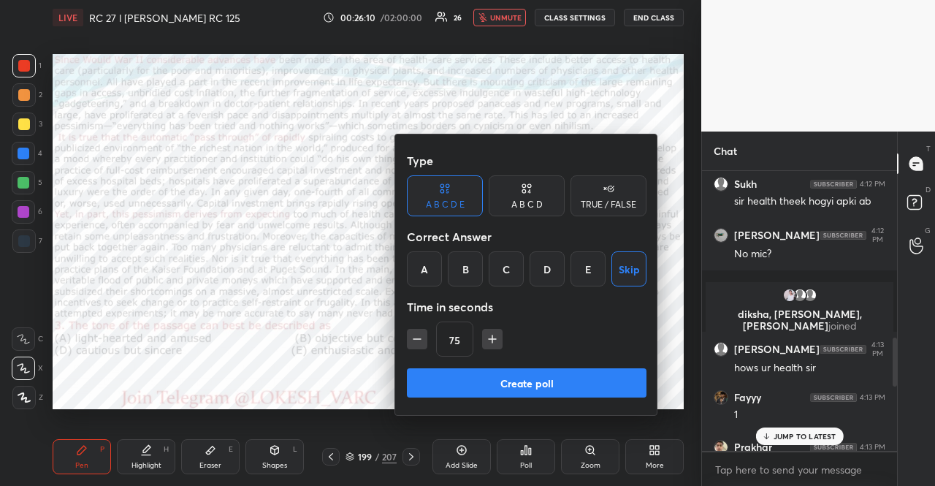
click at [577, 369] on button "Create poll" at bounding box center [527, 382] width 240 height 29
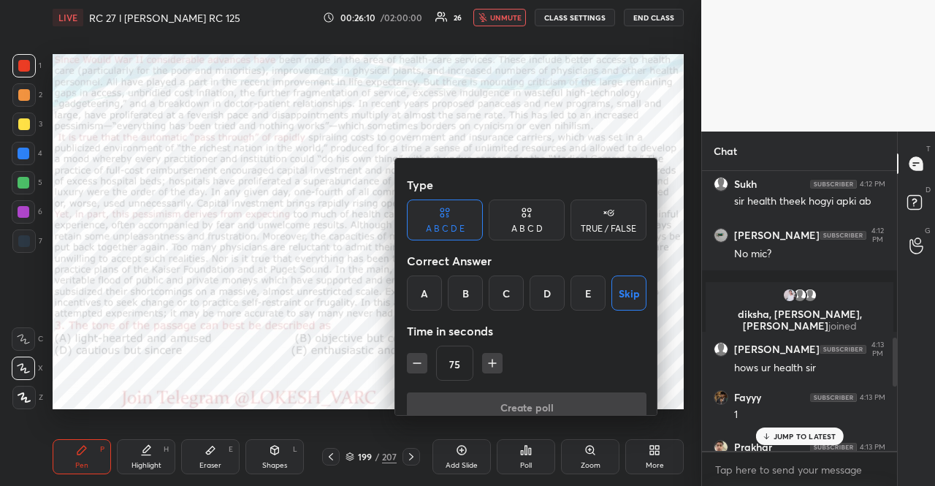
scroll to position [4, 4]
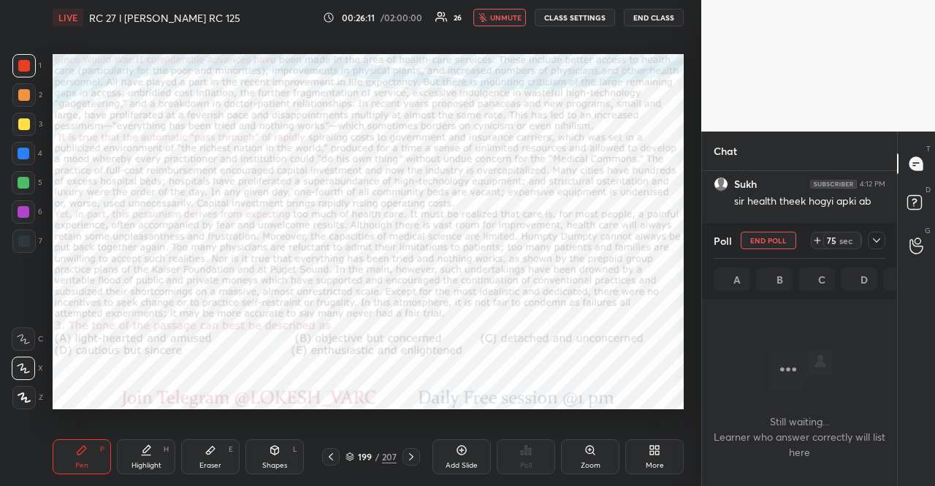
drag, startPoint x: 664, startPoint y: 359, endPoint x: 624, endPoint y: 402, distance: 58.9
click at [625, 402] on div "Type A B C D E A B C D TRUE / FALSE Correct Answer A B C D E Skip Time in secon…" at bounding box center [467, 243] width 935 height 486
click at [871, 234] on icon at bounding box center [877, 240] width 12 height 12
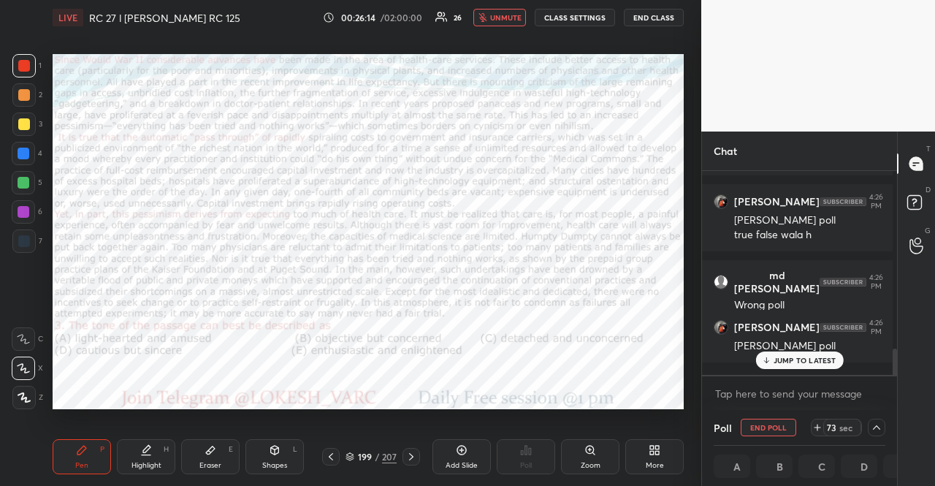
scroll to position [134, 0]
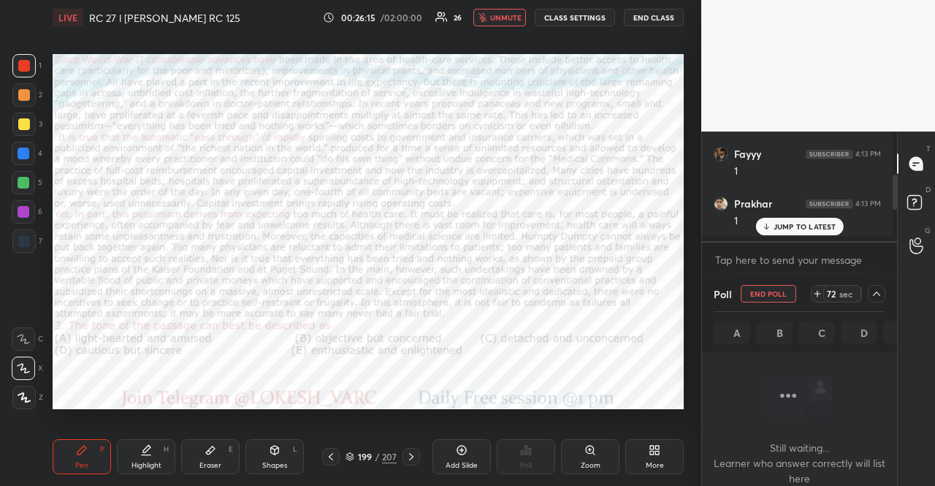
click at [773, 227] on div "JUMP TO LATEST" at bounding box center [799, 227] width 88 height 18
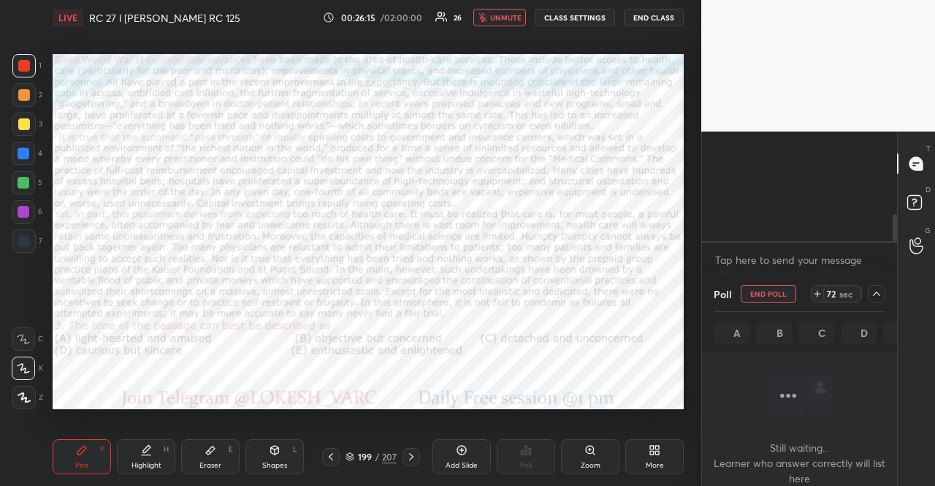
scroll to position [1324, 0]
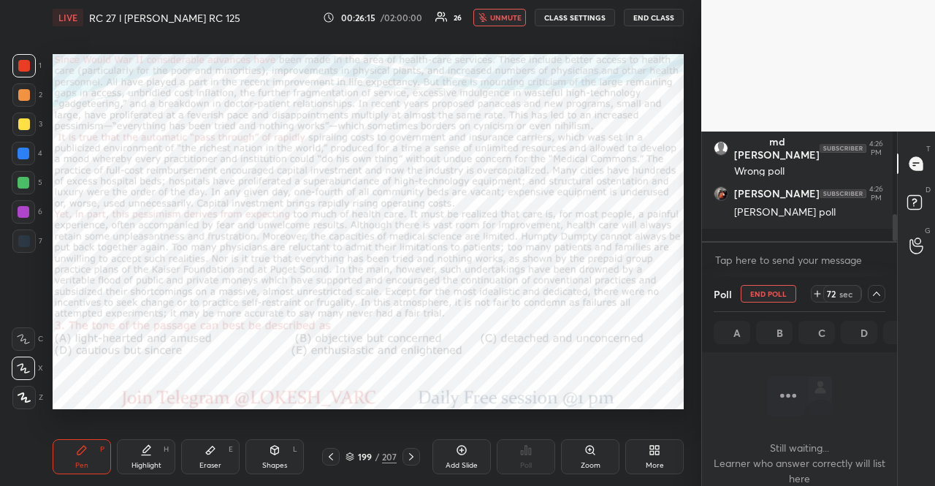
click at [774, 244] on body "1 2 3 4 5 6 7 R O A L C X Z Erase all C X Z LIVE RC 27 l [PERSON_NAME] RC 125 0…" at bounding box center [467, 243] width 935 height 486
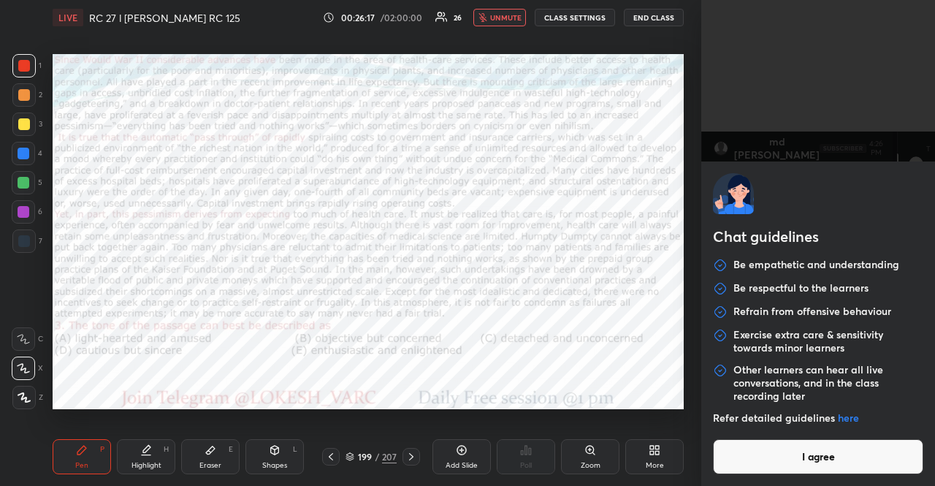
click at [790, 462] on button "I agree" at bounding box center [818, 456] width 210 height 35
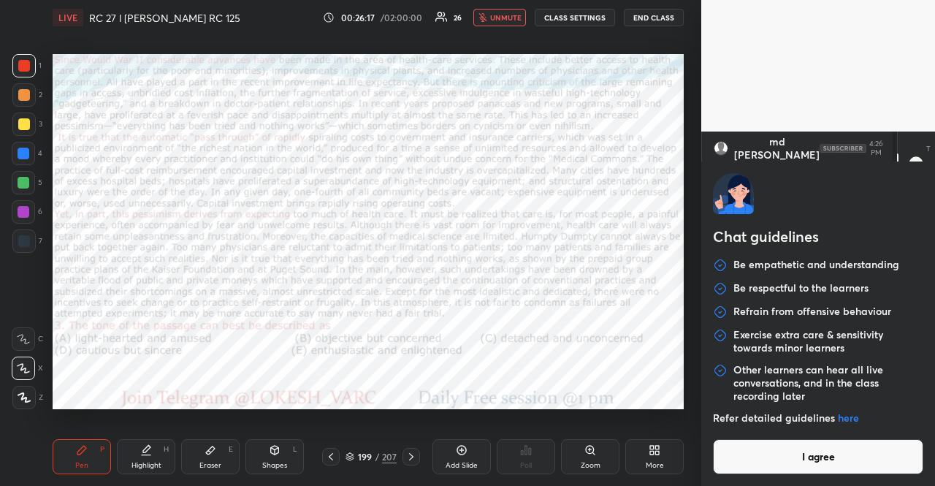
type textarea "x"
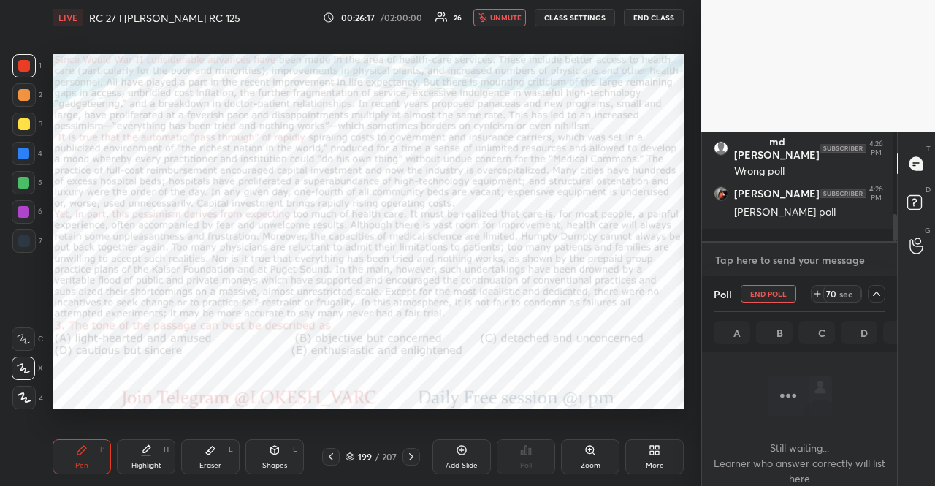
paste textarea "VA Practice Playlist: [URL][DOMAIN_NAME] All CAT VA PYQs: [URL][DOMAIN_NAME] To…"
type textarea "VA Practice Playlist: [URL][DOMAIN_NAME] All CAT VA PYQs: [URL][DOMAIN_NAME] To…"
type textarea "x"
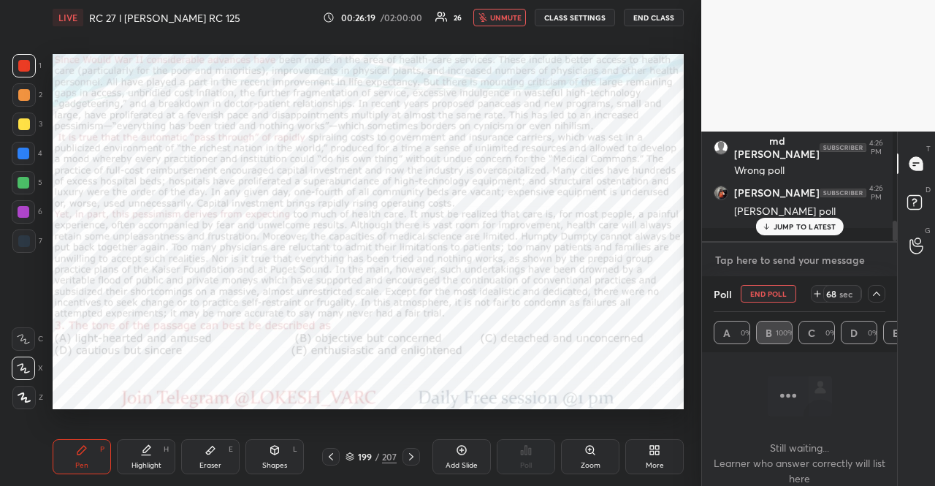
scroll to position [1773, 0]
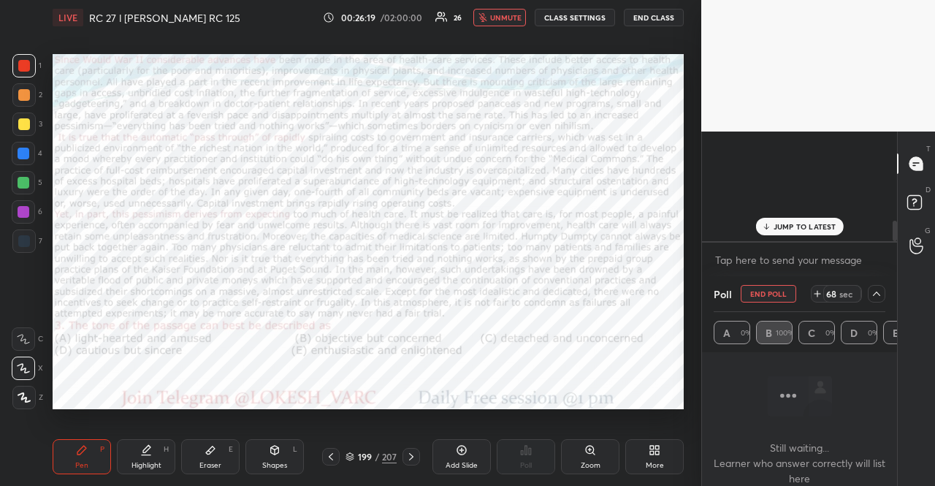
click at [746, 31] on button "Pin message" at bounding box center [778, 19] width 88 height 23
click at [14, 172] on div at bounding box center [23, 182] width 23 height 23
click at [409, 456] on icon at bounding box center [411, 457] width 12 height 12
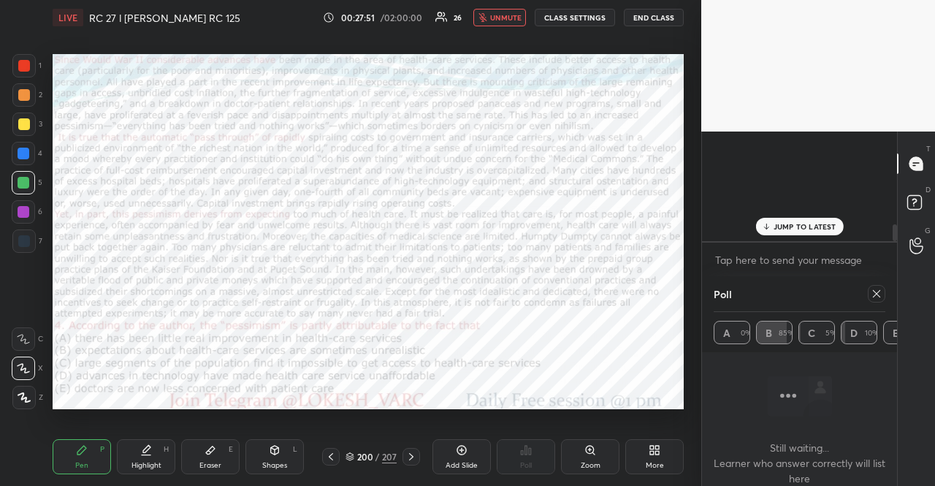
click at [409, 457] on icon at bounding box center [411, 457] width 12 height 12
click at [871, 289] on icon at bounding box center [877, 294] width 12 height 12
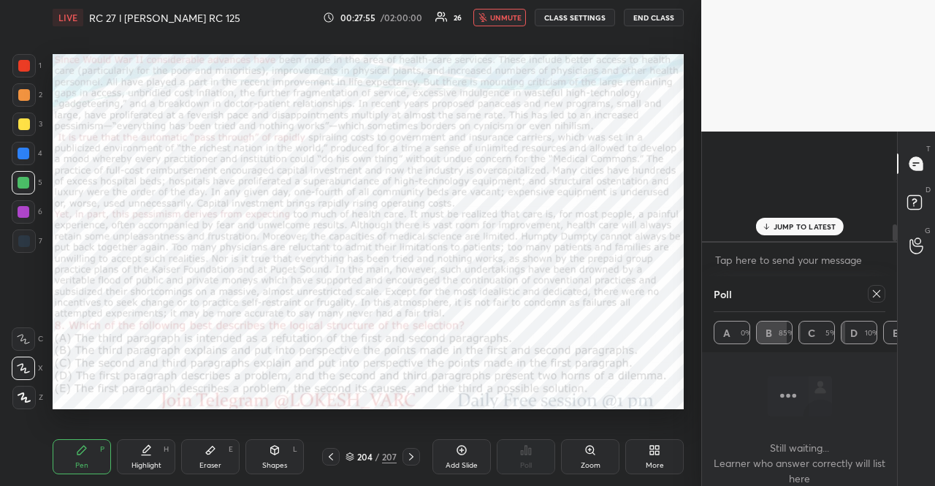
type textarea "x"
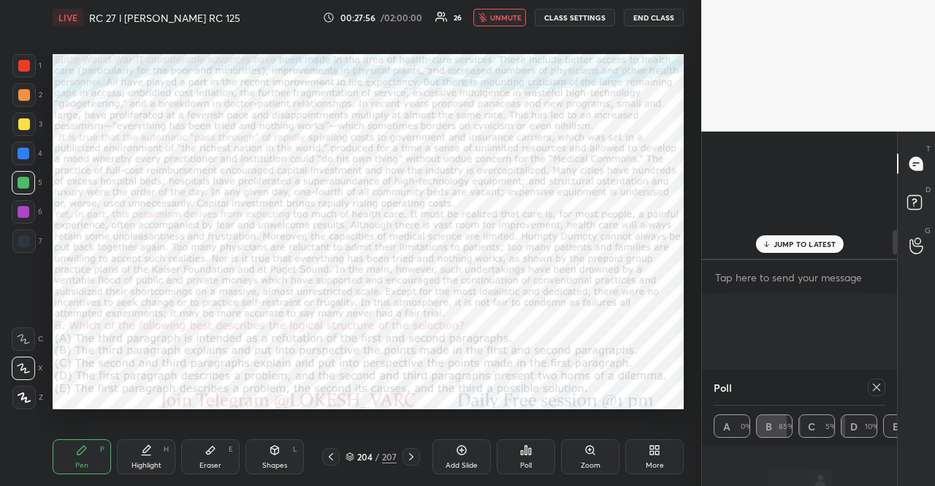
scroll to position [230, 186]
click at [516, 443] on div "Poll" at bounding box center [526, 456] width 58 height 35
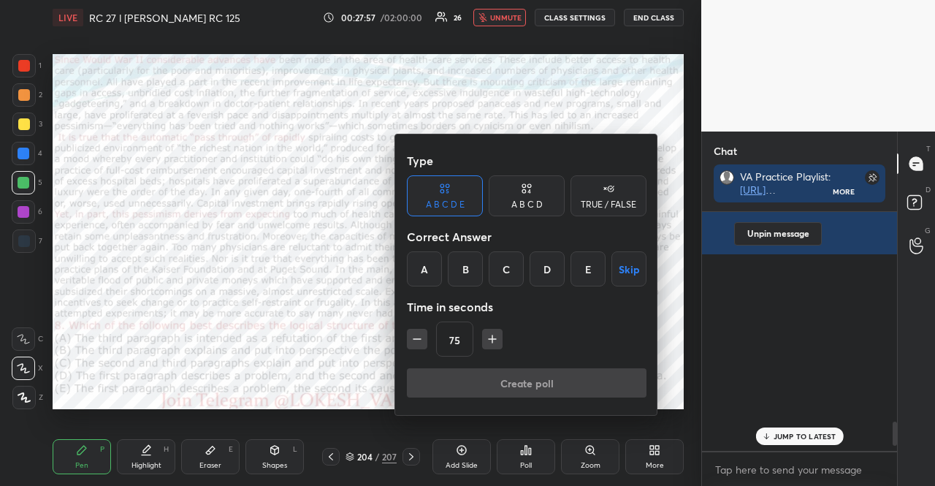
scroll to position [856, 0]
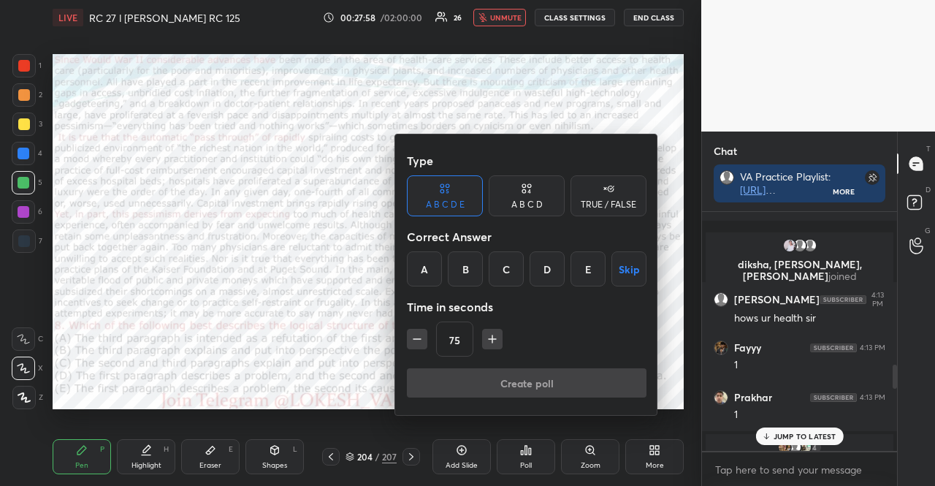
click at [618, 261] on button "Skip" at bounding box center [628, 268] width 35 height 35
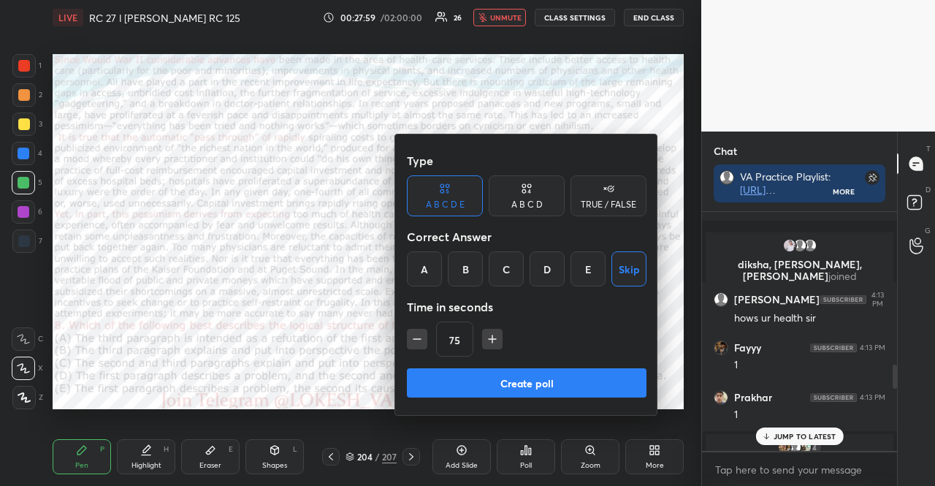
click at [489, 344] on icon "button" at bounding box center [492, 339] width 15 height 15
type input "90"
click at [503, 376] on button "Create poll" at bounding box center [527, 382] width 240 height 29
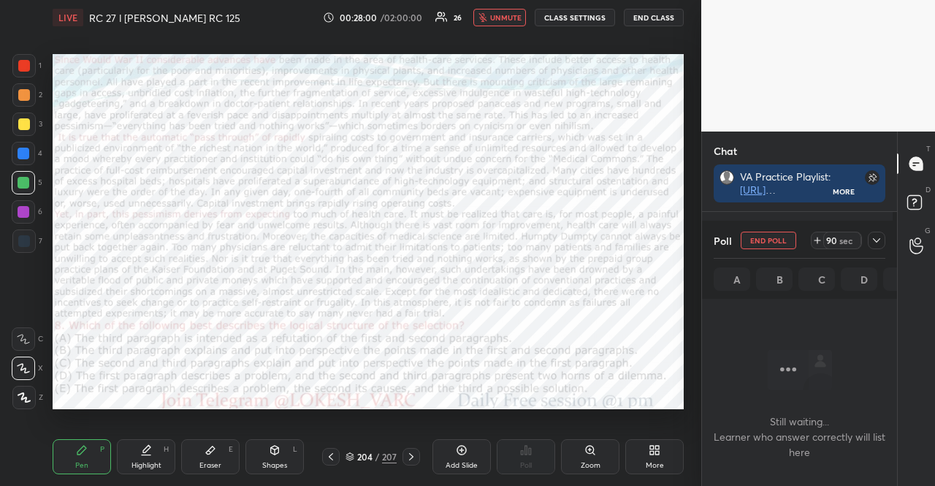
scroll to position [4, 4]
click at [15, 210] on div at bounding box center [23, 211] width 23 height 23
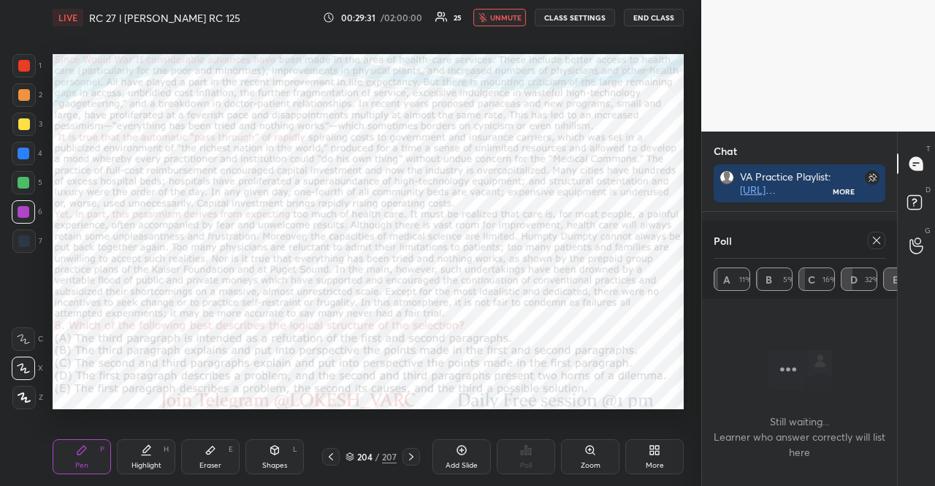
click at [414, 450] on div at bounding box center [411, 457] width 18 height 18
click at [872, 240] on icon at bounding box center [877, 240] width 12 height 12
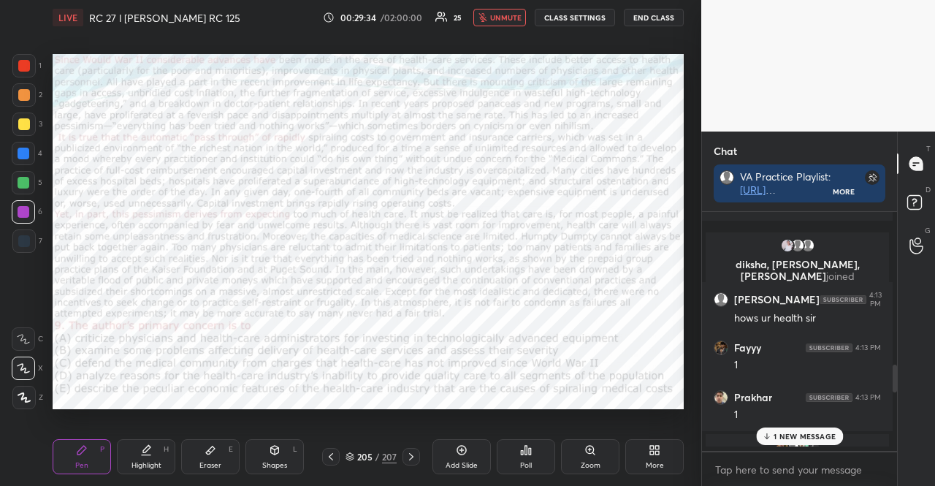
click at [531, 457] on div "Poll" at bounding box center [526, 456] width 58 height 35
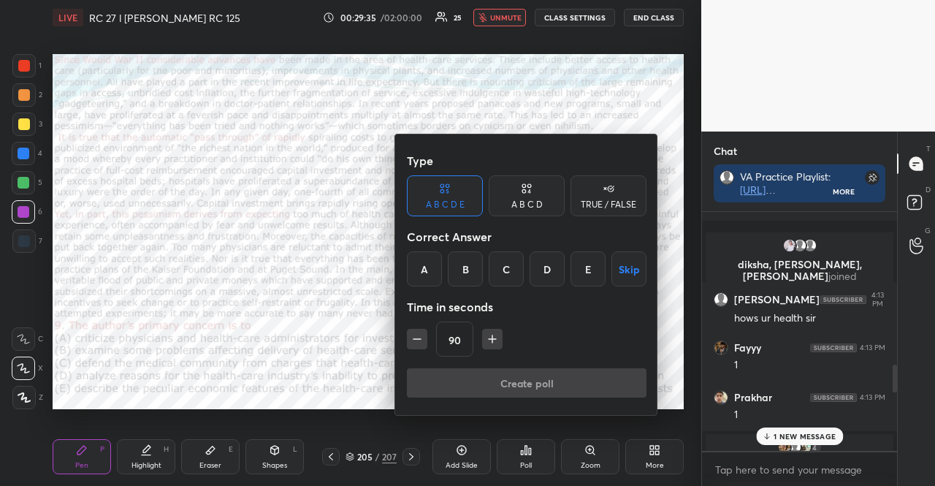
scroll to position [270, 191]
click at [631, 270] on button "Skip" at bounding box center [628, 268] width 35 height 35
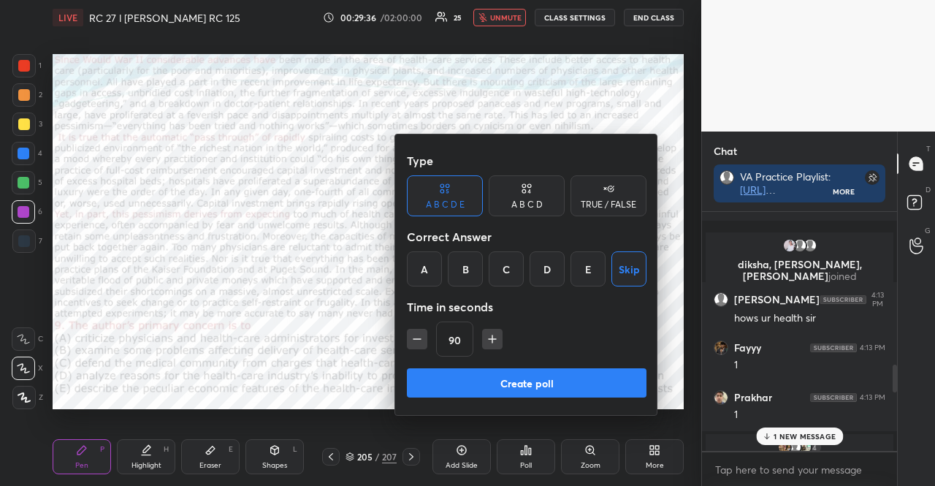
click at [605, 377] on button "Create poll" at bounding box center [527, 382] width 240 height 29
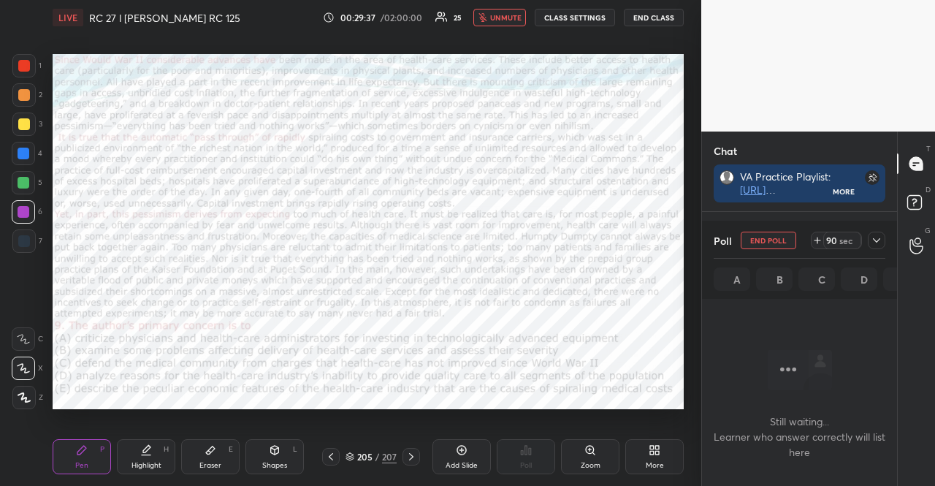
click at [877, 234] on icon at bounding box center [877, 240] width 12 height 12
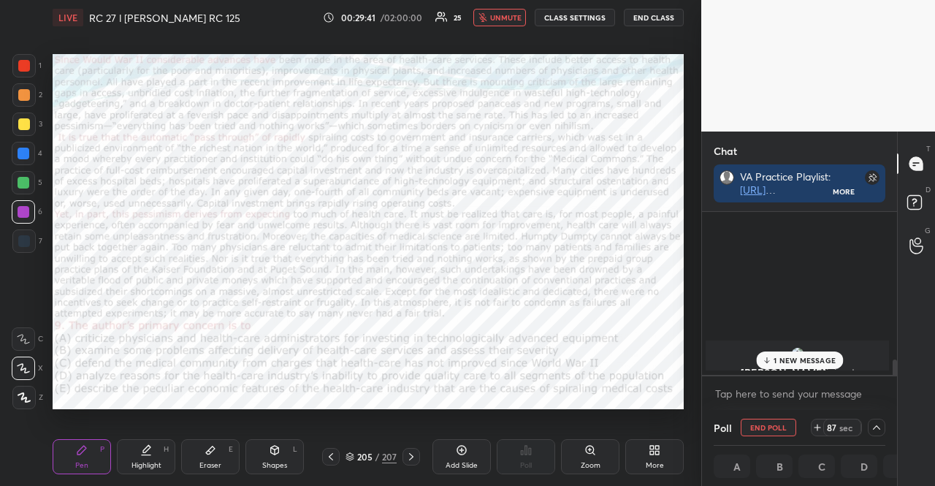
scroll to position [1801, 0]
drag, startPoint x: 830, startPoint y: 357, endPoint x: 818, endPoint y: 357, distance: 11.7
click at [830, 357] on p "1 NEW MESSAGE" at bounding box center [805, 360] width 62 height 9
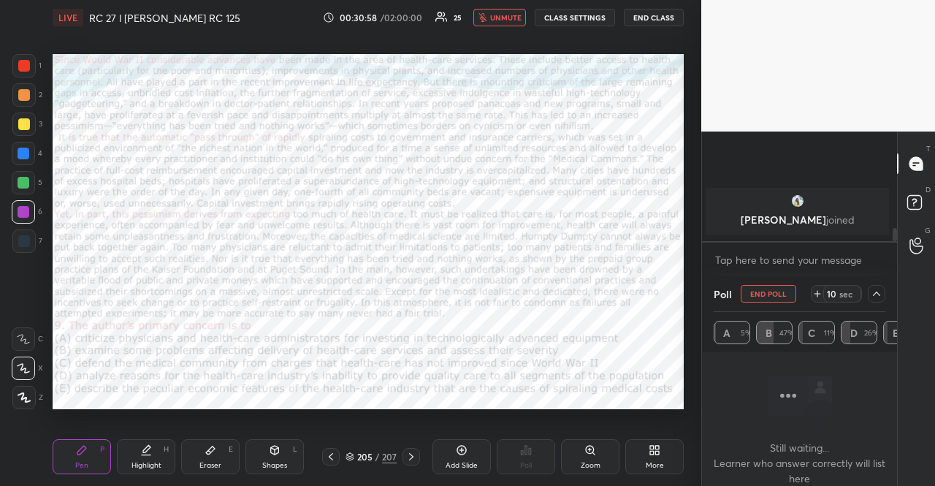
click at [26, 155] on div at bounding box center [24, 154] width 12 height 12
click at [524, 18] on button "unmute" at bounding box center [499, 18] width 53 height 18
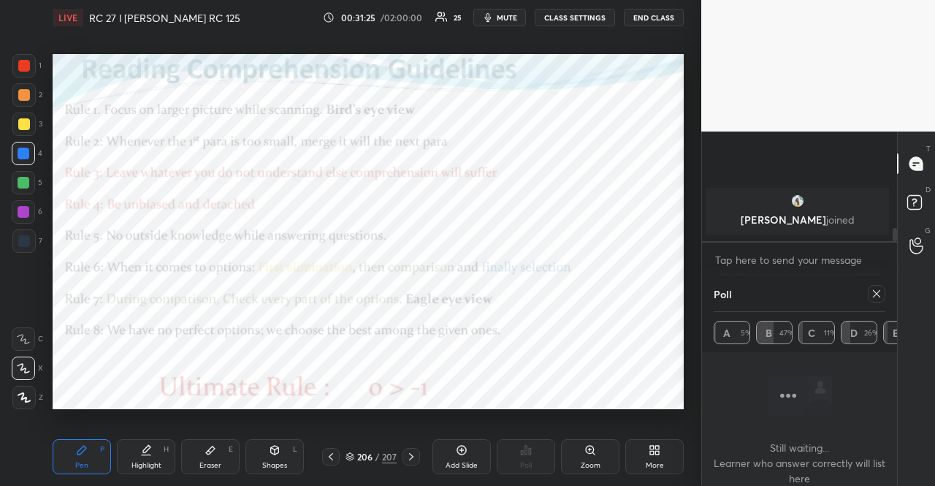
click at [871, 288] on icon at bounding box center [877, 294] width 12 height 12
type textarea "x"
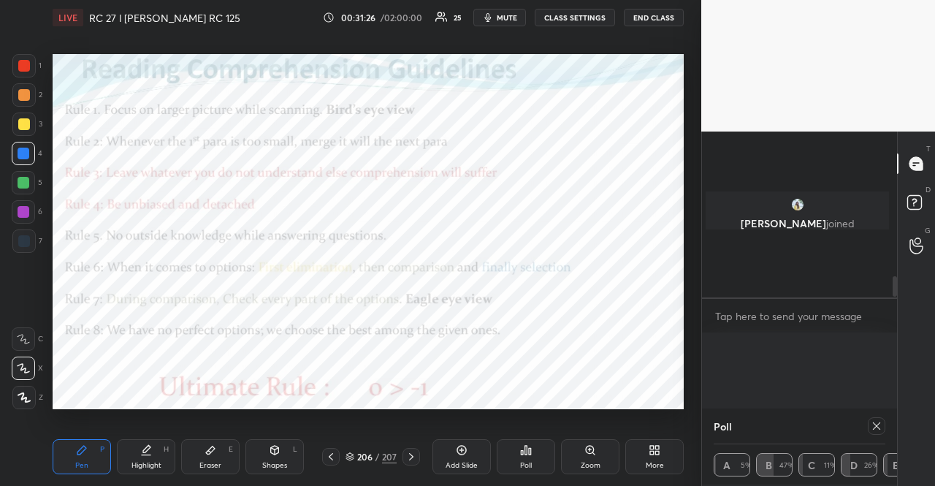
scroll to position [226, 186]
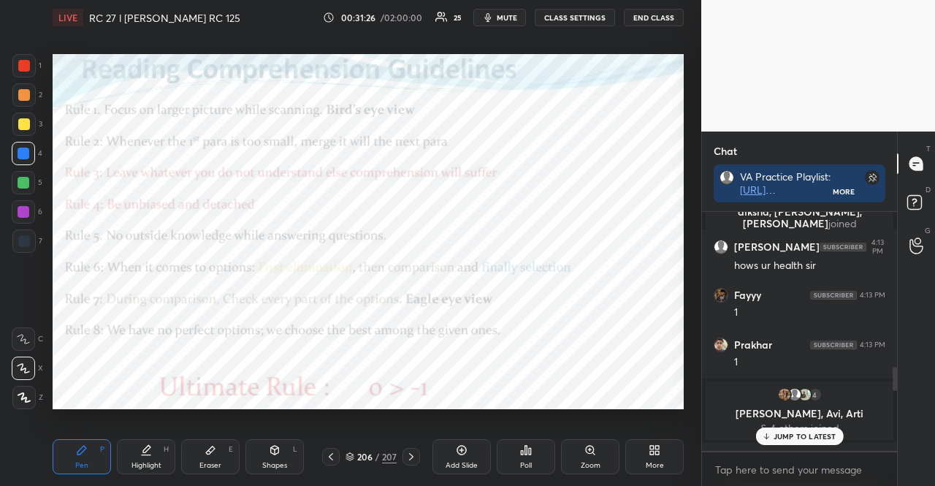
click at [522, 445] on icon at bounding box center [526, 450] width 12 height 12
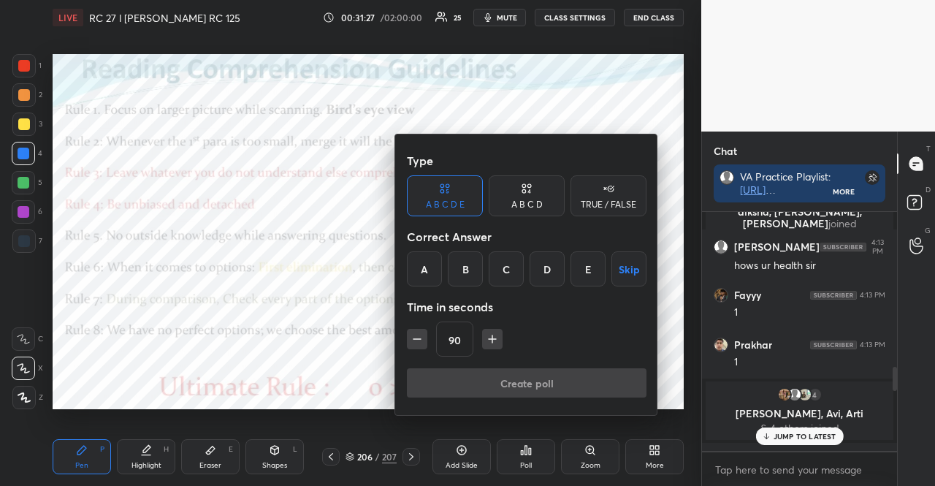
click at [587, 201] on div "TRUE / FALSE" at bounding box center [609, 204] width 56 height 9
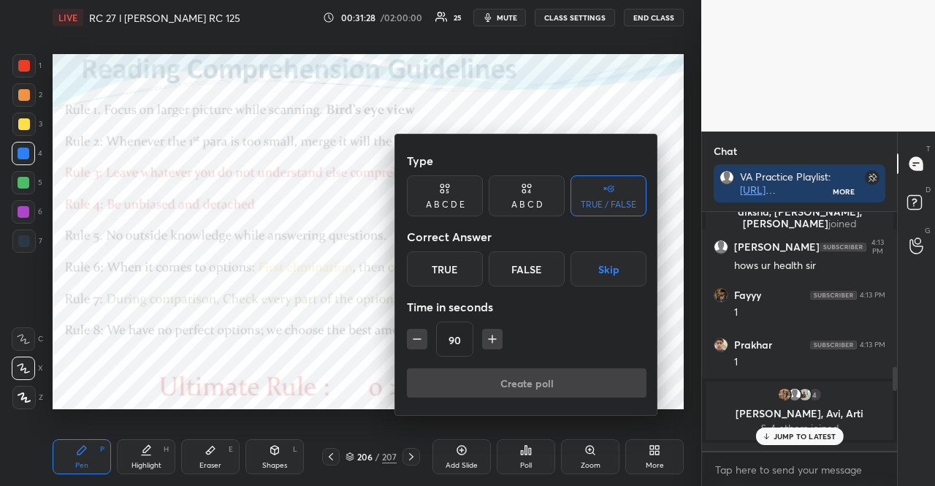
click at [607, 277] on button "Skip" at bounding box center [608, 268] width 76 height 35
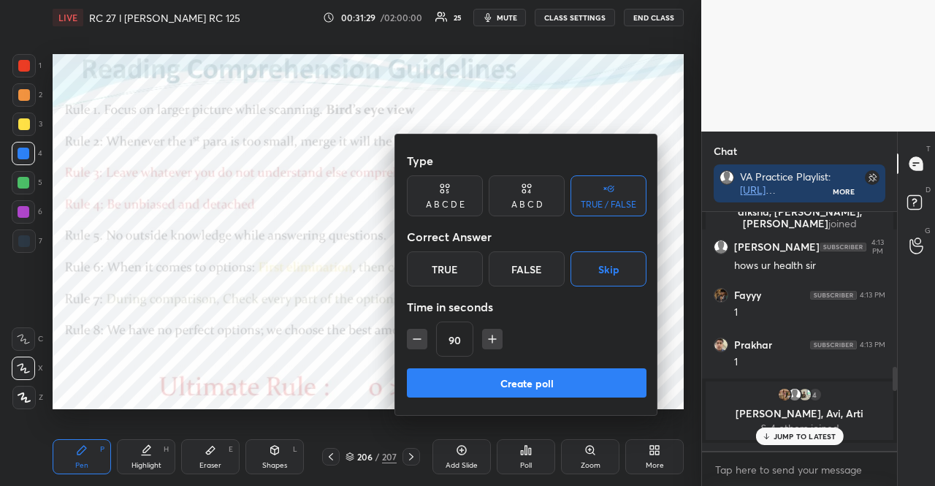
click at [422, 332] on icon "button" at bounding box center [417, 339] width 15 height 15
click at [421, 332] on icon "button" at bounding box center [417, 339] width 15 height 15
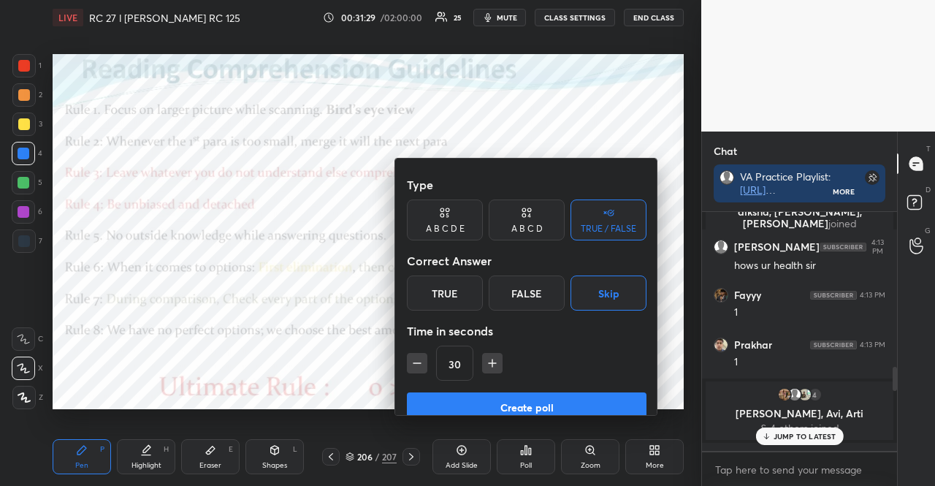
click at [420, 356] on icon "button" at bounding box center [417, 363] width 15 height 15
type input "15"
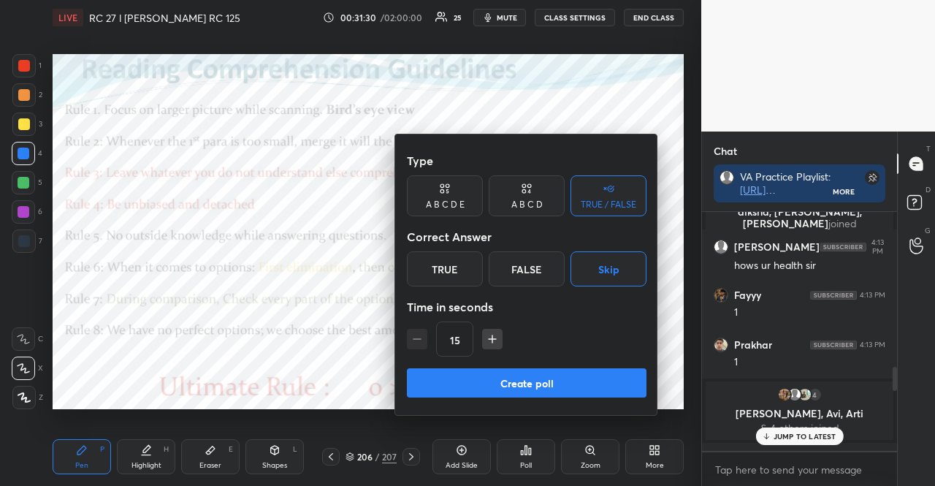
click at [420, 336] on div "15" at bounding box center [527, 338] width 240 height 35
click at [420, 337] on div "15" at bounding box center [527, 338] width 240 height 35
click at [440, 379] on button "Create poll" at bounding box center [527, 382] width 240 height 29
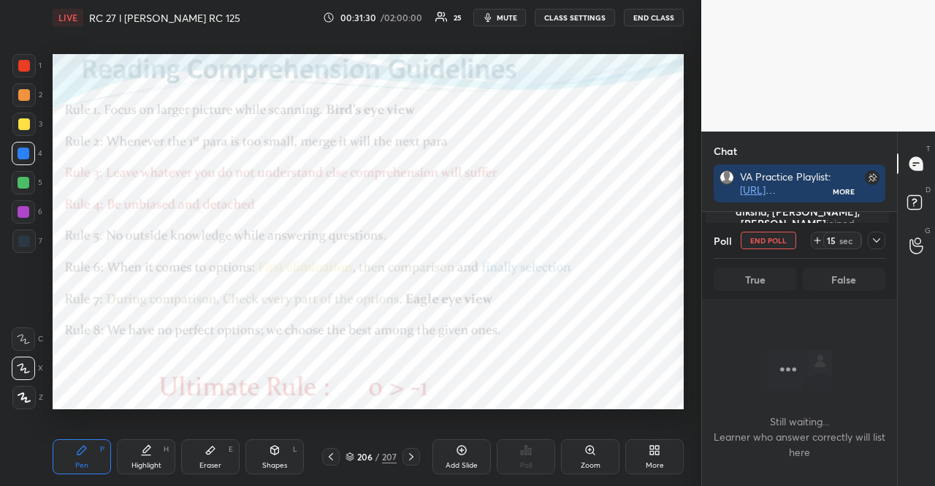
scroll to position [153, 191]
click at [31, 215] on div at bounding box center [23, 211] width 23 height 23
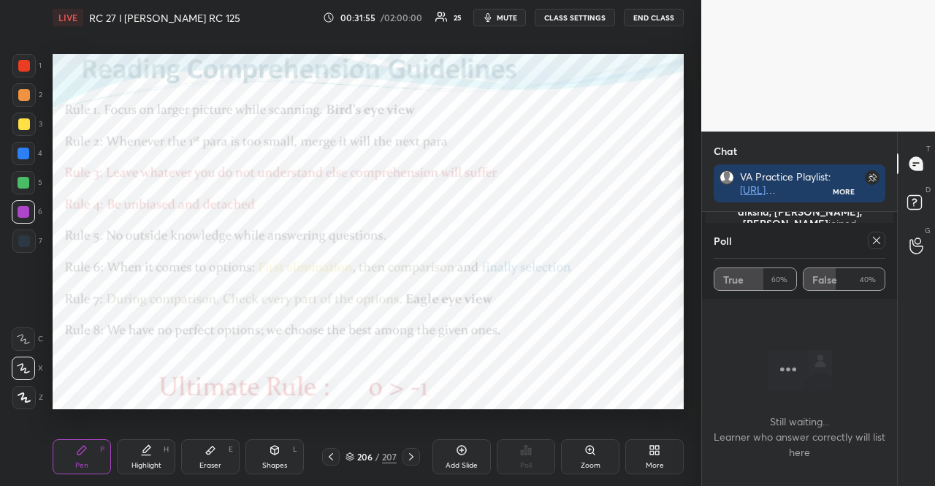
click at [348, 451] on div "206 / 207" at bounding box center [370, 456] width 51 height 13
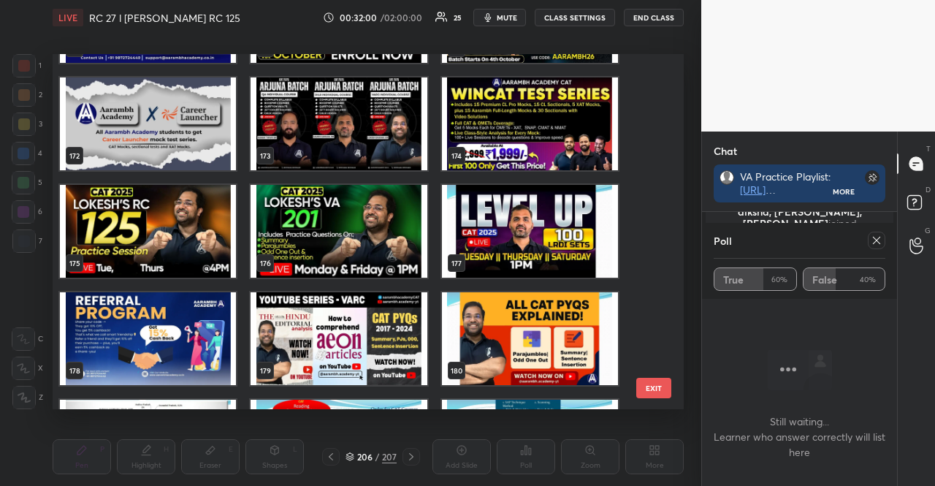
click at [193, 213] on img "grid" at bounding box center [148, 231] width 176 height 93
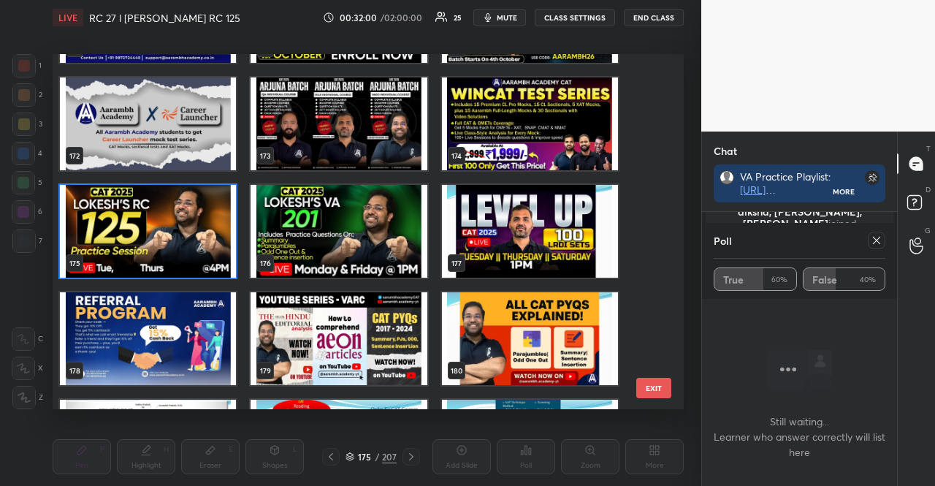
click at [193, 213] on img "grid" at bounding box center [148, 231] width 176 height 93
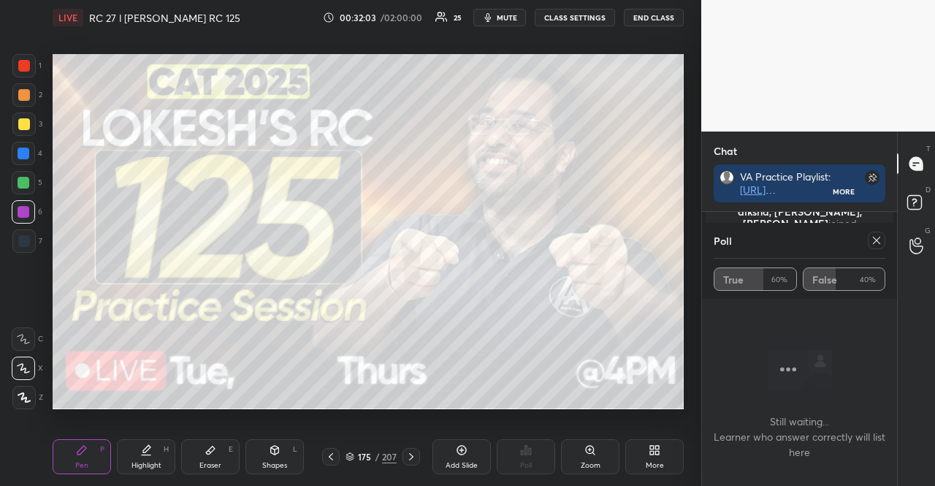
drag, startPoint x: 25, startPoint y: 123, endPoint x: 25, endPoint y: 99, distance: 24.1
click at [25, 121] on div at bounding box center [24, 124] width 12 height 12
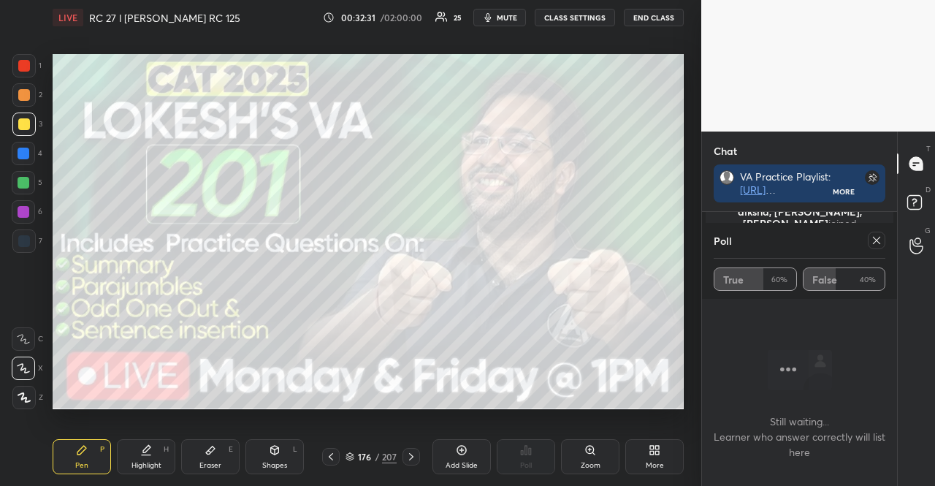
scroll to position [4, 4]
click at [880, 234] on icon at bounding box center [877, 240] width 12 height 12
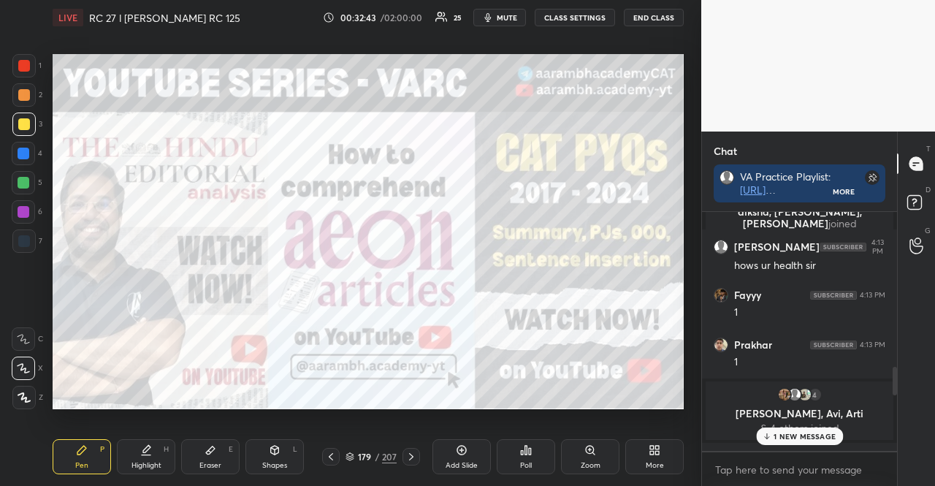
click at [26, 61] on div at bounding box center [24, 66] width 12 height 12
click at [23, 65] on div at bounding box center [24, 66] width 12 height 12
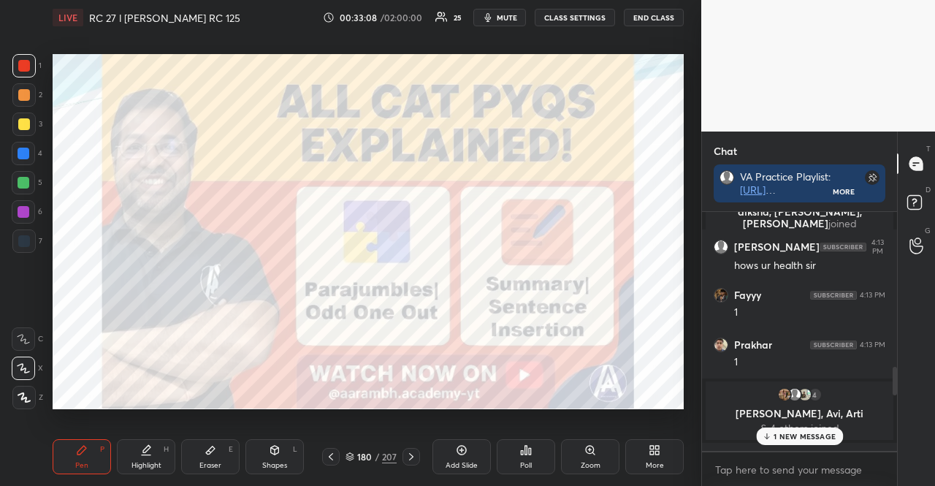
click at [348, 458] on icon at bounding box center [349, 458] width 7 height 2
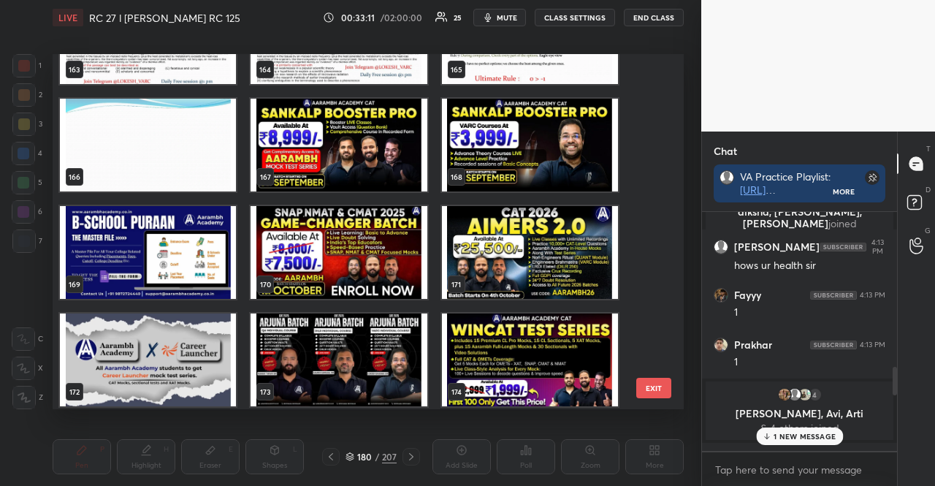
scroll to position [6087, 0]
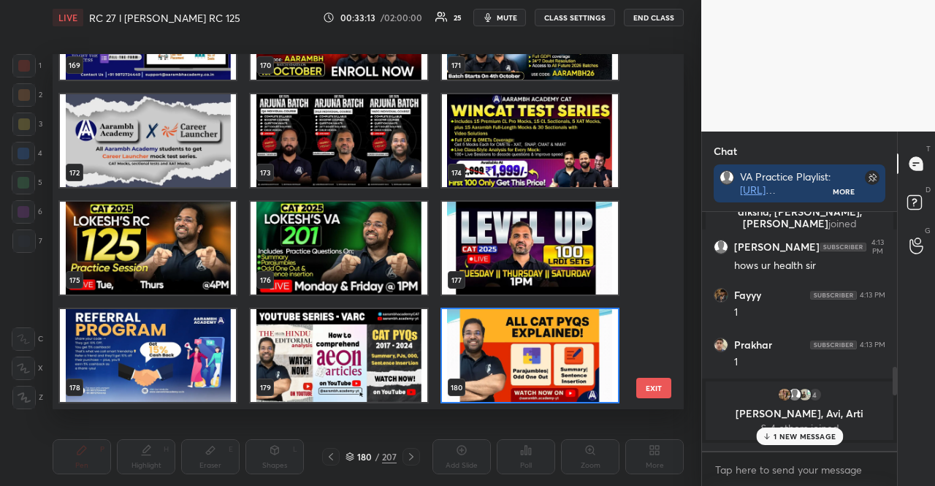
click at [527, 142] on img "grid" at bounding box center [530, 140] width 176 height 93
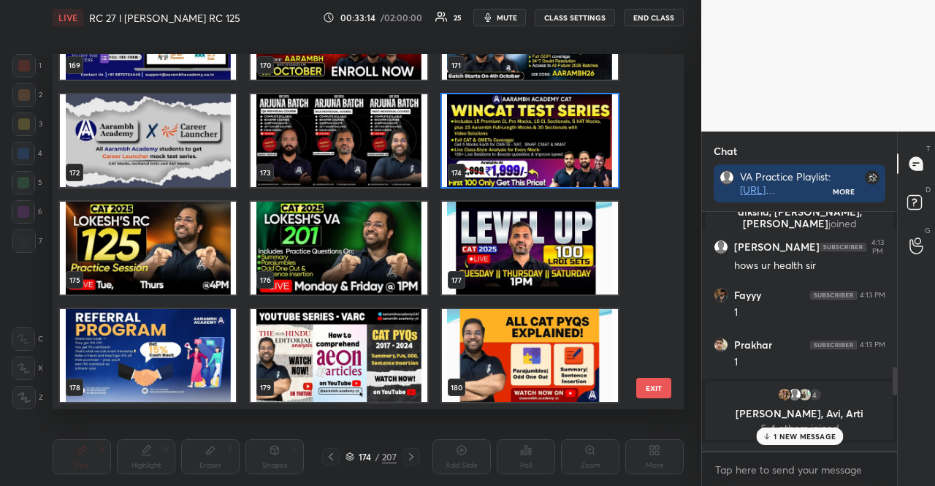
click at [527, 142] on img "grid" at bounding box center [530, 140] width 176 height 93
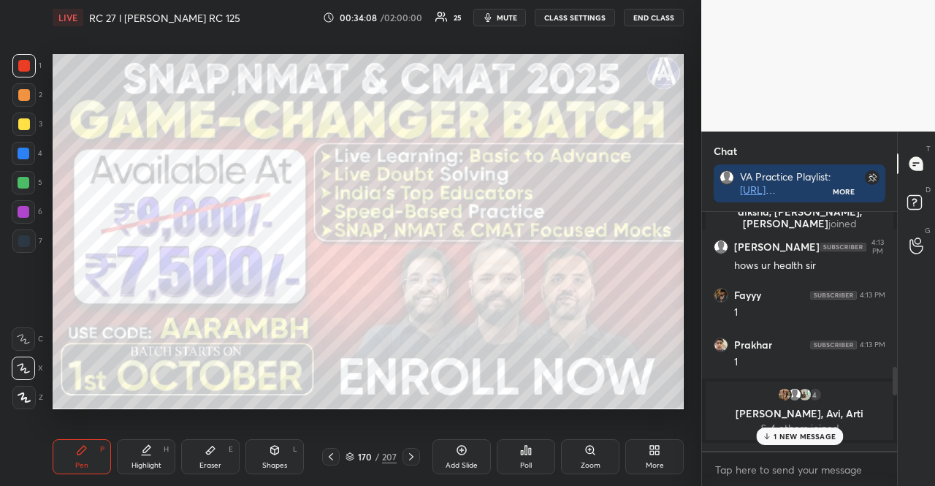
click at [22, 125] on div at bounding box center [24, 124] width 12 height 12
click at [23, 245] on div at bounding box center [23, 240] width 23 height 23
click at [16, 246] on div at bounding box center [23, 240] width 23 height 23
click at [22, 120] on div at bounding box center [24, 124] width 12 height 12
click at [22, 121] on div at bounding box center [24, 124] width 12 height 12
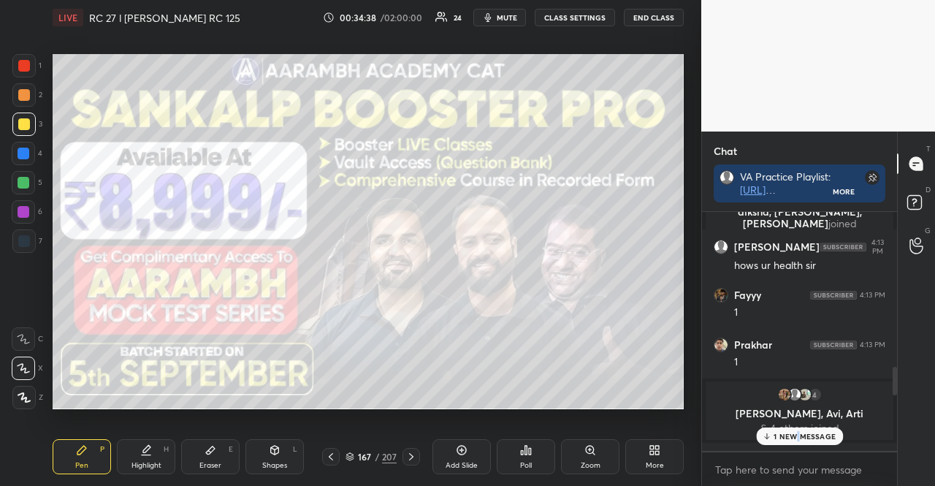
click at [796, 438] on p "1 NEW MESSAGE" at bounding box center [805, 436] width 62 height 9
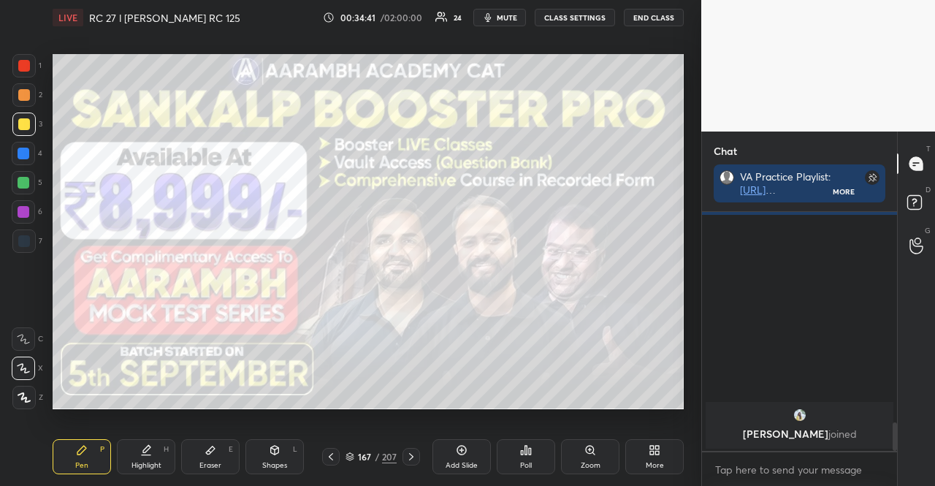
click at [15, 64] on div at bounding box center [23, 65] width 23 height 23
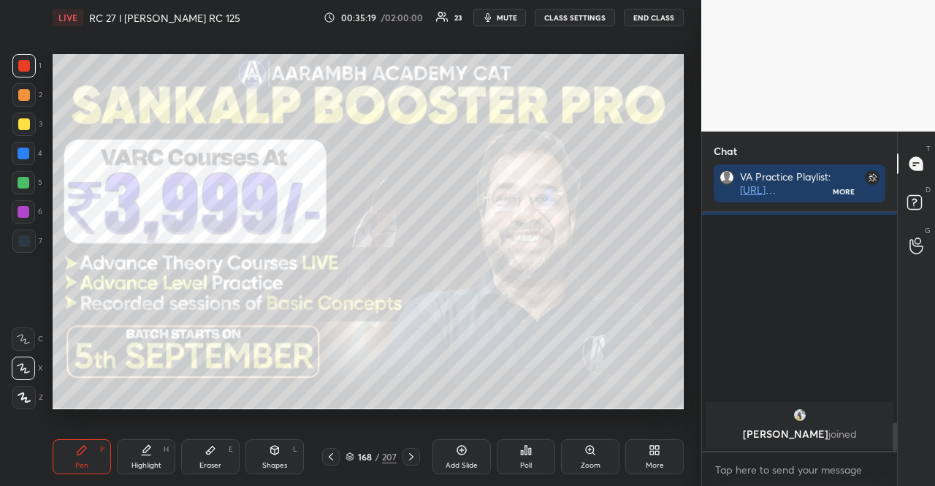
click at [358, 452] on div "168" at bounding box center [364, 456] width 15 height 9
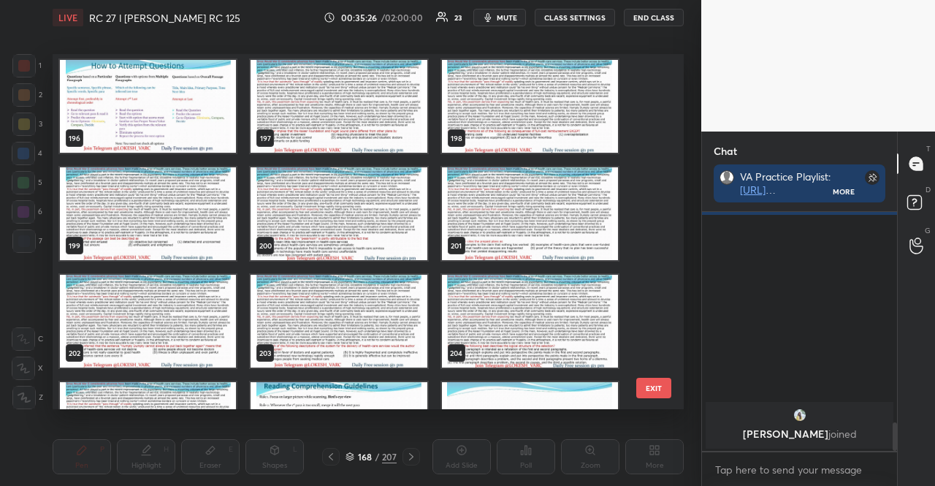
scroll to position [7054, 0]
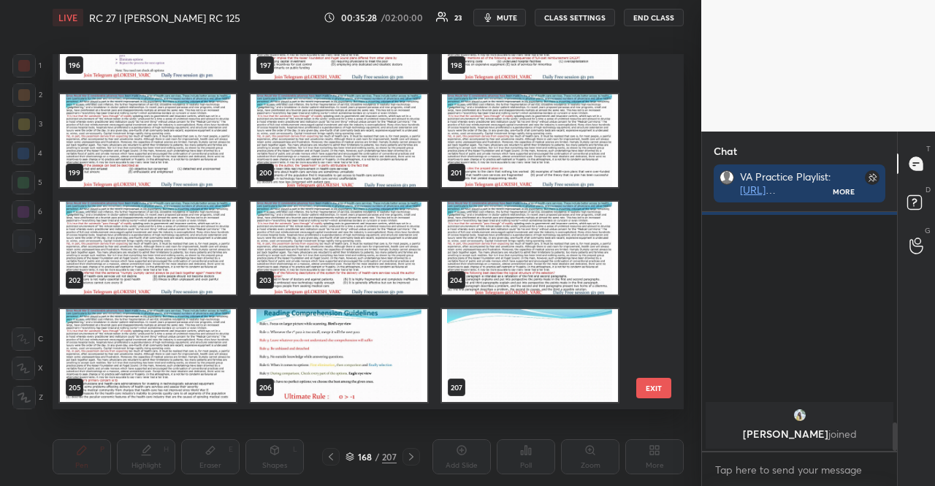
click at [155, 310] on img "grid" at bounding box center [148, 355] width 176 height 93
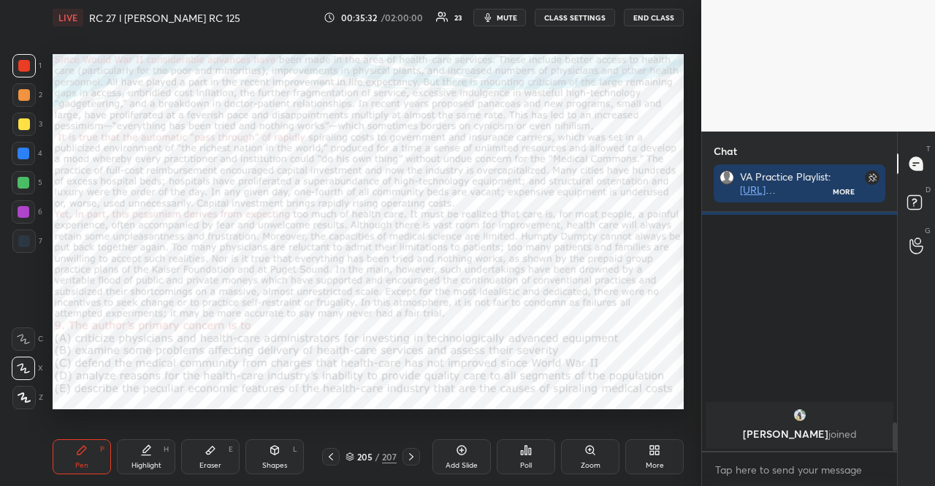
click at [29, 211] on div at bounding box center [23, 211] width 23 height 23
click at [31, 392] on div at bounding box center [23, 397] width 23 height 23
click at [280, 462] on div "Shapes" at bounding box center [274, 465] width 25 height 7
click at [20, 62] on div at bounding box center [24, 66] width 12 height 12
click at [28, 367] on icon at bounding box center [23, 367] width 9 height 9
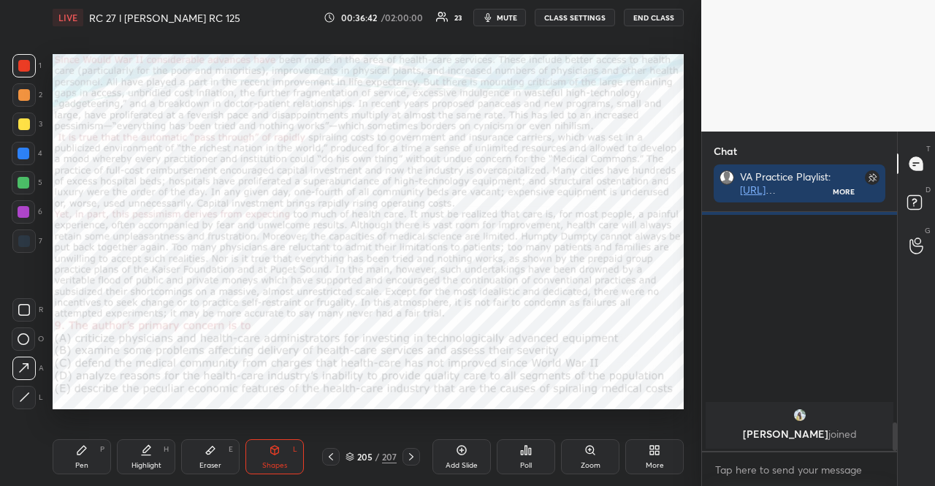
click at [20, 207] on div at bounding box center [24, 212] width 12 height 12
drag, startPoint x: 83, startPoint y: 448, endPoint x: 64, endPoint y: 439, distance: 21.2
click at [83, 449] on icon at bounding box center [81, 450] width 9 height 9
click at [20, 408] on div at bounding box center [23, 397] width 23 height 23
click at [269, 459] on div "Shapes L" at bounding box center [274, 456] width 58 height 35
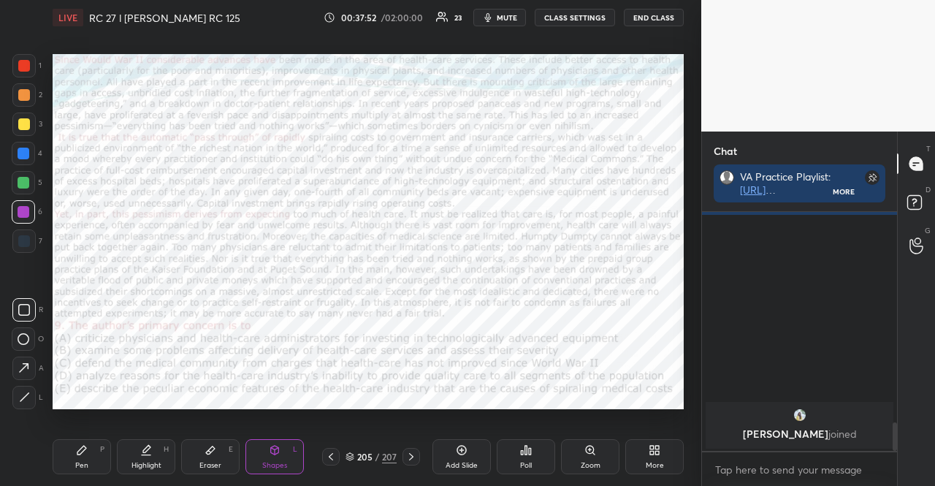
click at [7, 228] on div "1 2 3 4 5 6 7 R O A L C X Z Erase all C X Z" at bounding box center [23, 231] width 47 height 355
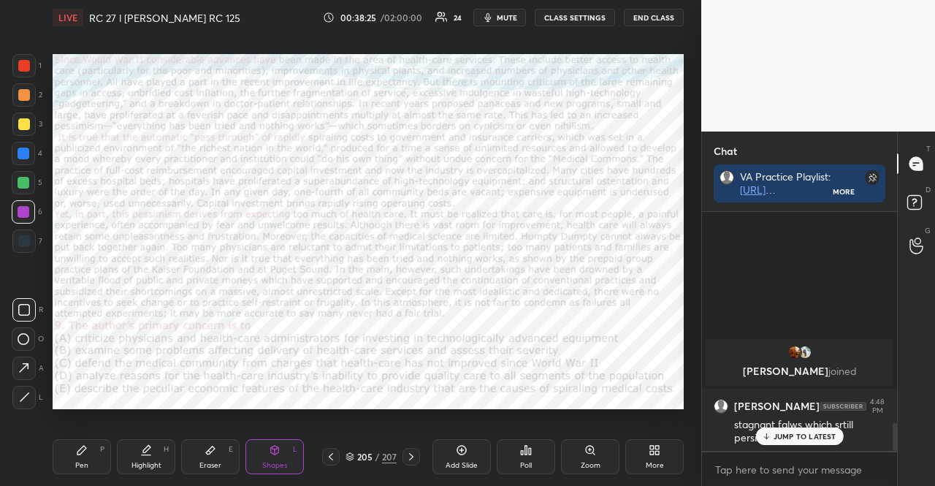
click at [22, 150] on div at bounding box center [24, 154] width 12 height 12
click at [283, 444] on div "Shapes L" at bounding box center [274, 456] width 58 height 35
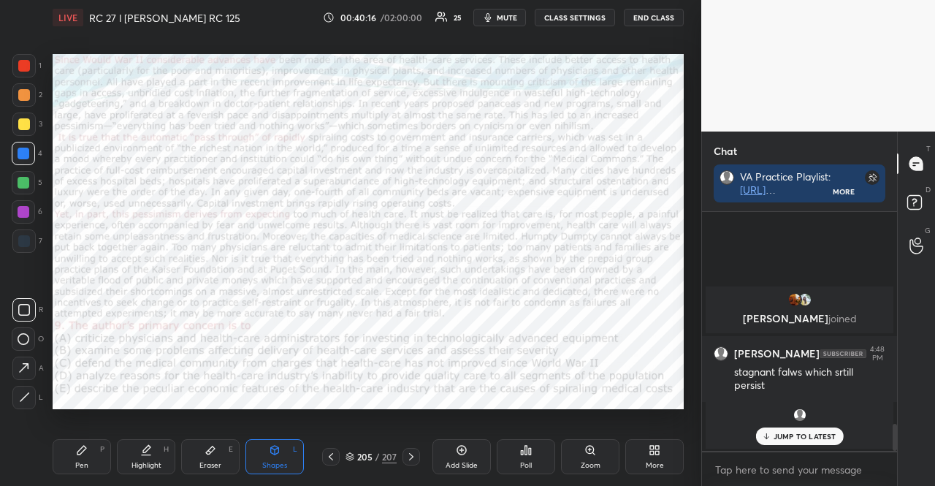
click at [25, 64] on div at bounding box center [24, 66] width 12 height 12
click at [29, 364] on icon at bounding box center [23, 367] width 15 height 15
click at [31, 236] on div at bounding box center [23, 240] width 23 height 23
drag, startPoint x: 289, startPoint y: 452, endPoint x: 260, endPoint y: 419, distance: 44.1
click at [287, 452] on div "Shapes L" at bounding box center [274, 456] width 58 height 35
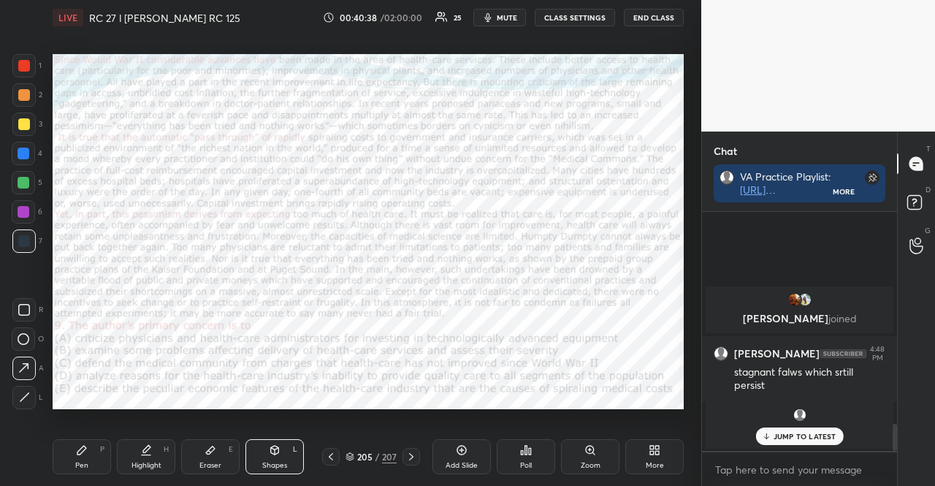
drag, startPoint x: 20, startPoint y: 310, endPoint x: 50, endPoint y: 186, distance: 127.6
click at [20, 310] on icon at bounding box center [24, 310] width 12 height 12
drag, startPoint x: 86, startPoint y: 457, endPoint x: 91, endPoint y: 429, distance: 28.1
click at [86, 457] on div "Pen P" at bounding box center [82, 456] width 58 height 35
click at [12, 175] on div at bounding box center [23, 182] width 23 height 23
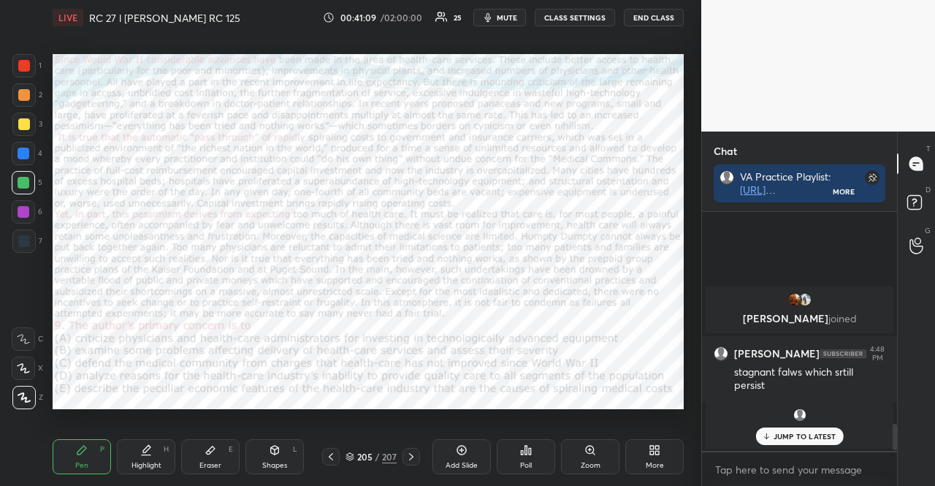
click at [31, 373] on div at bounding box center [23, 367] width 23 height 23
drag, startPoint x: 98, startPoint y: 448, endPoint x: 95, endPoint y: 421, distance: 26.5
click at [98, 448] on div "Pen P" at bounding box center [82, 456] width 58 height 35
click at [18, 179] on div at bounding box center [24, 183] width 12 height 12
click at [28, 365] on icon at bounding box center [23, 368] width 13 height 10
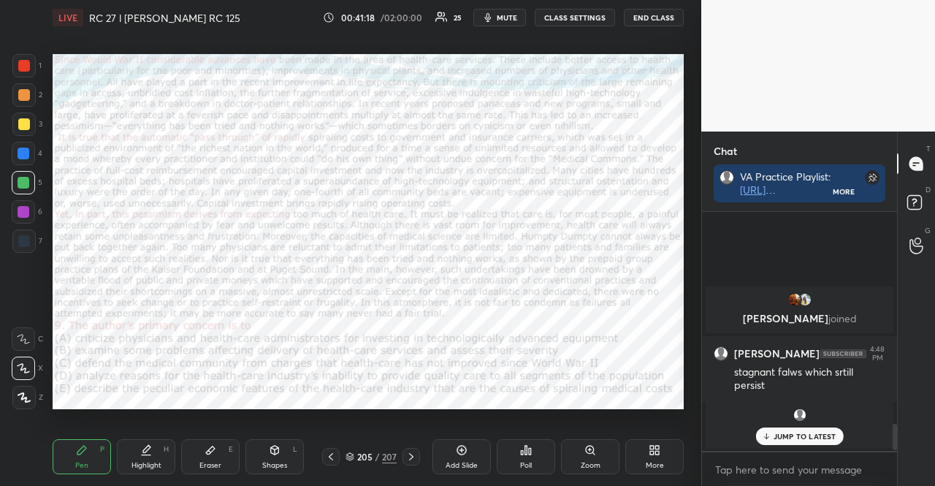
click at [23, 146] on div at bounding box center [23, 153] width 23 height 23
click at [27, 153] on div at bounding box center [24, 154] width 12 height 12
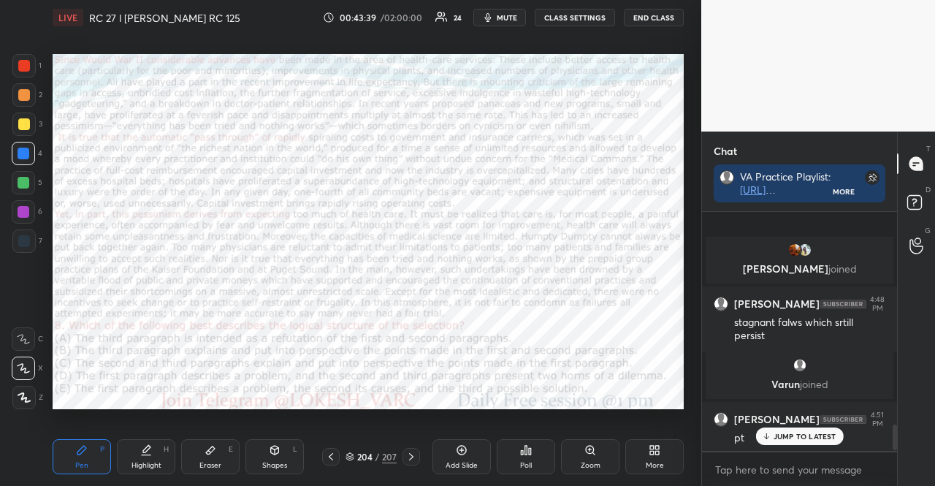
scroll to position [1939, 0]
click at [280, 451] on icon at bounding box center [275, 450] width 12 height 12
drag, startPoint x: 72, startPoint y: 454, endPoint x: 80, endPoint y: 456, distance: 8.2
click at [72, 454] on div "Pen P" at bounding box center [82, 456] width 58 height 35
drag, startPoint x: 284, startPoint y: 457, endPoint x: 259, endPoint y: 417, distance: 47.0
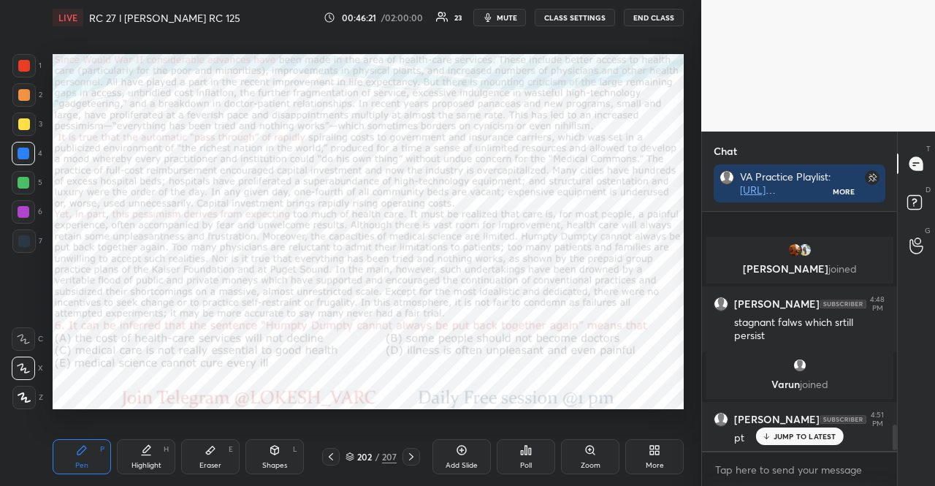
click at [283, 457] on div "Shapes L" at bounding box center [274, 456] width 58 height 35
click at [28, 312] on icon at bounding box center [24, 310] width 12 height 12
click at [26, 94] on div at bounding box center [24, 95] width 12 height 12
drag, startPoint x: 75, startPoint y: 452, endPoint x: 73, endPoint y: 440, distance: 11.9
click at [73, 455] on div "Pen P" at bounding box center [82, 456] width 58 height 35
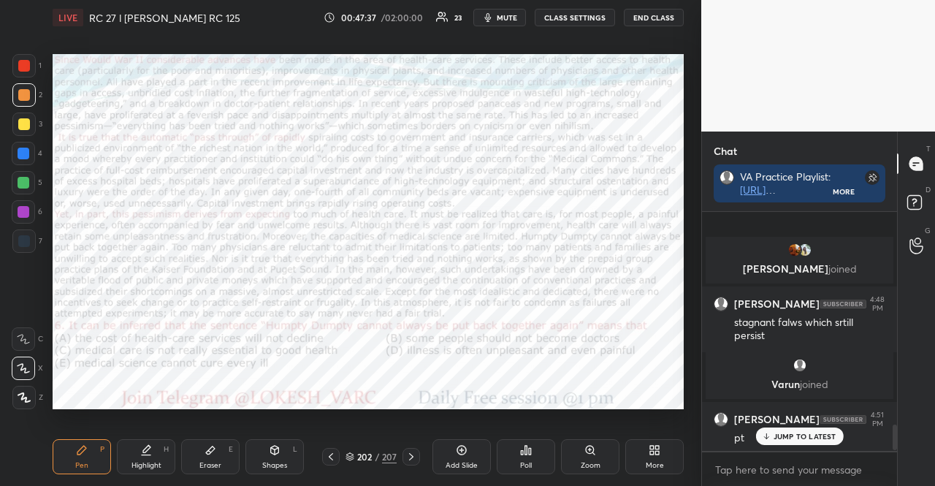
click at [17, 211] on div at bounding box center [23, 211] width 23 height 23
drag, startPoint x: 15, startPoint y: 212, endPoint x: 47, endPoint y: 240, distance: 43.5
click at [17, 210] on div at bounding box center [23, 211] width 23 height 23
click at [269, 457] on div "Shapes L" at bounding box center [274, 456] width 58 height 35
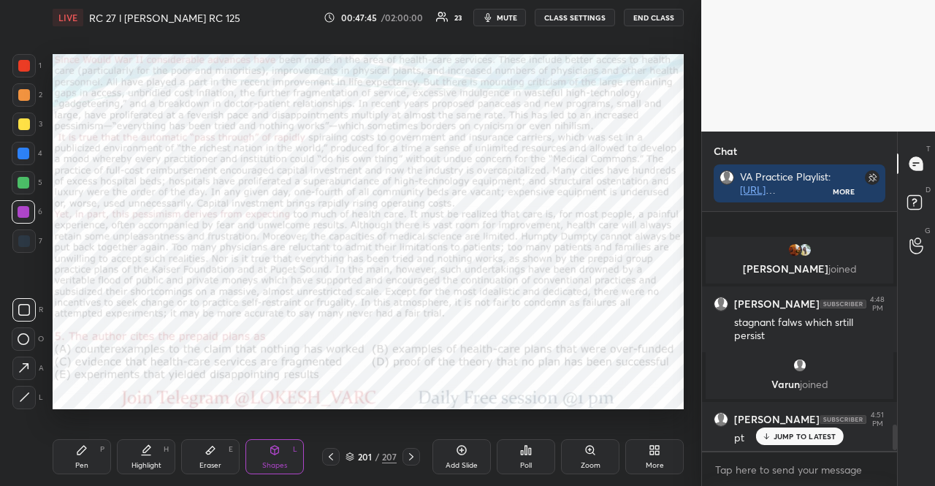
click at [22, 313] on icon at bounding box center [24, 310] width 12 height 12
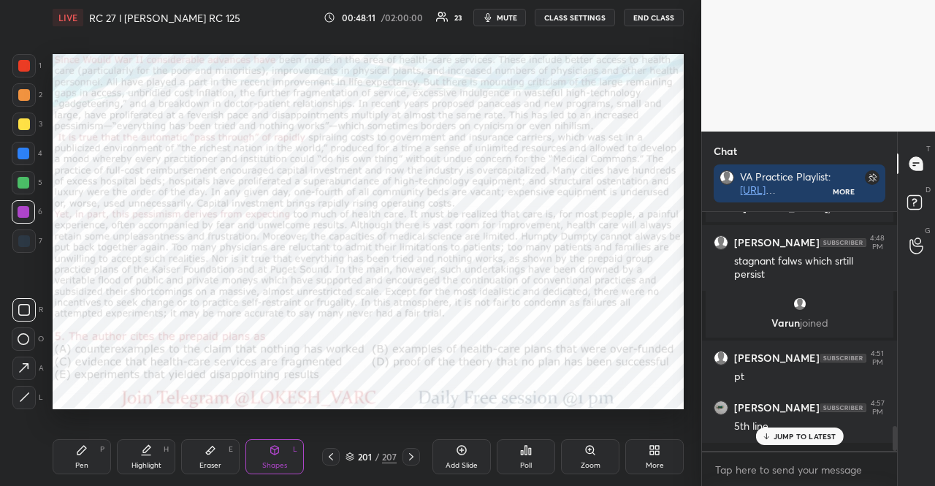
scroll to position [2050, 0]
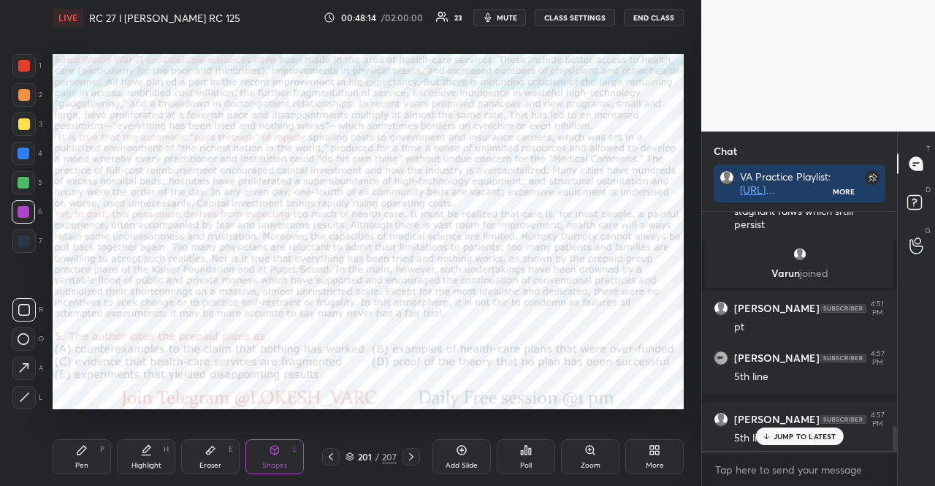
click at [757, 431] on div "JUMP TO LATEST" at bounding box center [799, 436] width 88 height 18
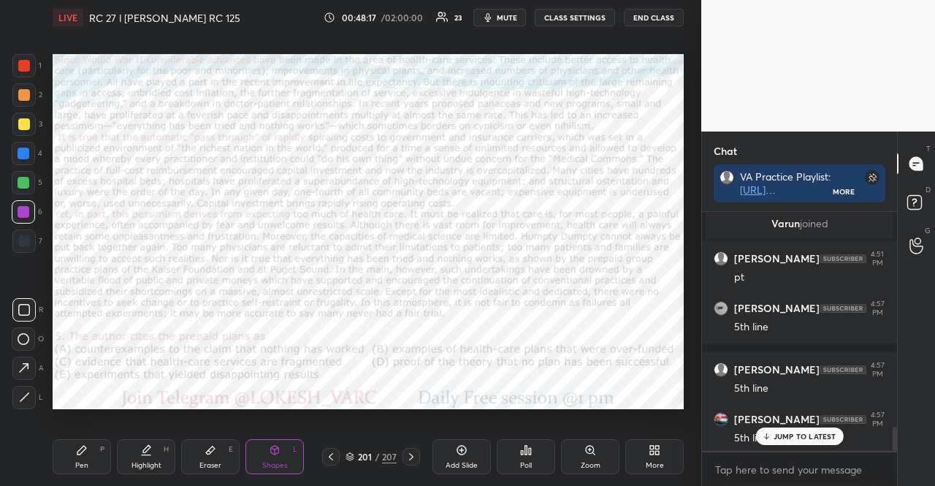
scroll to position [2149, 0]
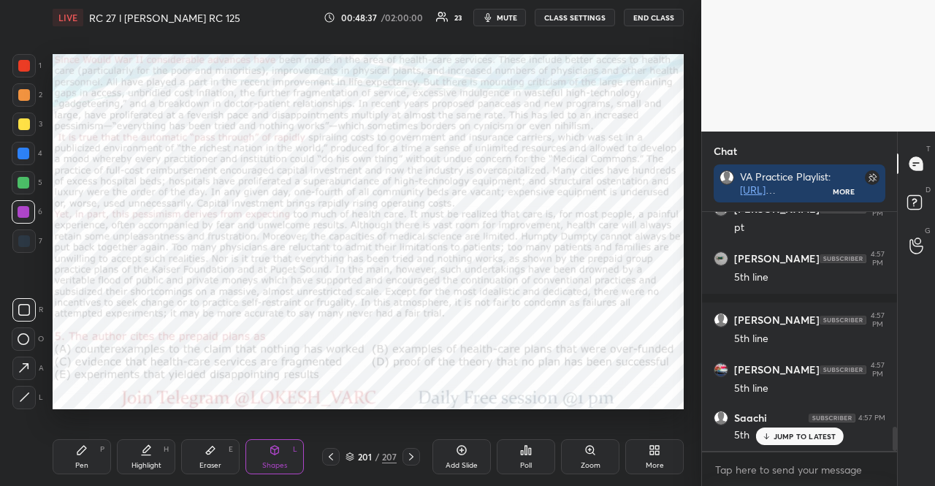
click at [77, 462] on div "Pen" at bounding box center [81, 465] width 13 height 7
click at [71, 456] on div "Pen P" at bounding box center [82, 456] width 58 height 35
click at [20, 150] on div at bounding box center [24, 154] width 12 height 12
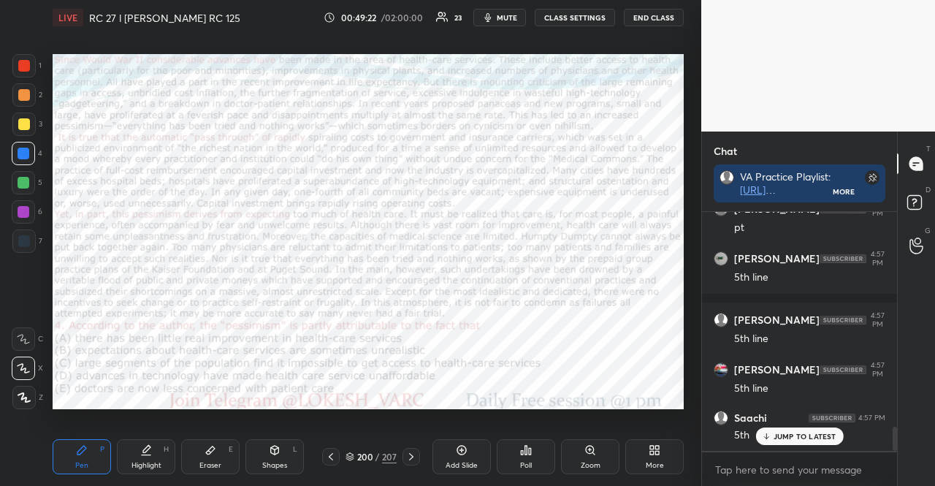
click at [256, 450] on div "Shapes L" at bounding box center [274, 456] width 58 height 35
click at [75, 445] on div "Pen P" at bounding box center [82, 456] width 58 height 35
click at [282, 462] on div "Shapes" at bounding box center [274, 465] width 25 height 7
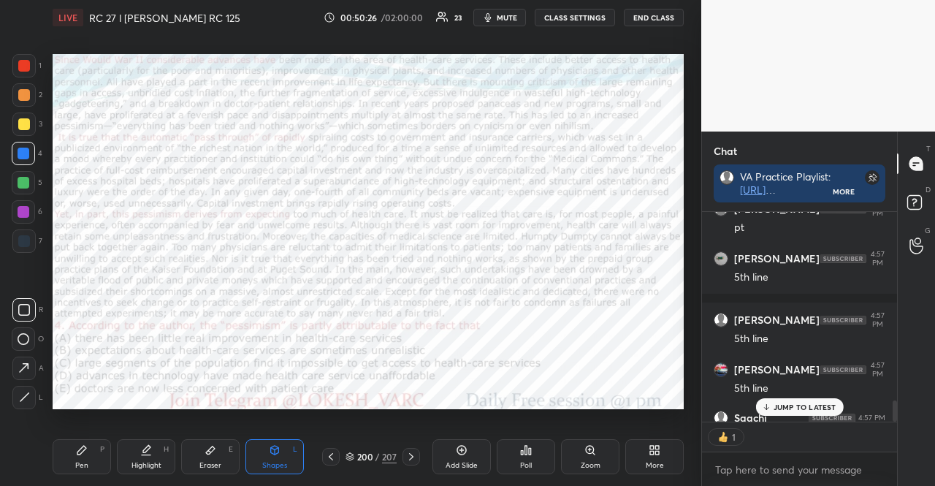
scroll to position [4, 4]
click at [85, 456] on div "Pen P" at bounding box center [82, 456] width 58 height 35
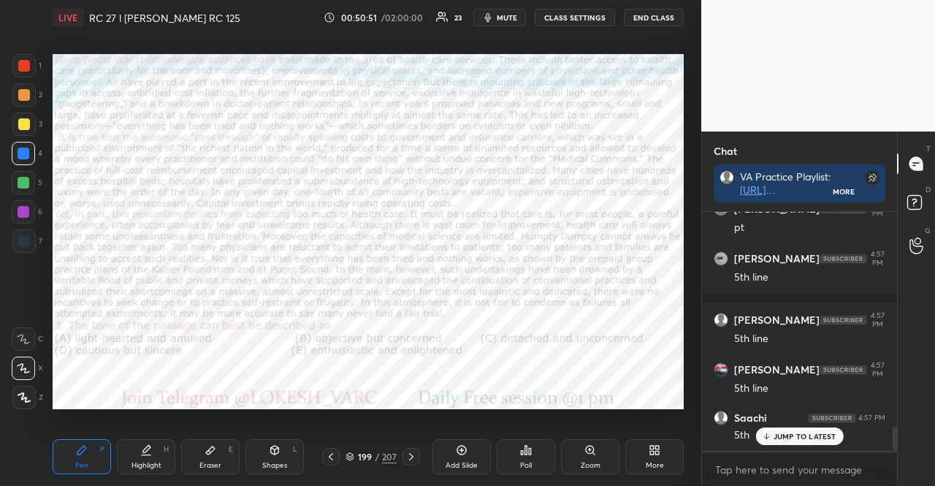
scroll to position [2149, 0]
click at [23, 207] on div at bounding box center [24, 212] width 12 height 12
click at [17, 203] on div at bounding box center [23, 211] width 23 height 23
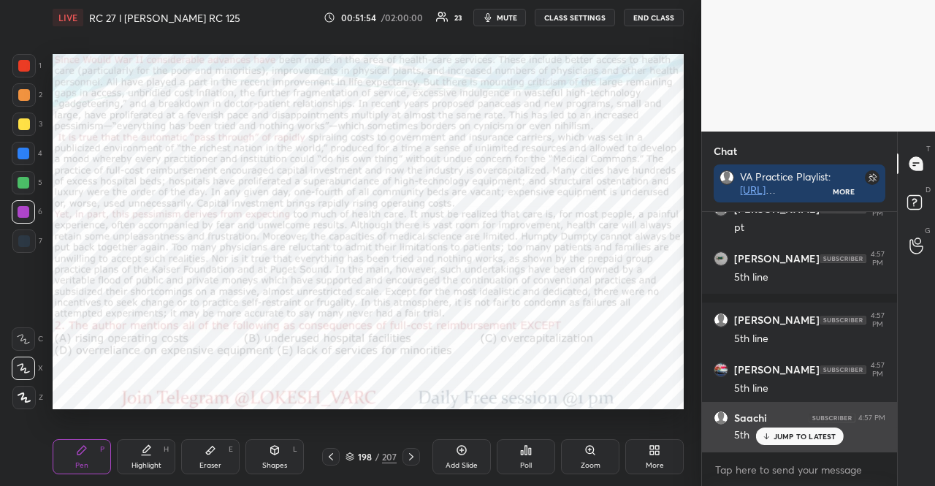
click at [795, 434] on p "JUMP TO LATEST" at bounding box center [805, 436] width 63 height 9
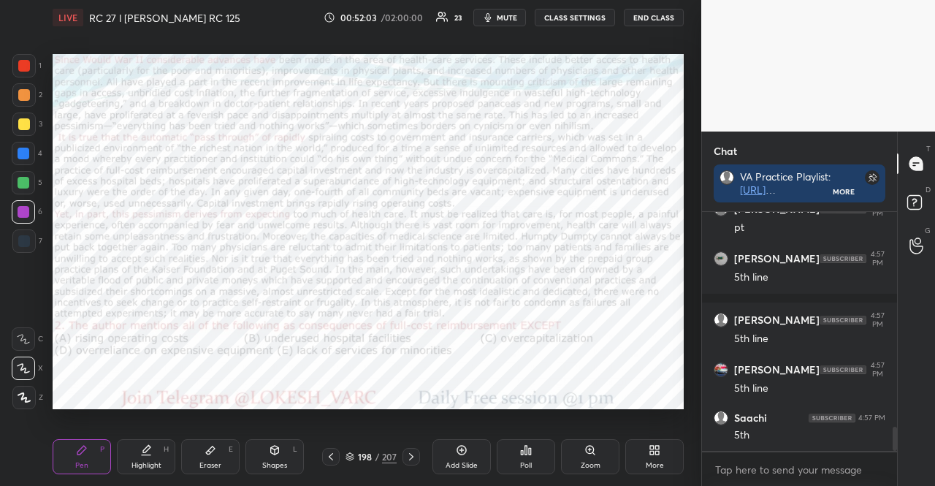
click at [291, 458] on div "Shapes L" at bounding box center [274, 456] width 58 height 35
click at [20, 178] on div at bounding box center [24, 183] width 12 height 12
click at [91, 452] on div "Pen P" at bounding box center [82, 456] width 58 height 35
click at [286, 441] on div "Shapes L" at bounding box center [274, 456] width 58 height 35
click at [88, 470] on div "Pen P" at bounding box center [82, 456] width 58 height 35
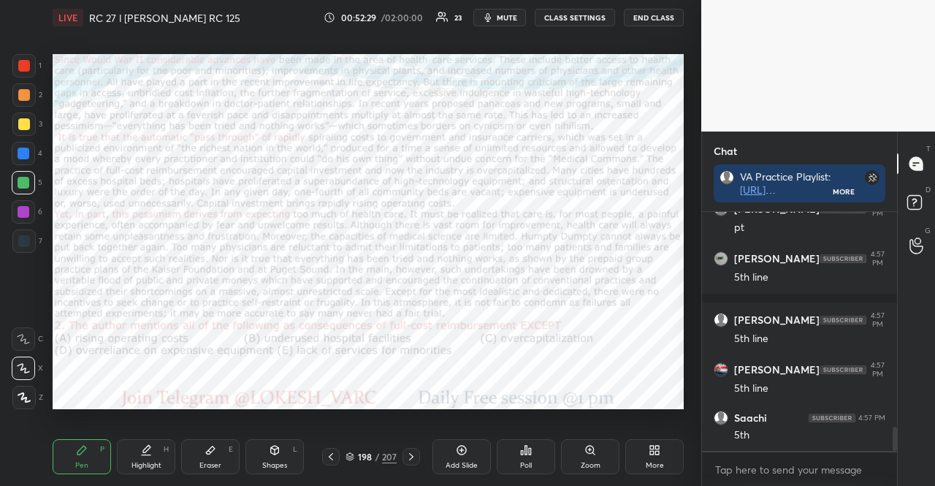
drag, startPoint x: 26, startPoint y: 149, endPoint x: 39, endPoint y: 161, distance: 17.6
click at [39, 161] on div "4" at bounding box center [27, 153] width 31 height 23
click at [259, 451] on div "Shapes L" at bounding box center [274, 456] width 58 height 35
click at [18, 153] on div at bounding box center [24, 154] width 12 height 12
click at [89, 452] on div "Pen P" at bounding box center [82, 456] width 58 height 35
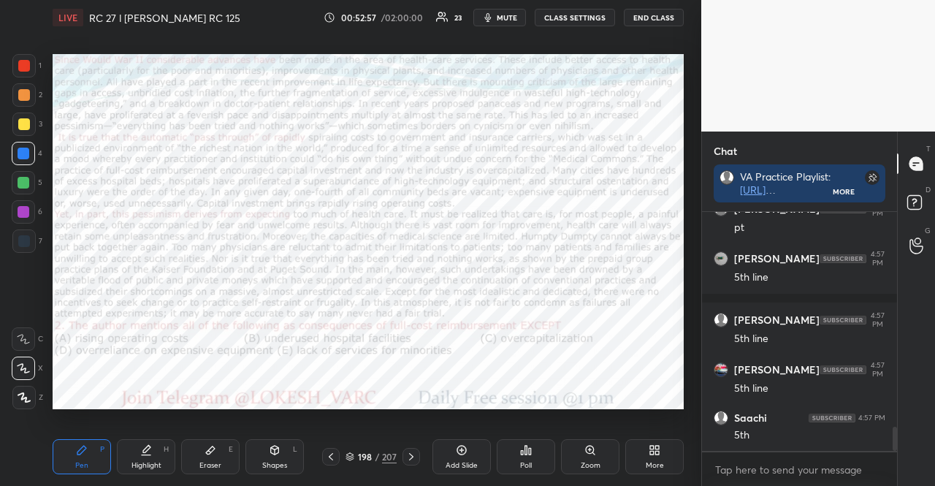
click at [26, 215] on div at bounding box center [24, 212] width 12 height 12
click at [22, 94] on div at bounding box center [24, 95] width 12 height 12
click at [23, 95] on div at bounding box center [24, 95] width 12 height 12
click at [88, 457] on div "Pen P" at bounding box center [82, 456] width 58 height 35
click at [28, 71] on div at bounding box center [23, 65] width 23 height 23
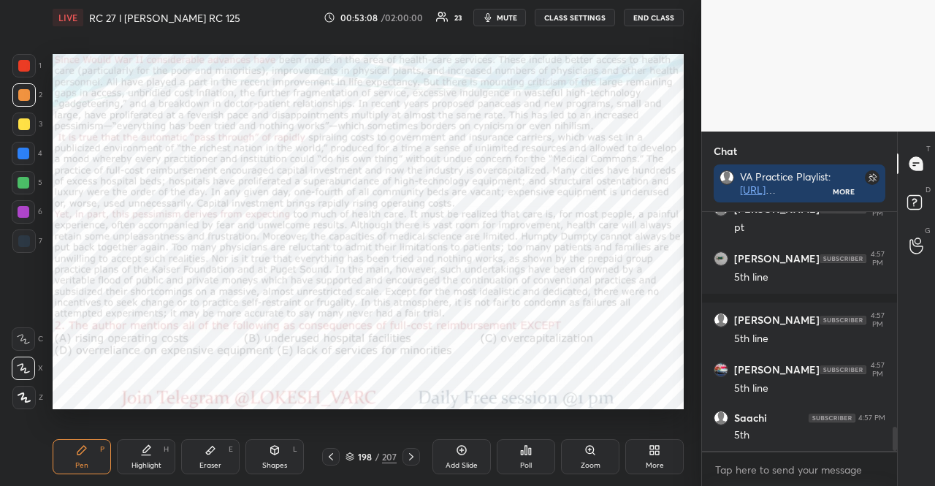
click at [25, 72] on div at bounding box center [23, 65] width 23 height 23
click at [22, 149] on div at bounding box center [24, 154] width 12 height 12
click at [285, 446] on div "Shapes L" at bounding box center [274, 456] width 58 height 35
click at [25, 213] on div at bounding box center [24, 212] width 12 height 12
click at [79, 458] on div "Pen P" at bounding box center [82, 456] width 58 height 35
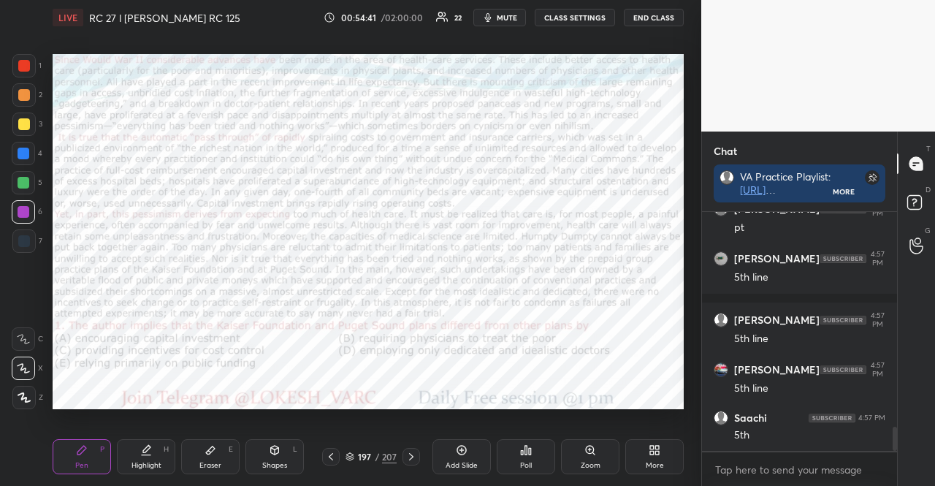
click at [23, 156] on div at bounding box center [24, 154] width 12 height 12
click at [26, 210] on div at bounding box center [24, 212] width 12 height 12
click at [18, 144] on div at bounding box center [23, 153] width 23 height 23
click at [11, 148] on div "1 2 3 4 5 6 7 R O A L C X Z Erase all C X Z" at bounding box center [23, 231] width 47 height 355
click at [26, 68] on div at bounding box center [24, 66] width 12 height 12
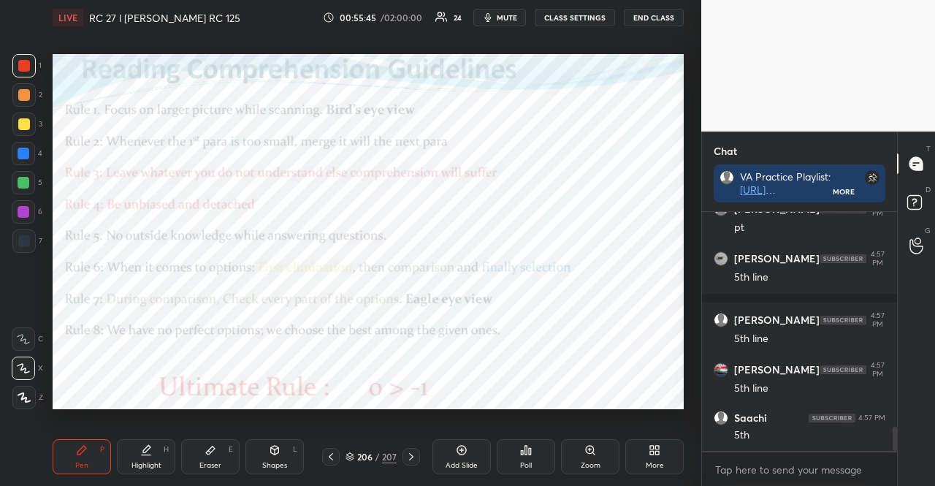
click at [349, 452] on icon at bounding box center [349, 456] width 9 height 9
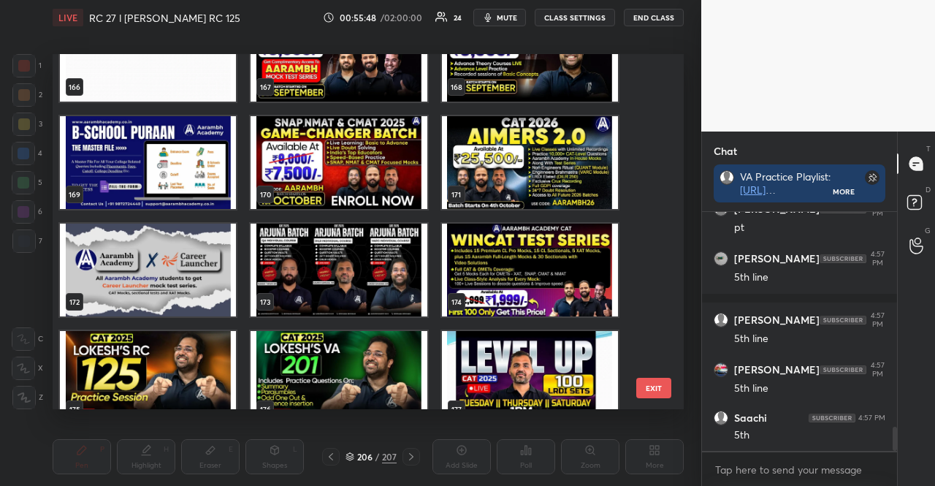
scroll to position [5885, 0]
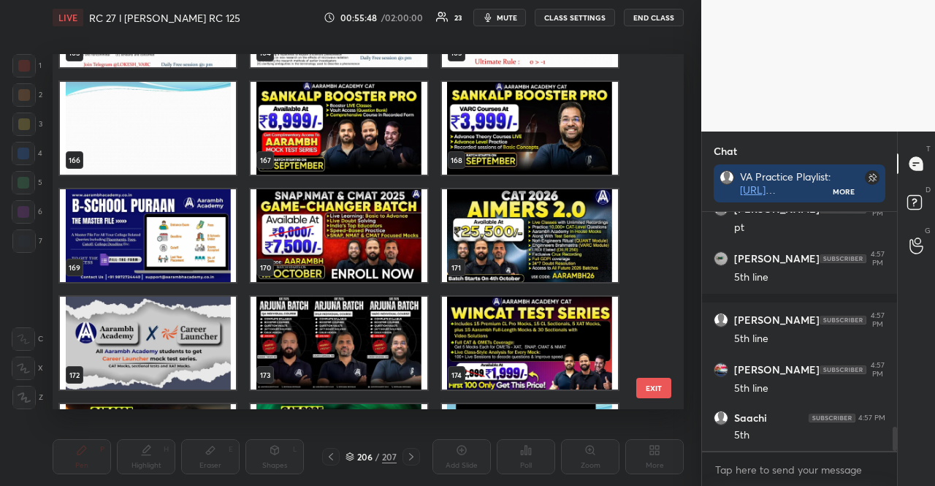
click at [317, 214] on img "grid" at bounding box center [339, 235] width 176 height 93
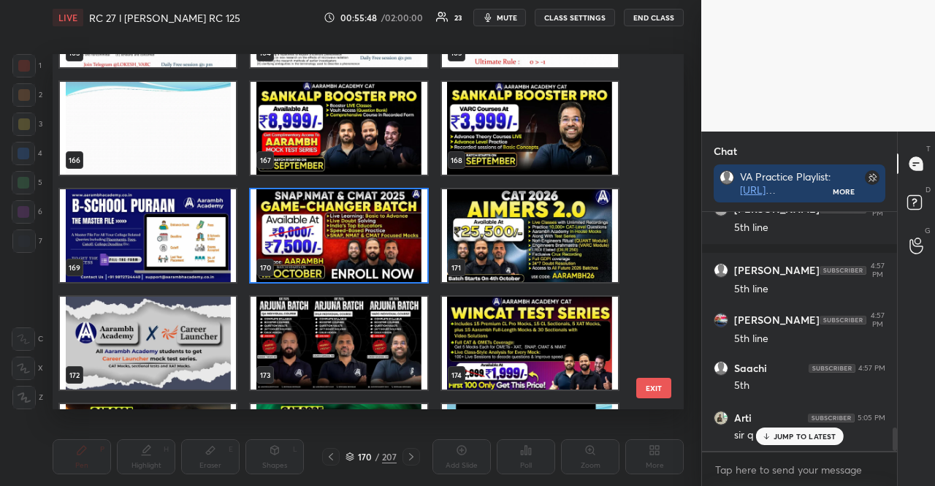
click at [317, 214] on img "grid" at bounding box center [339, 235] width 176 height 93
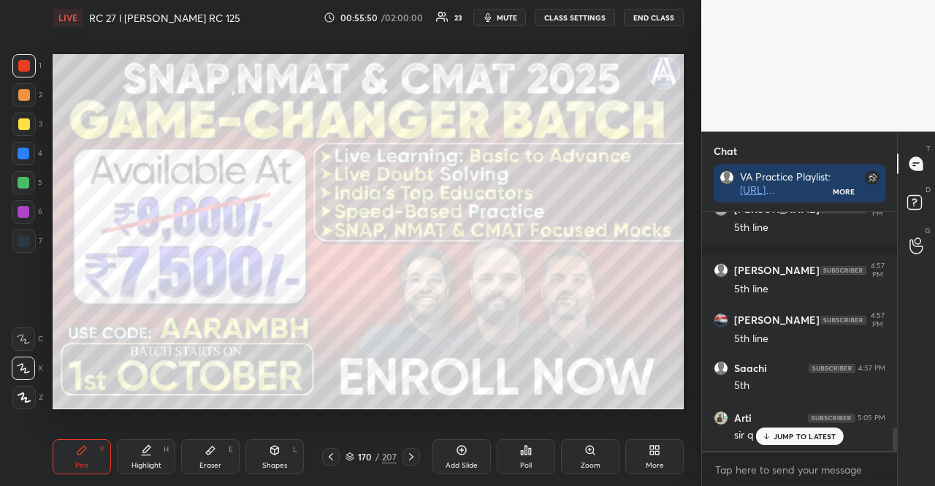
scroll to position [2248, 0]
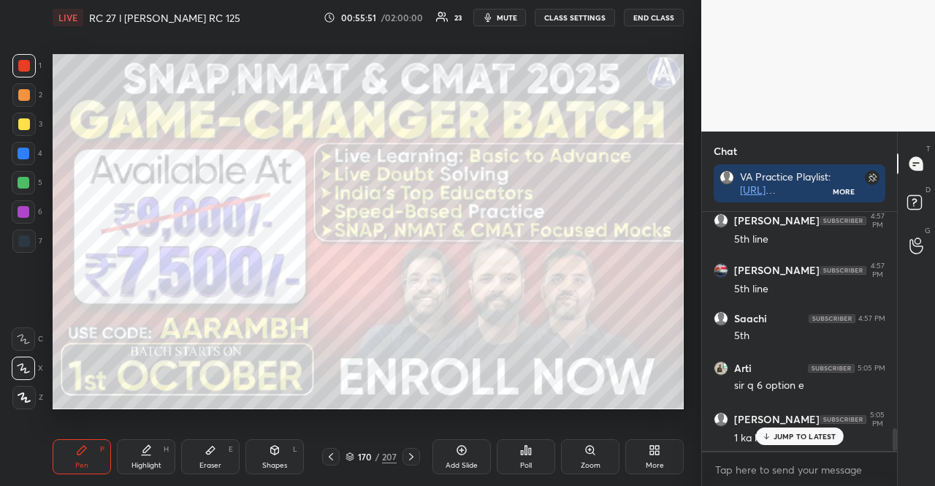
click at [23, 118] on div at bounding box center [24, 124] width 12 height 12
click at [791, 428] on div "JUMP TO LATEST" at bounding box center [799, 436] width 88 height 18
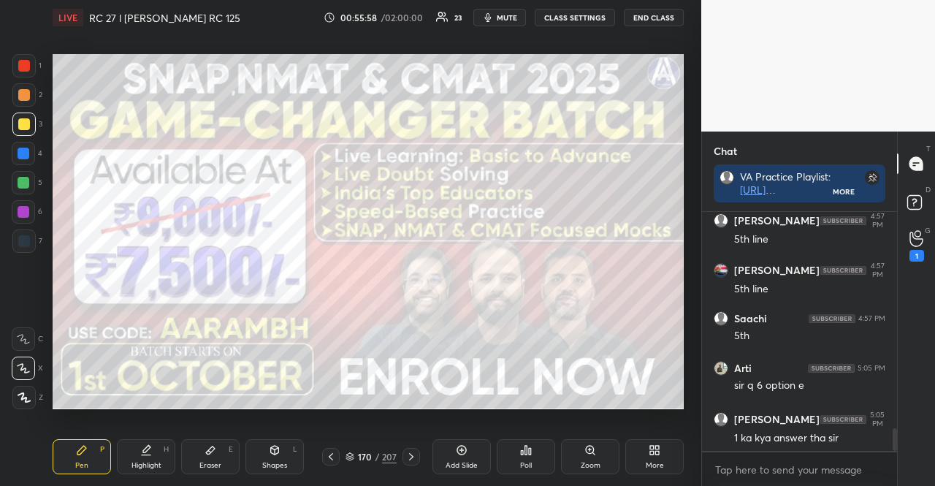
click at [337, 451] on div at bounding box center [331, 457] width 18 height 18
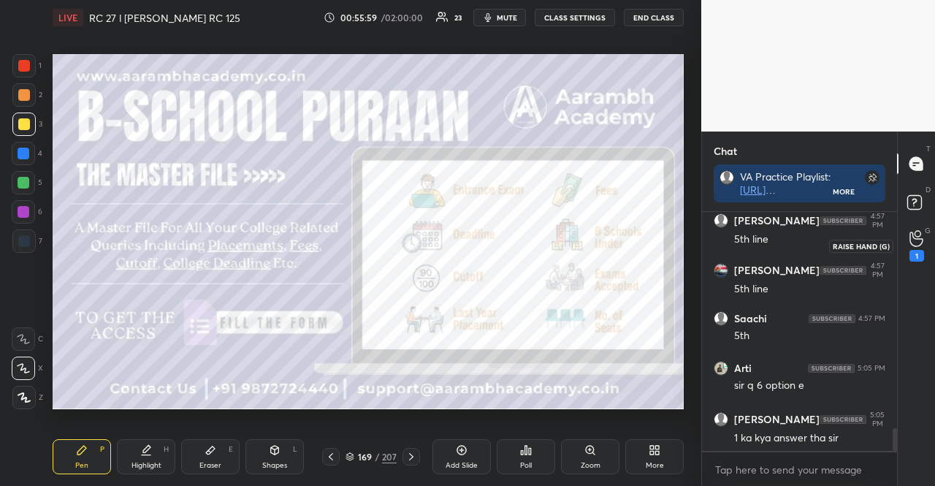
click at [922, 255] on div "1" at bounding box center [916, 256] width 15 height 12
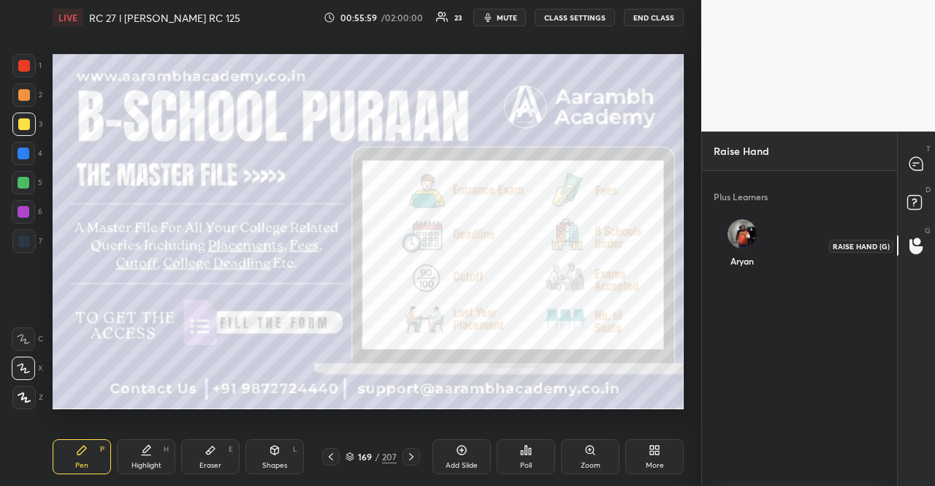
scroll to position [4, 4]
click at [904, 193] on icon at bounding box center [917, 204] width 26 height 26
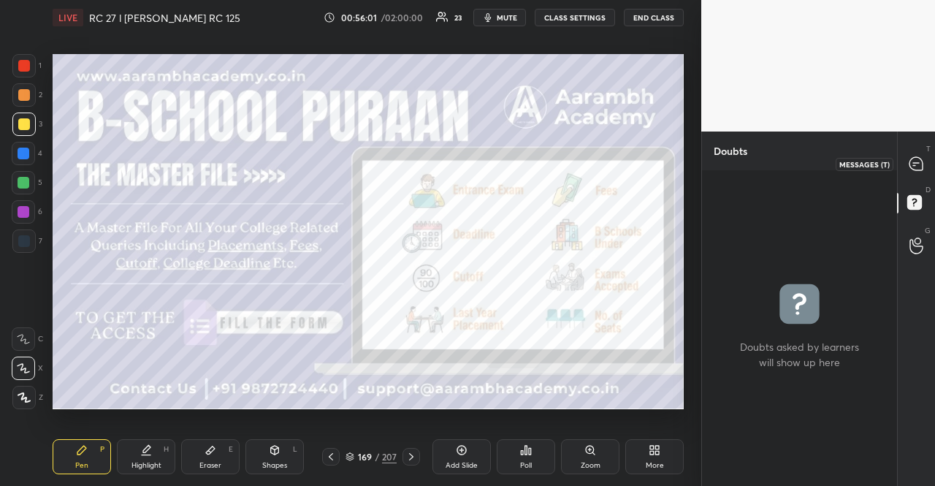
click at [912, 171] on icon at bounding box center [916, 163] width 15 height 15
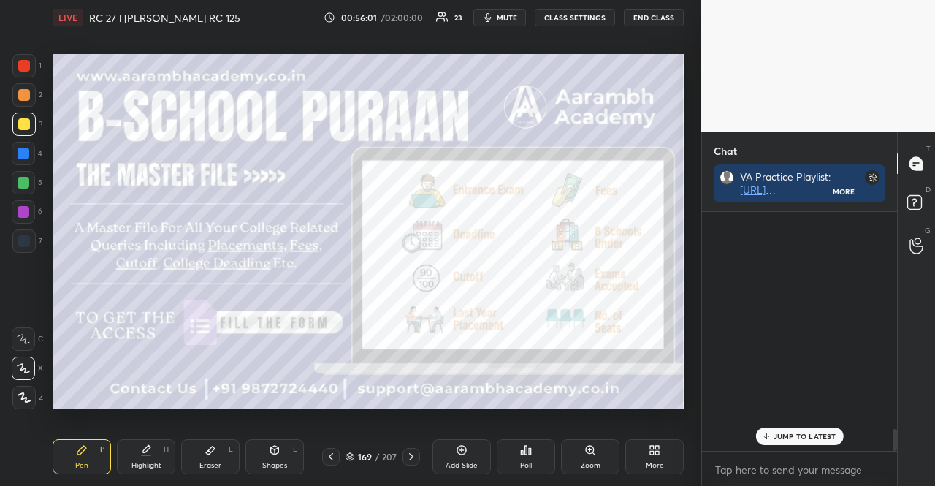
scroll to position [2343, 0]
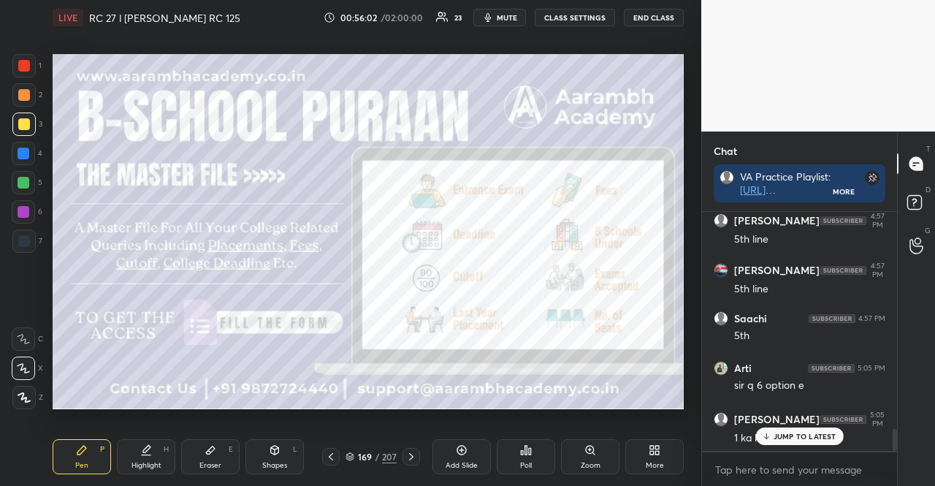
click at [777, 432] on p "JUMP TO LATEST" at bounding box center [805, 436] width 63 height 9
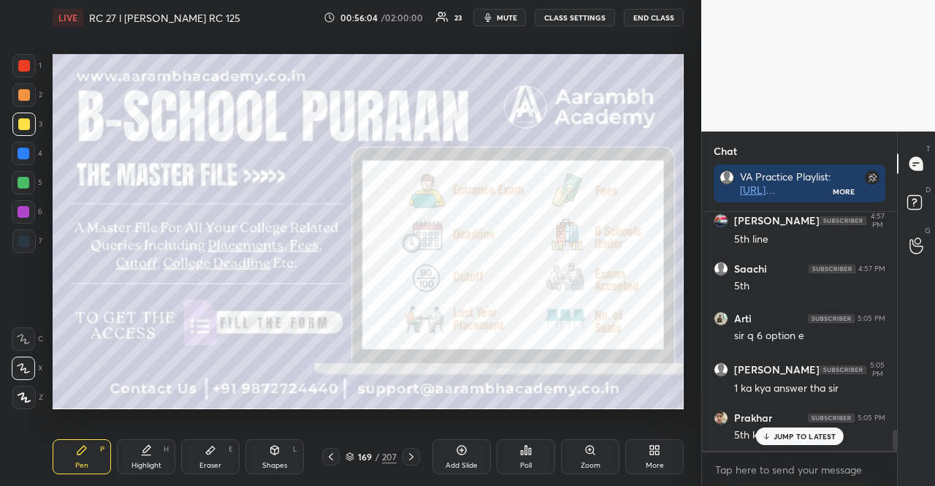
scroll to position [2443, 0]
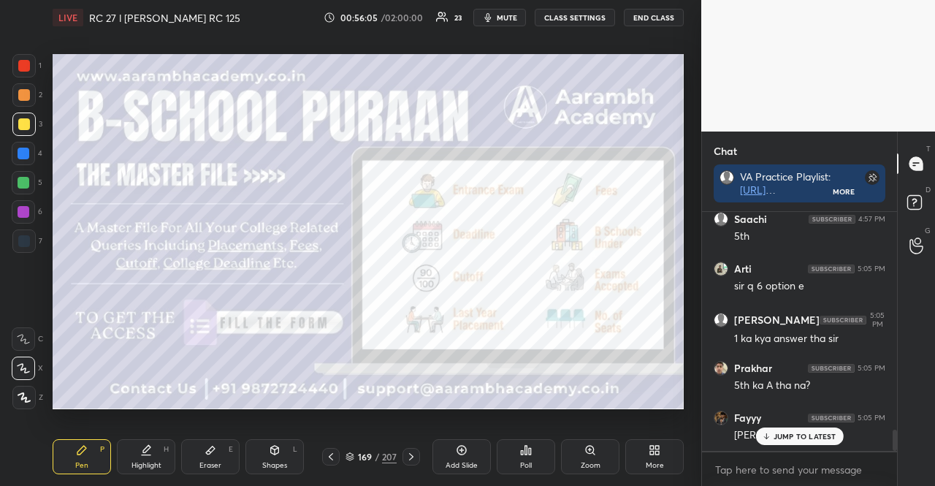
click at [327, 450] on div at bounding box center [331, 457] width 18 height 18
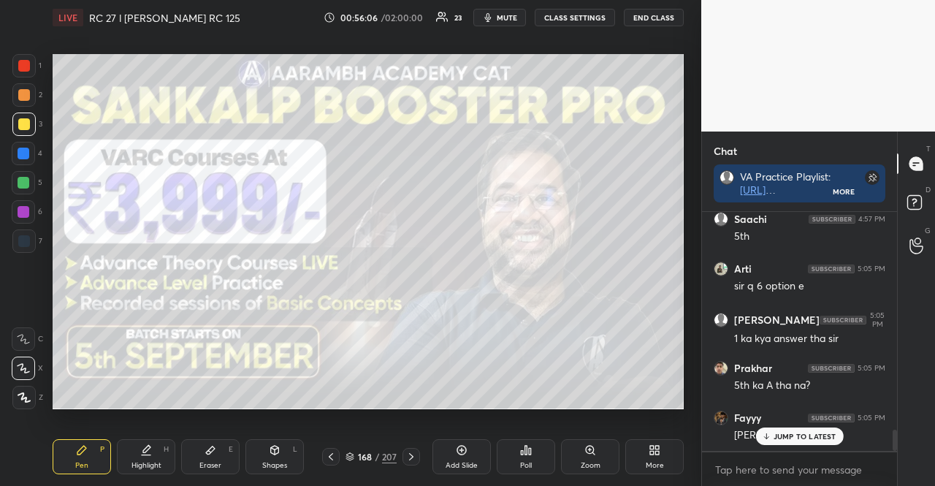
click at [327, 449] on div at bounding box center [331, 457] width 18 height 18
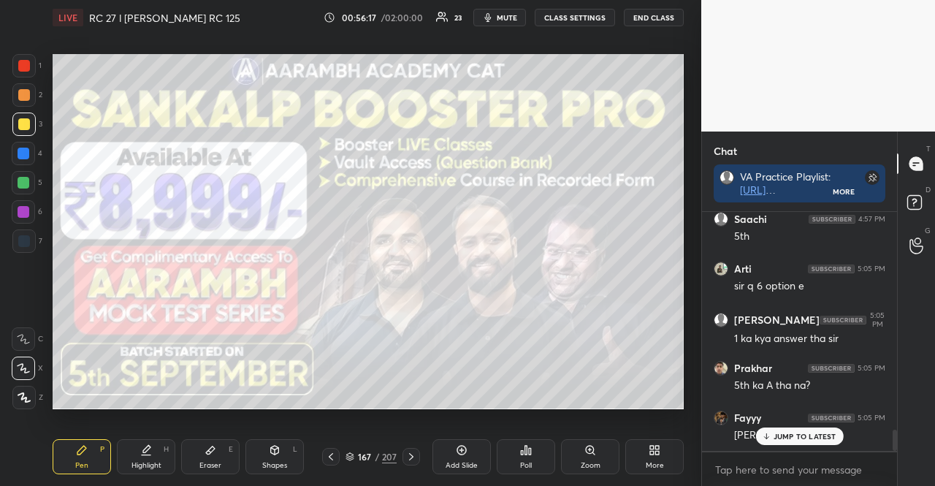
click at [408, 448] on div at bounding box center [411, 457] width 18 height 18
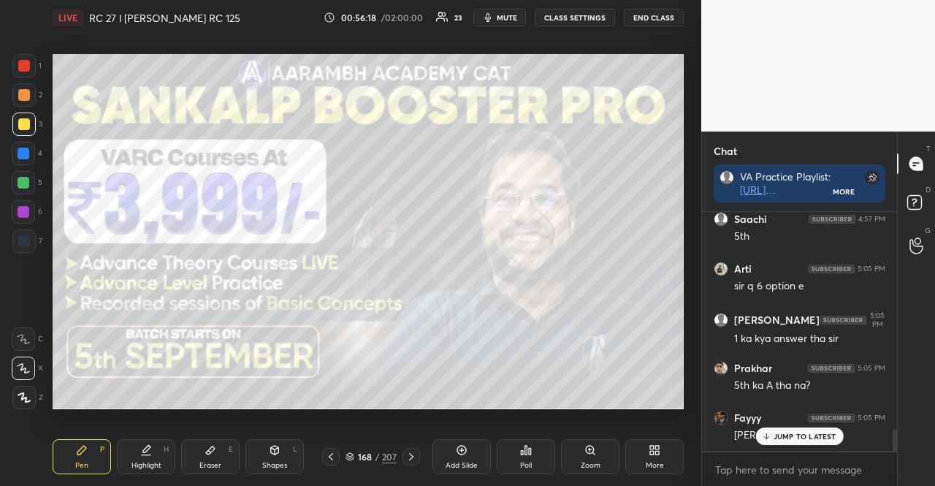
scroll to position [2492, 0]
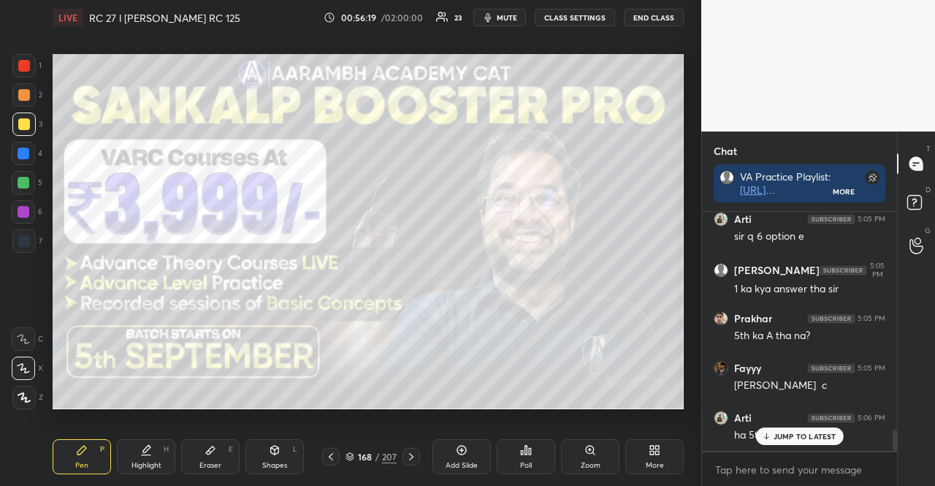
click at [355, 454] on div "168 / 207" at bounding box center [370, 456] width 51 height 13
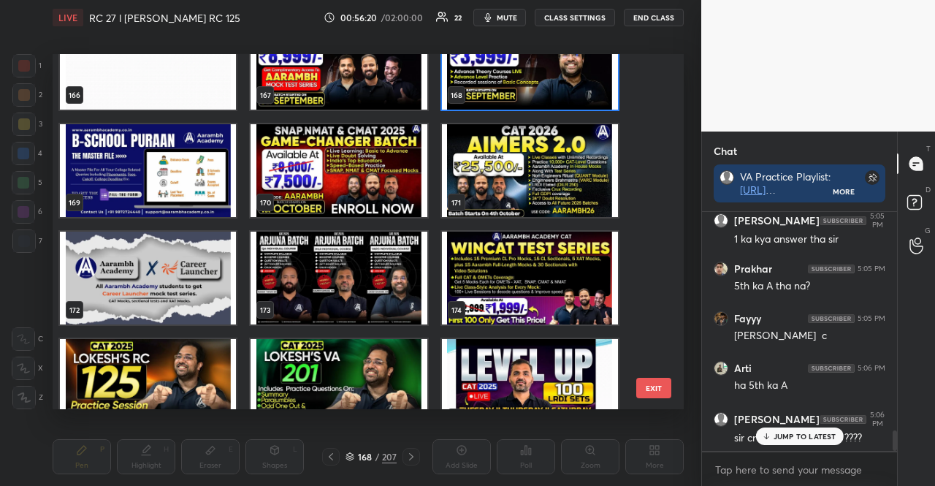
scroll to position [6023, 0]
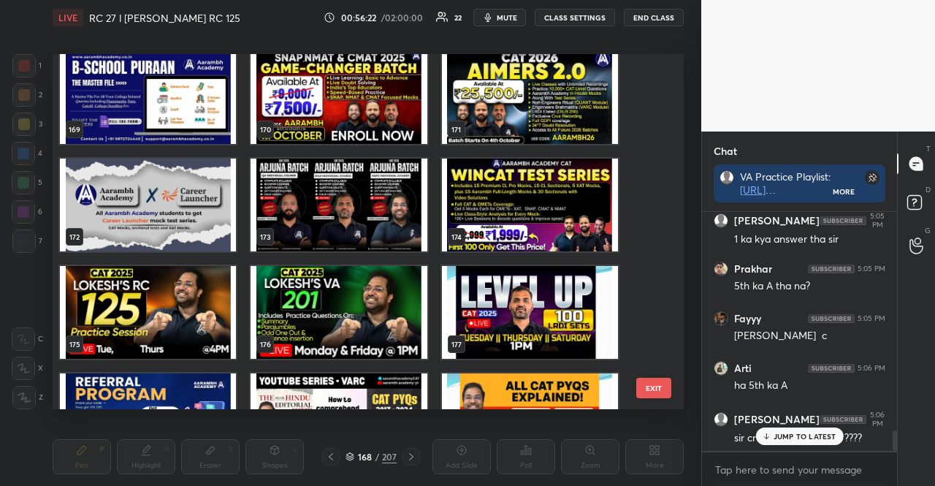
click at [495, 183] on img "grid" at bounding box center [530, 205] width 176 height 93
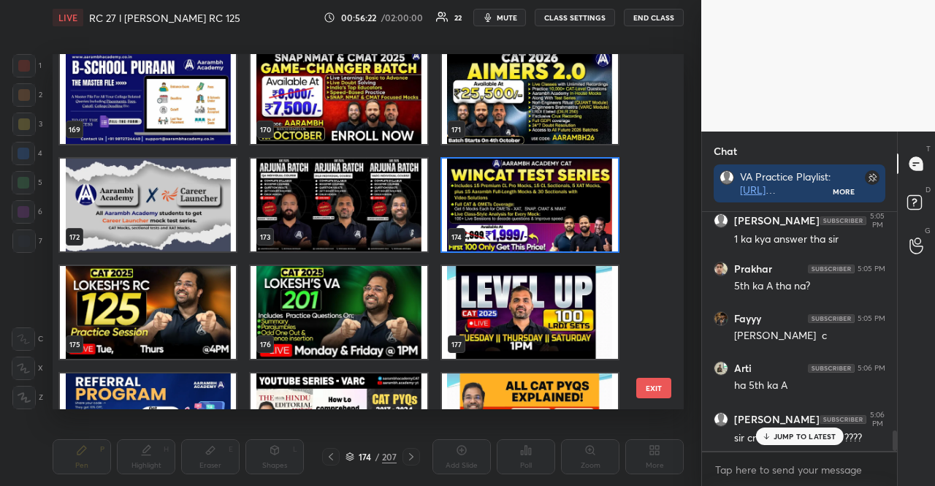
scroll to position [2592, 0]
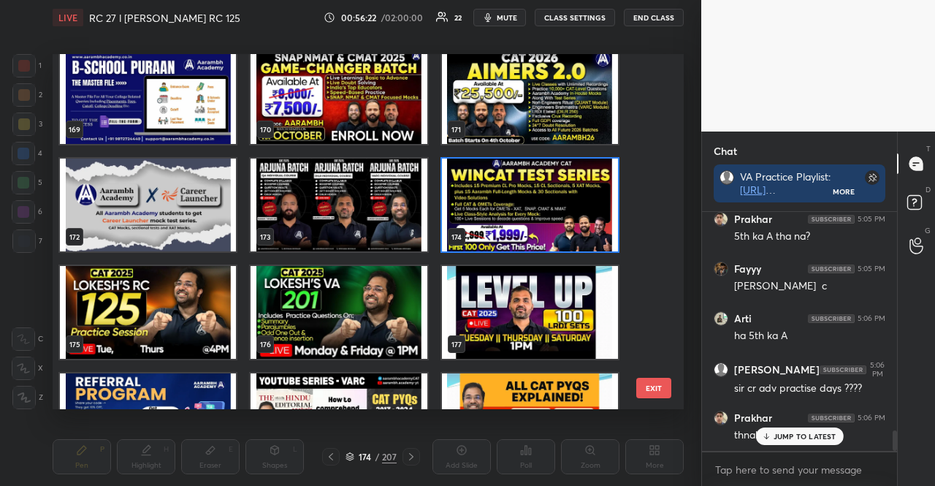
click at [495, 183] on img "grid" at bounding box center [530, 205] width 176 height 93
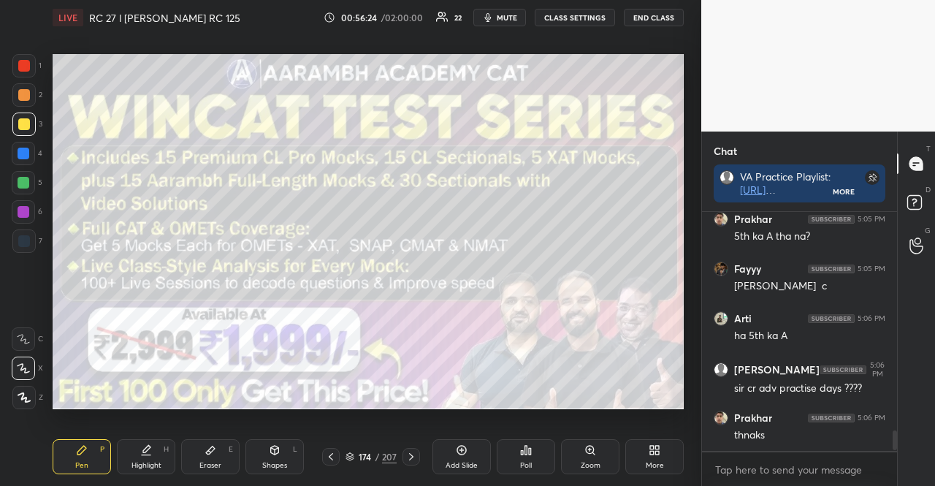
scroll to position [2641, 0]
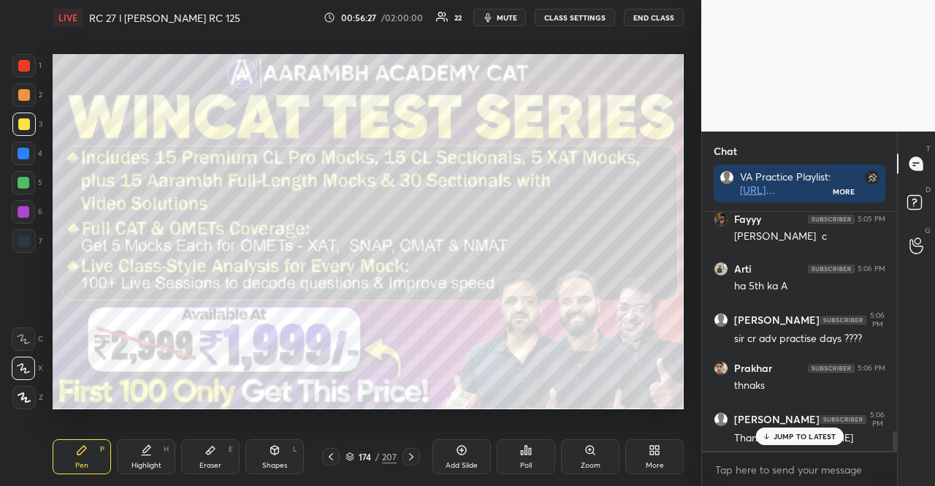
click at [408, 454] on icon at bounding box center [411, 457] width 12 height 12
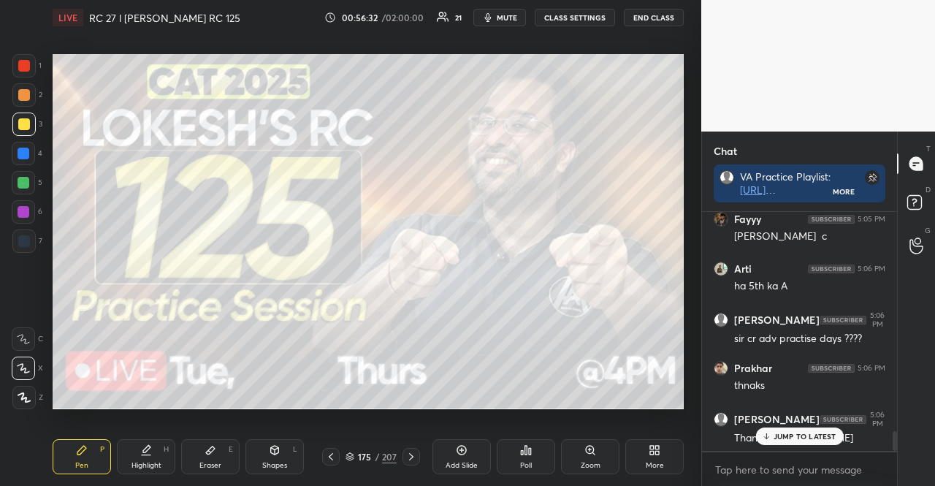
click at [414, 451] on icon at bounding box center [411, 457] width 12 height 12
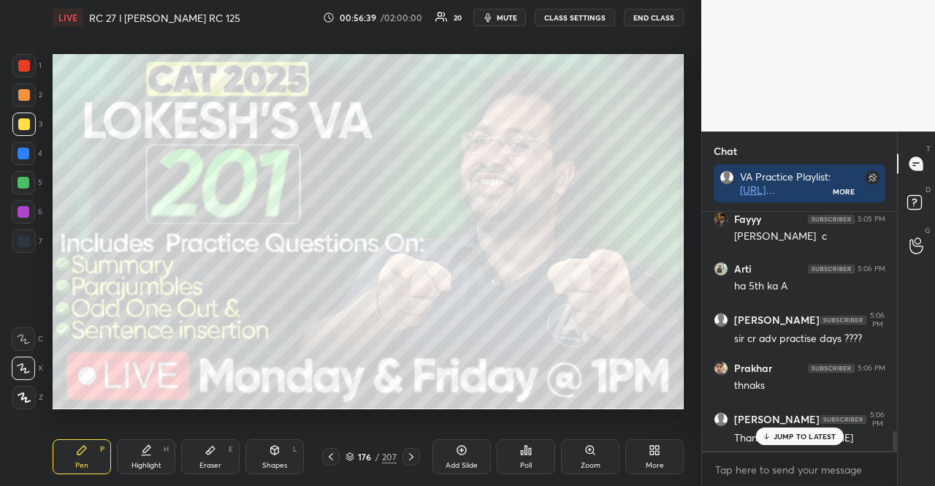
click at [414, 446] on div "Pen P Highlight H Eraser E Shapes L 176 / 207 Add Slide Poll Zoom More" at bounding box center [368, 456] width 631 height 58
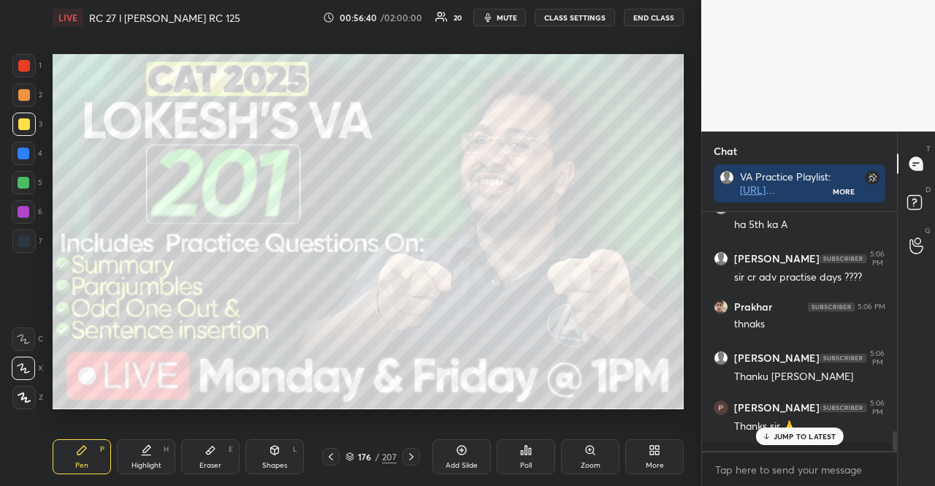
click at [415, 451] on icon at bounding box center [411, 457] width 12 height 12
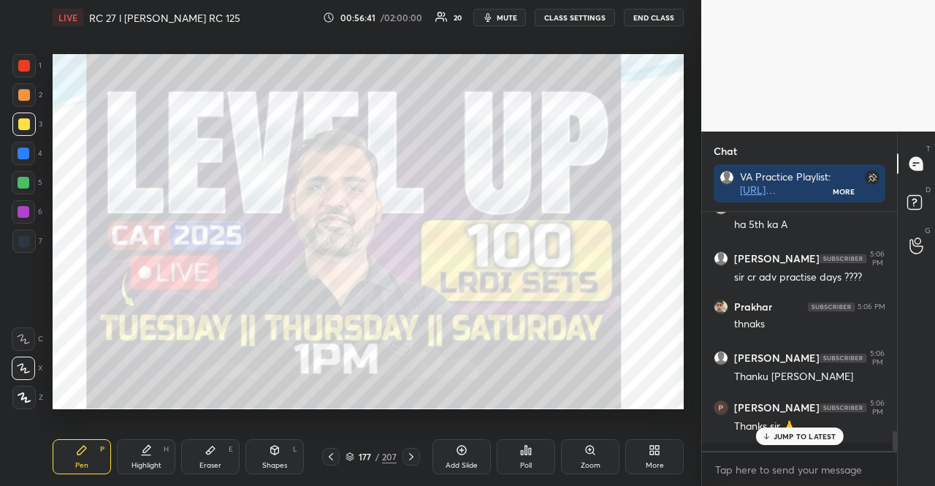
scroll to position [2755, 0]
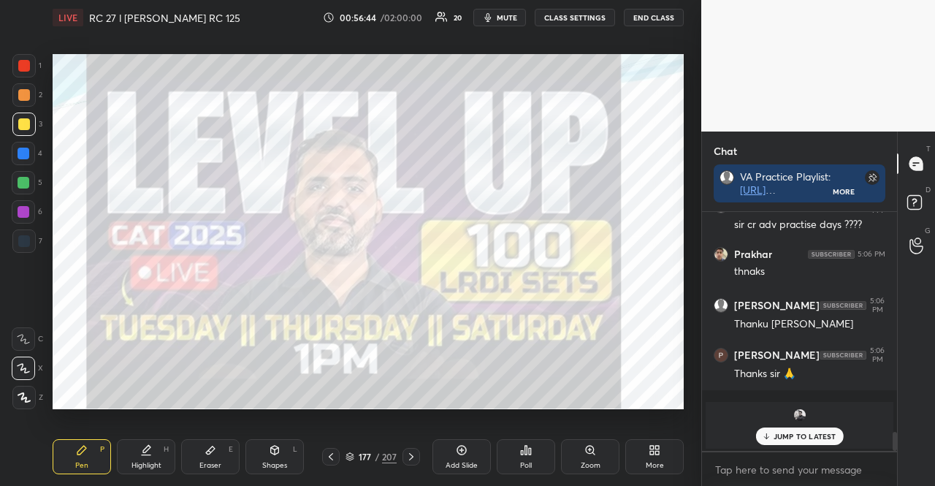
click at [415, 451] on icon at bounding box center [411, 457] width 12 height 12
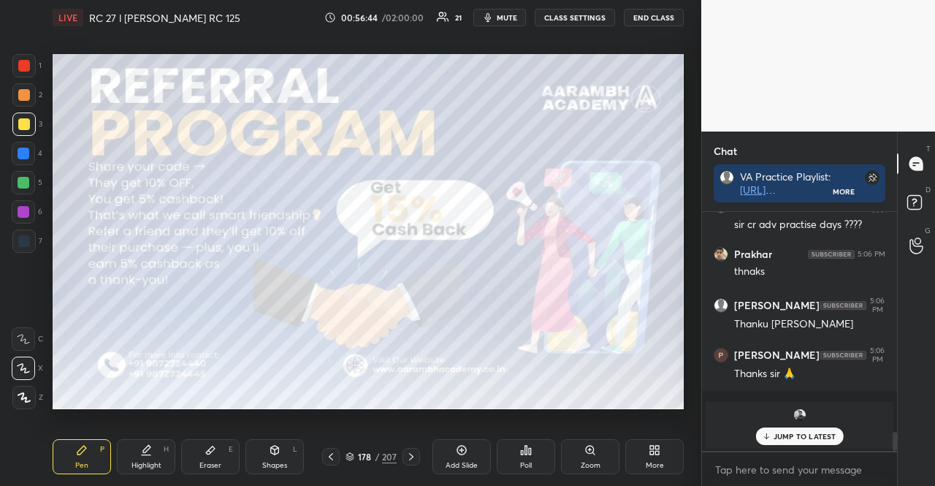
click at [415, 451] on icon at bounding box center [411, 457] width 12 height 12
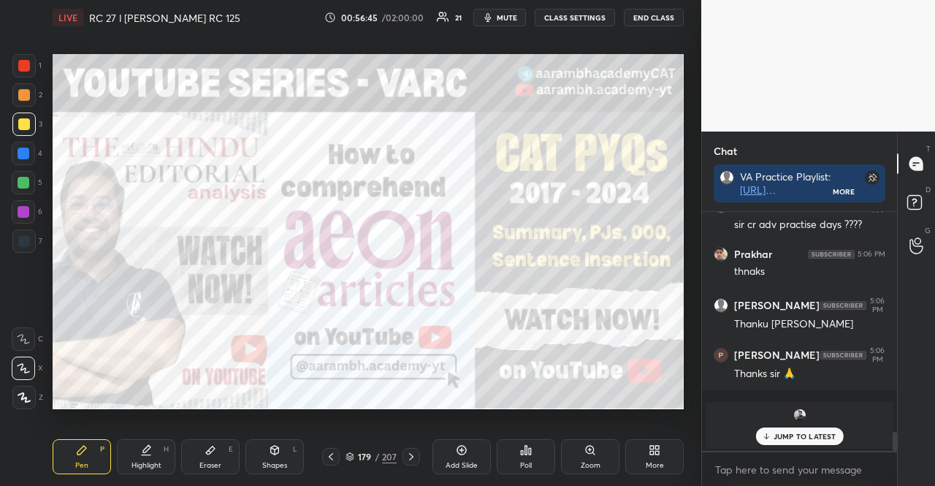
scroll to position [4, 4]
click at [410, 460] on icon at bounding box center [411, 457] width 12 height 12
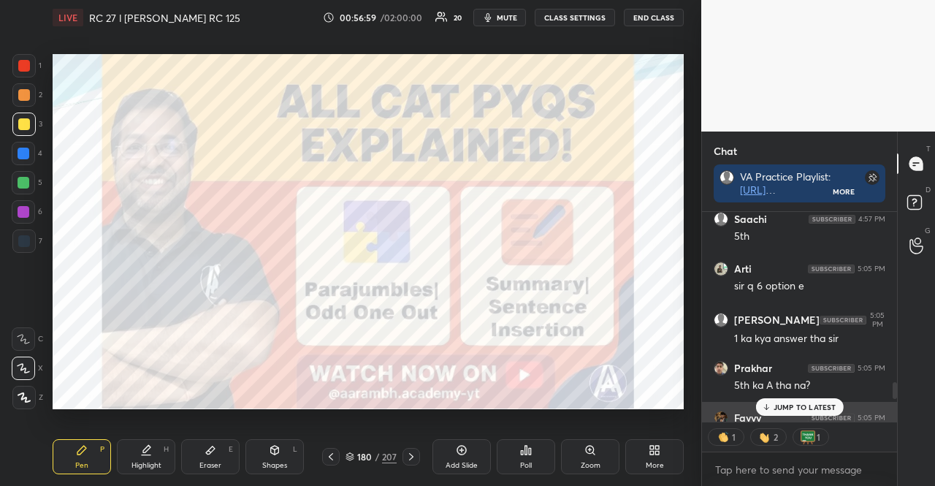
scroll to position [2419, 0]
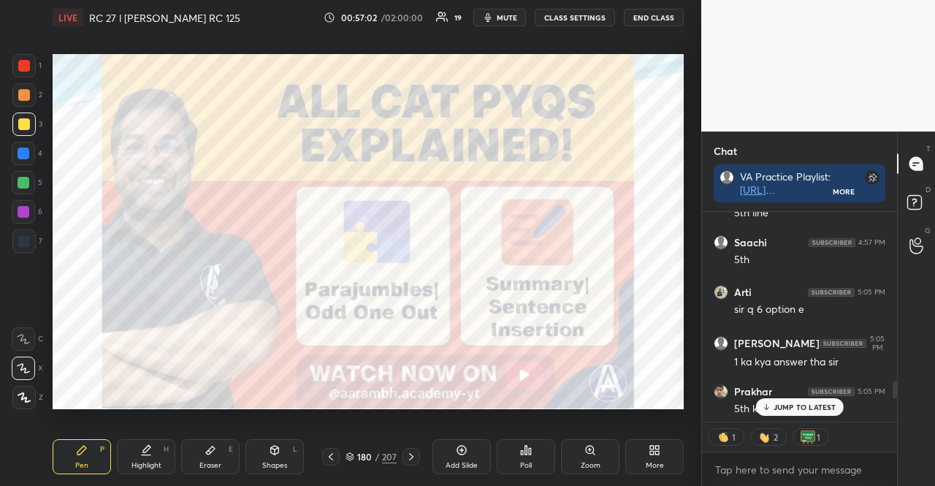
click at [349, 454] on icon at bounding box center [349, 456] width 9 height 9
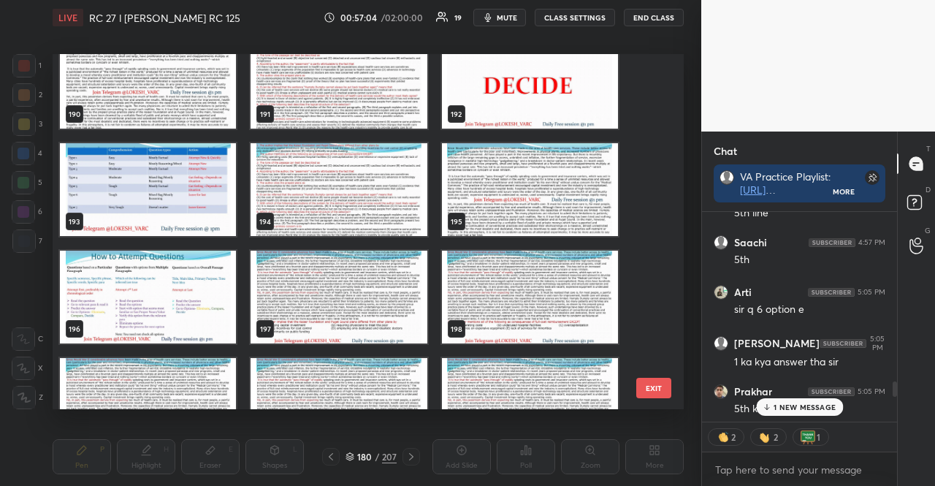
scroll to position [6891, 0]
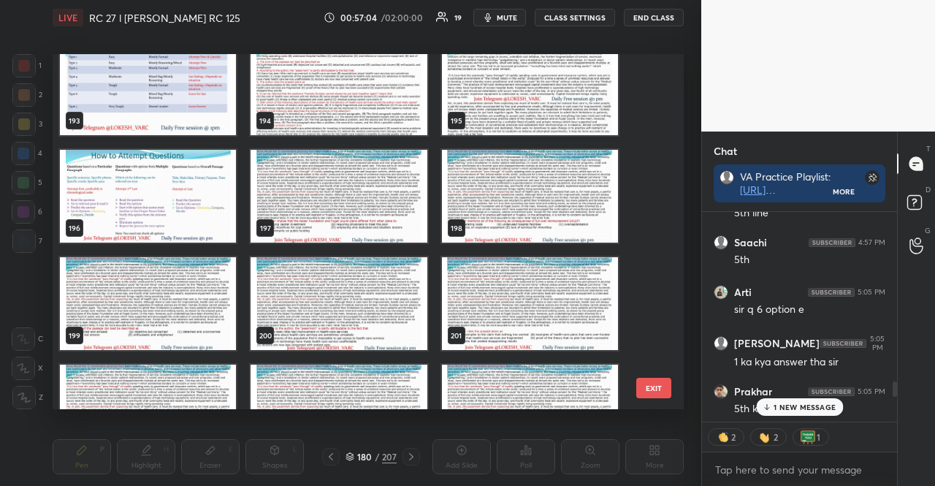
click at [368, 315] on img "grid" at bounding box center [339, 303] width 176 height 93
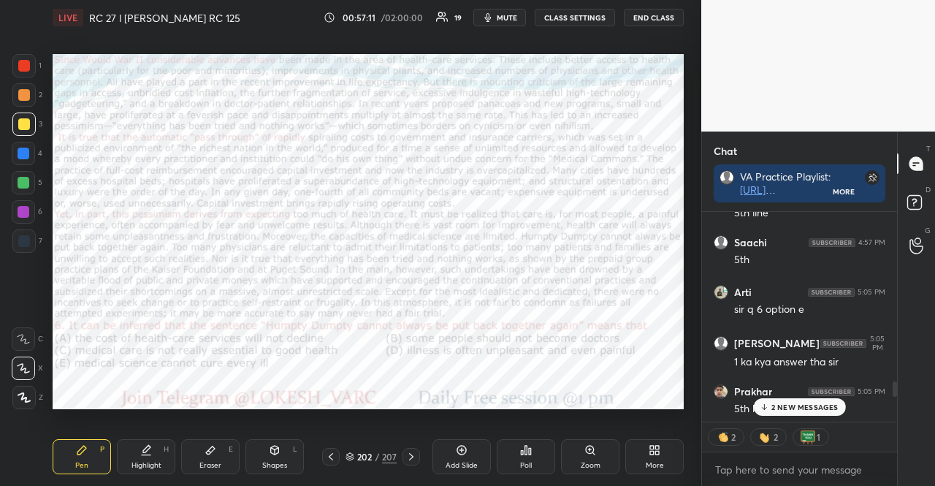
click at [14, 61] on div at bounding box center [23, 65] width 23 height 23
click at [274, 451] on icon at bounding box center [275, 450] width 8 height 9
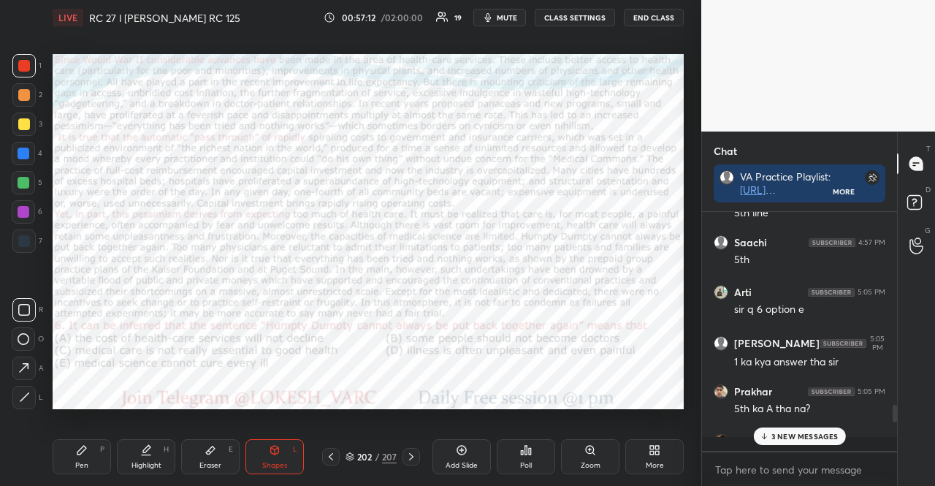
scroll to position [234, 191]
click at [32, 211] on div at bounding box center [23, 211] width 23 height 23
click at [22, 175] on div at bounding box center [23, 182] width 23 height 23
click at [26, 65] on div at bounding box center [24, 66] width 12 height 12
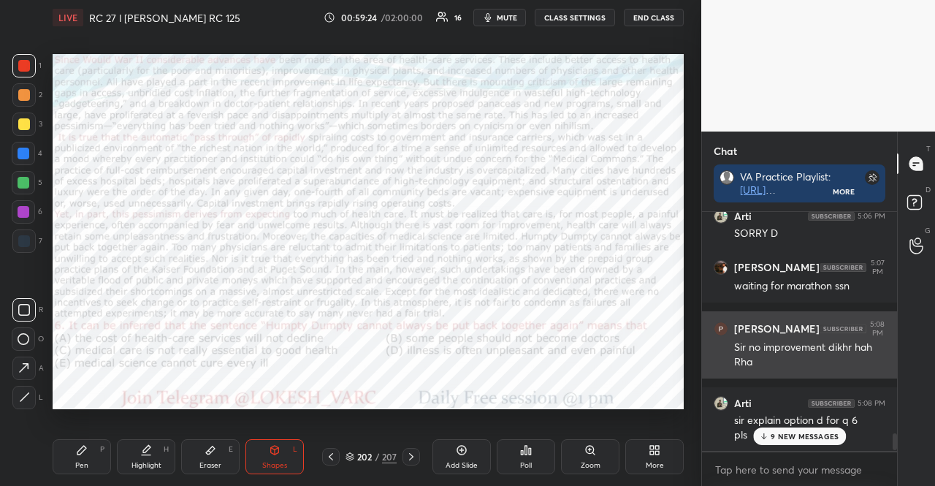
scroll to position [3119, 0]
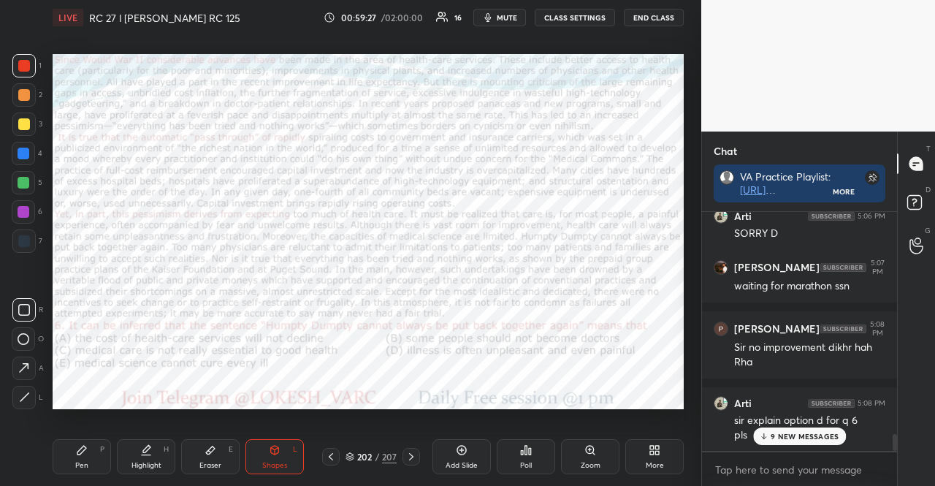
click at [26, 148] on div at bounding box center [24, 154] width 12 height 12
click at [291, 451] on div "Shapes L" at bounding box center [274, 456] width 58 height 35
click at [778, 437] on p "9 NEW MESSAGES" at bounding box center [805, 436] width 68 height 9
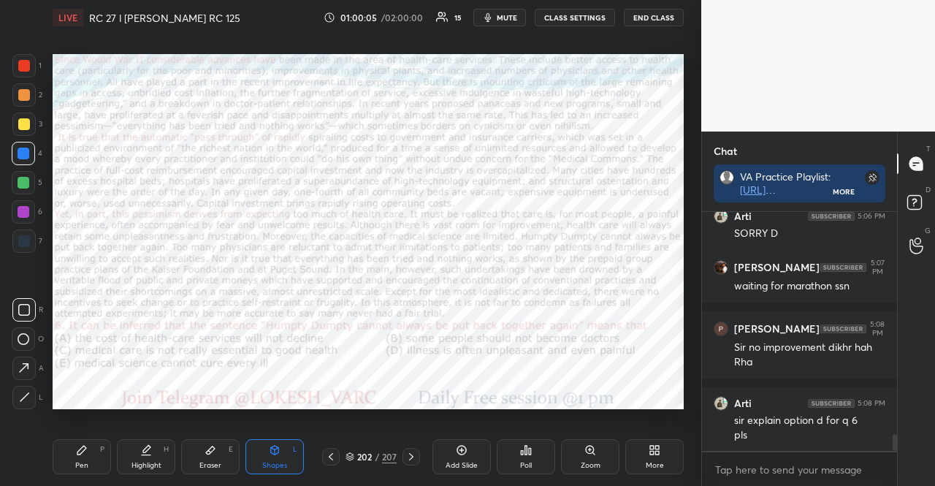
click at [28, 208] on div at bounding box center [24, 212] width 12 height 12
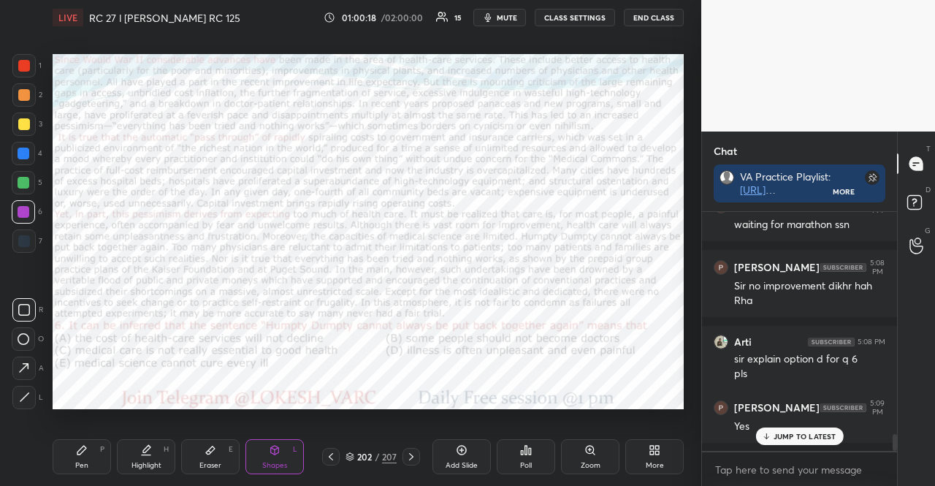
scroll to position [3230, 0]
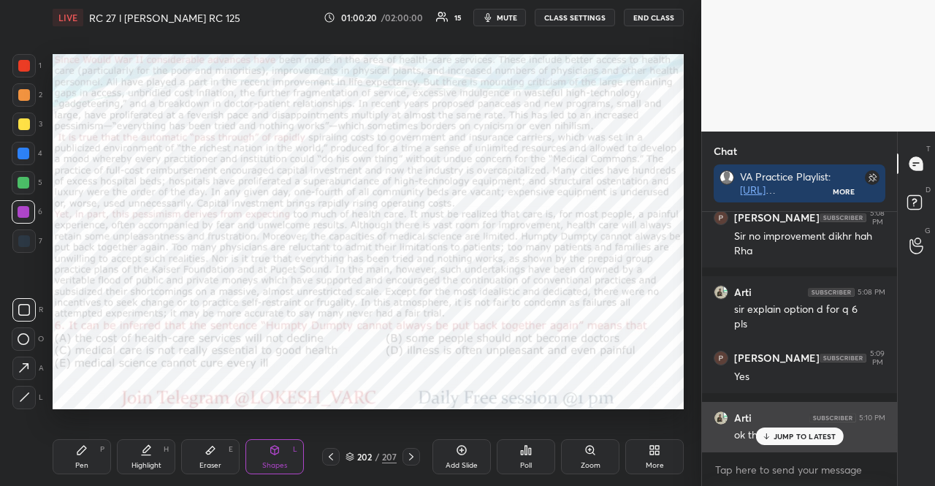
drag, startPoint x: 806, startPoint y: 432, endPoint x: 726, endPoint y: 425, distance: 80.6
click at [806, 432] on p "JUMP TO LATEST" at bounding box center [805, 436] width 63 height 9
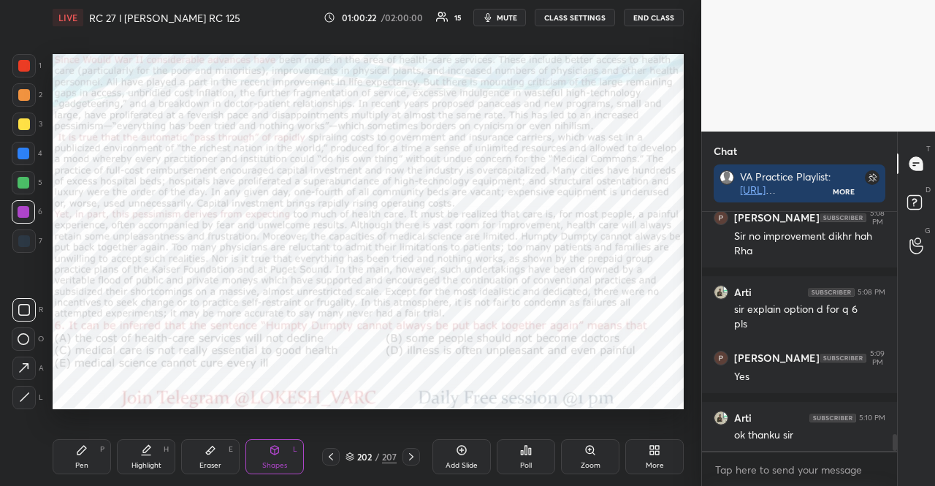
click at [19, 152] on div at bounding box center [24, 154] width 12 height 12
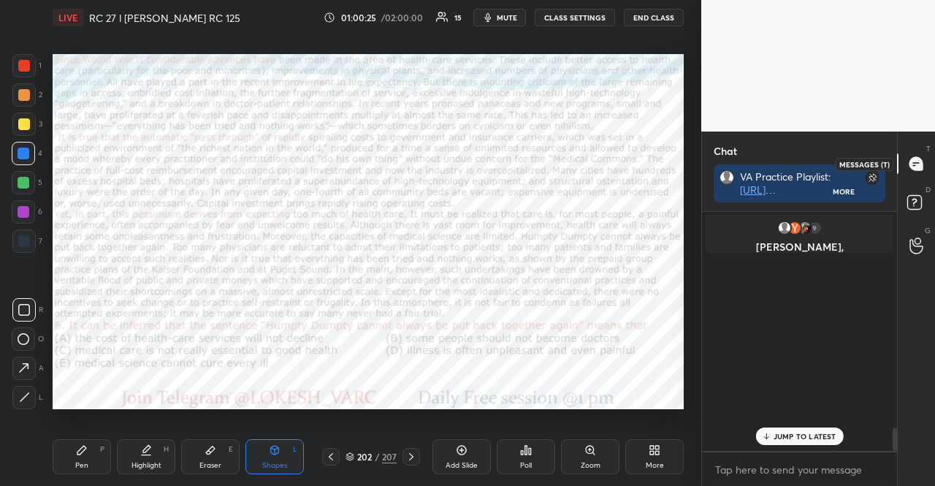
scroll to position [4, 4]
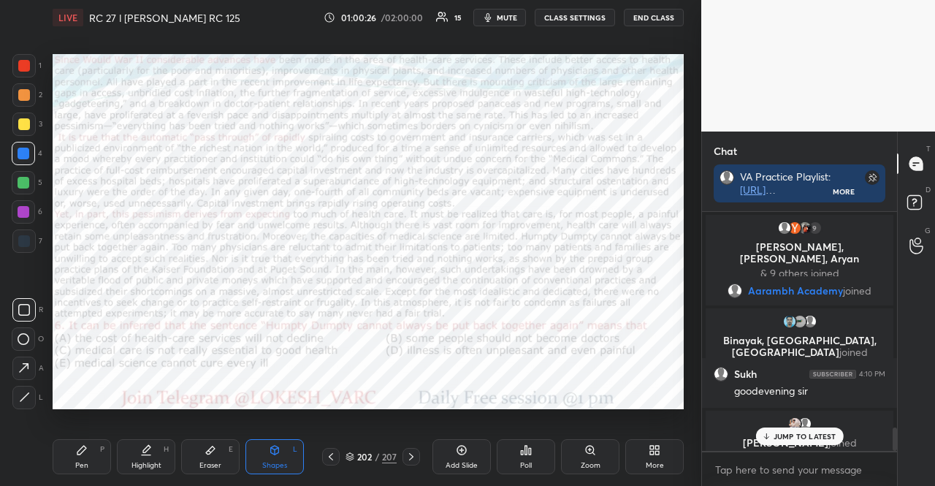
click at [818, 436] on p "JUMP TO LATEST" at bounding box center [805, 436] width 63 height 9
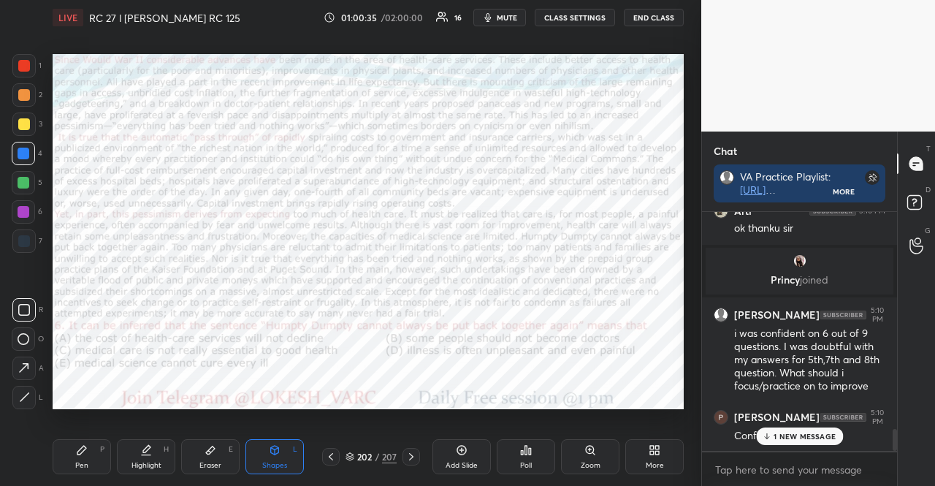
scroll to position [2432, 0]
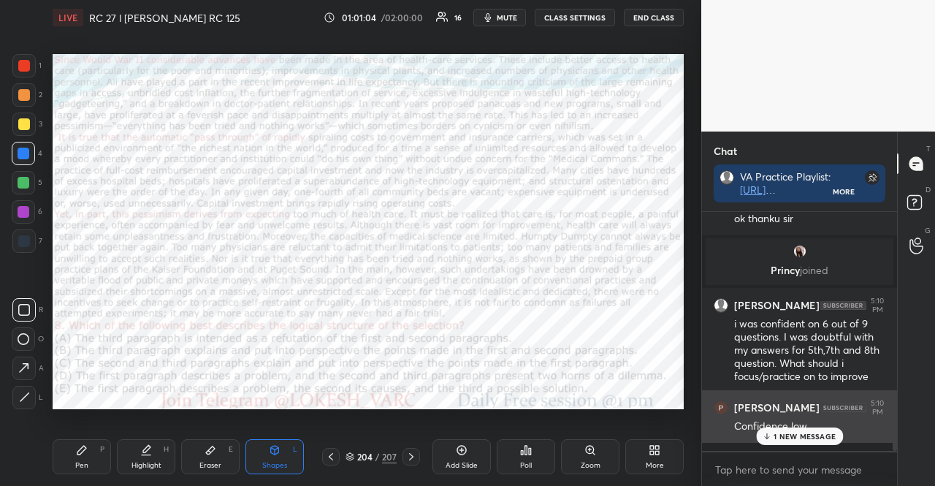
click at [767, 433] on icon at bounding box center [766, 436] width 9 height 9
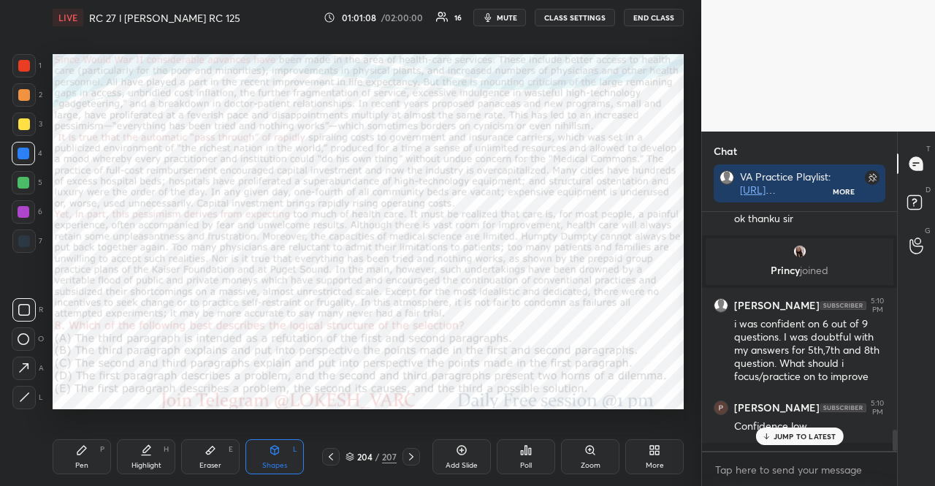
scroll to position [2495, 0]
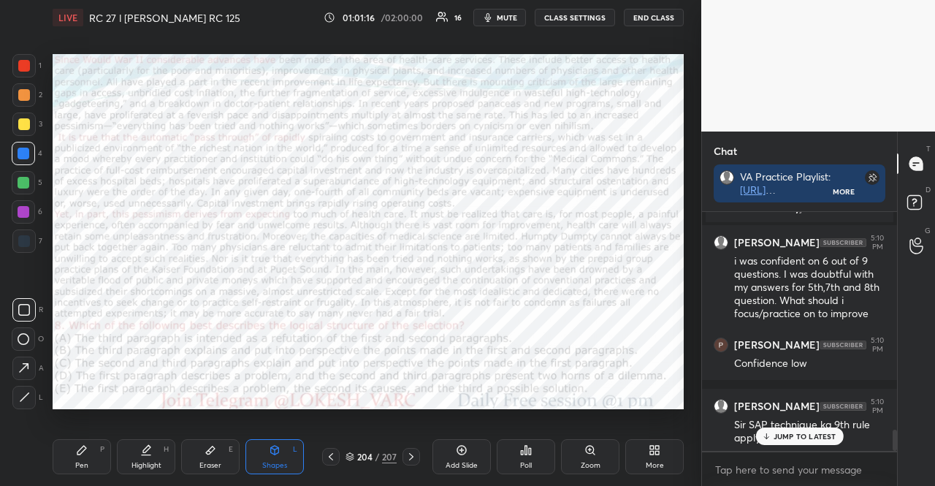
click at [795, 439] on p "JUMP TO LATEST" at bounding box center [805, 436] width 63 height 9
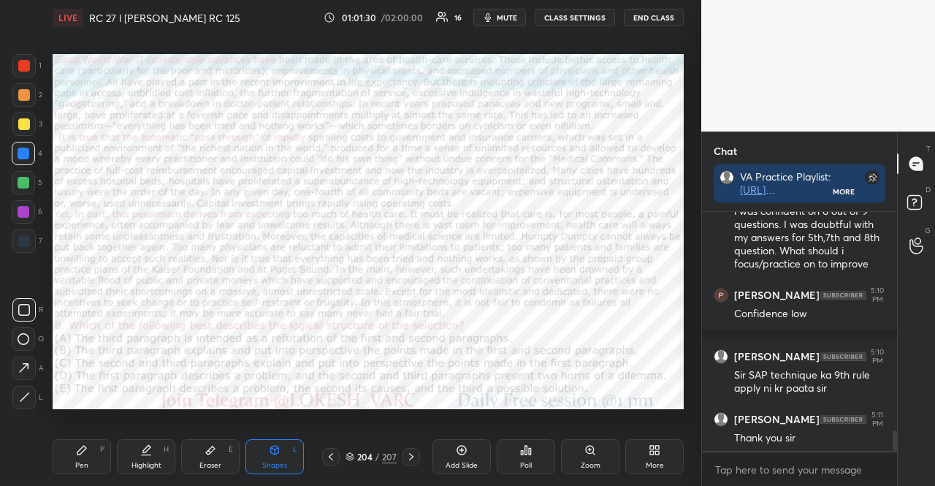
click at [659, 11] on button "END CLASS" at bounding box center [654, 18] width 60 height 18
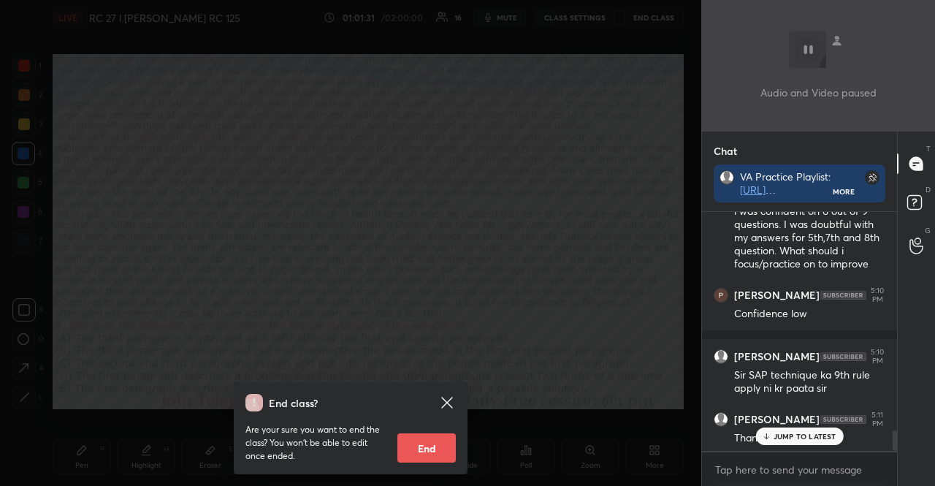
click at [438, 455] on button "End" at bounding box center [426, 447] width 58 height 29
type textarea "x"
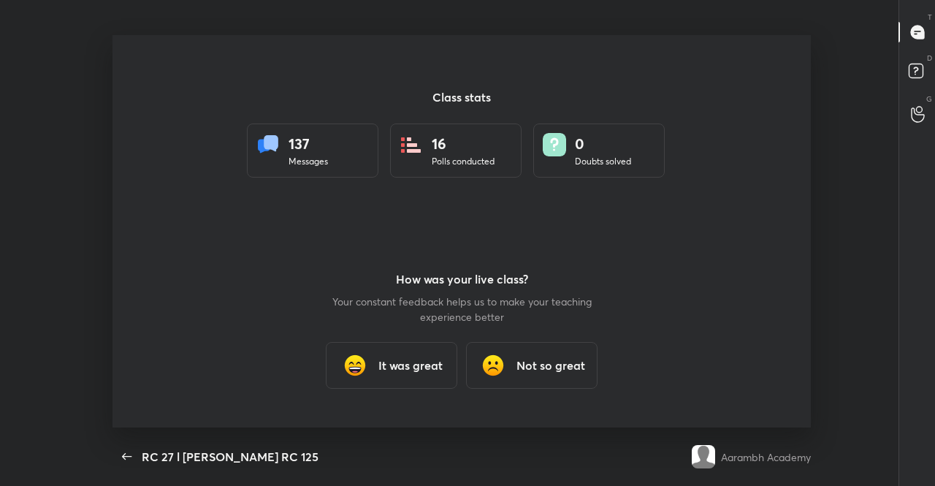
scroll to position [0, 0]
